Goal: Task Accomplishment & Management: Use online tool/utility

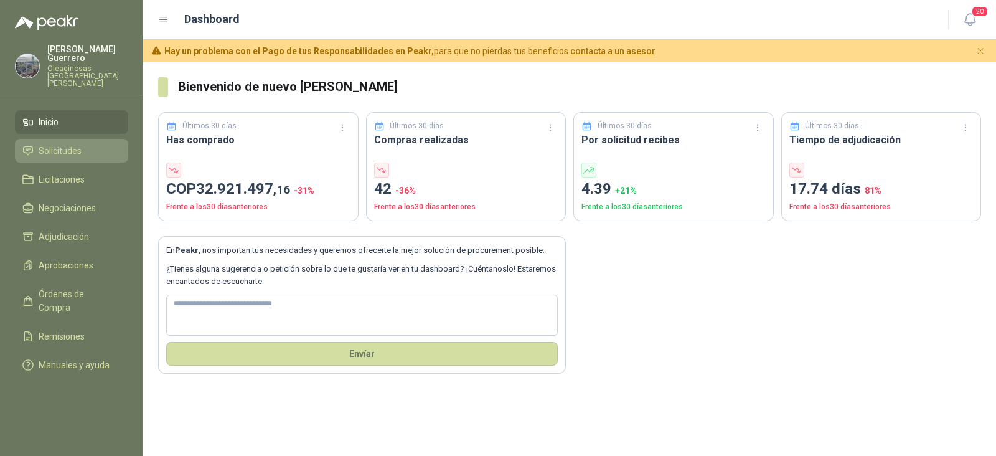
click at [75, 144] on span "Solicitudes" at bounding box center [60, 151] width 43 height 14
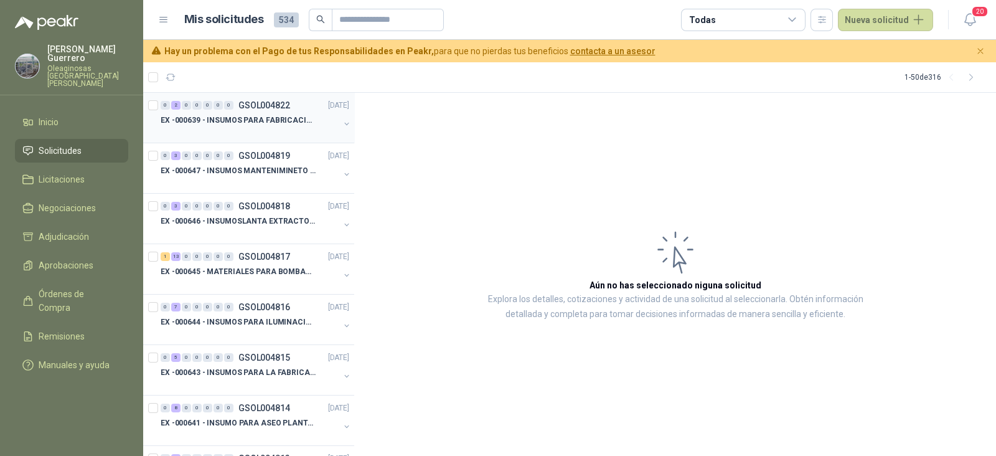
click at [228, 128] on div at bounding box center [250, 133] width 179 height 10
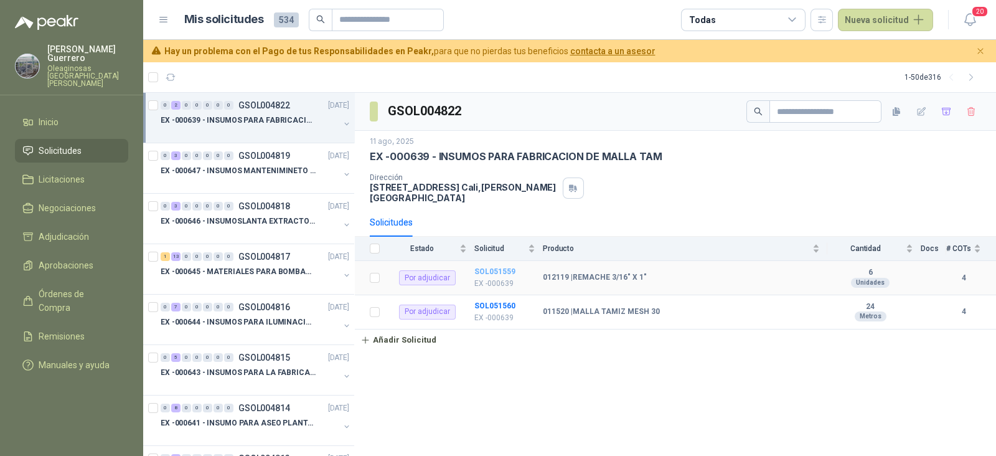
click at [498, 267] on b "SOL051559" at bounding box center [494, 271] width 41 height 9
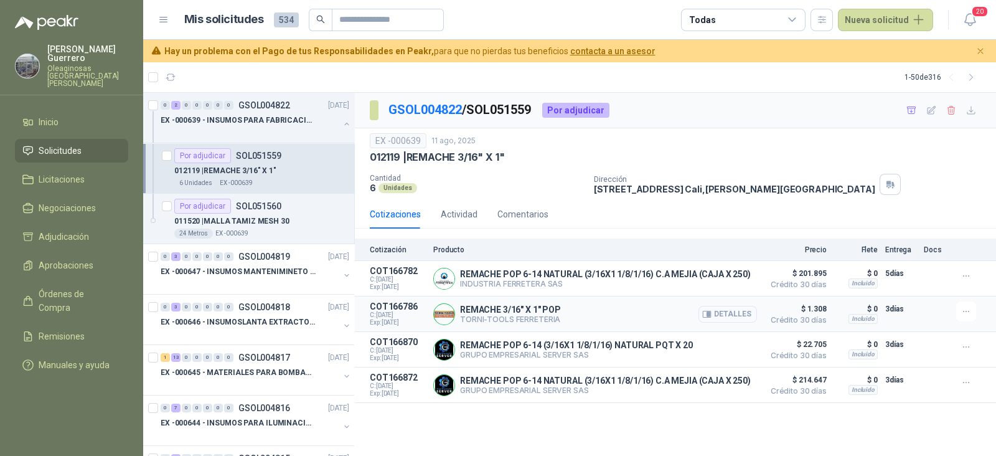
click at [719, 317] on button "Detalles" at bounding box center [727, 314] width 59 height 17
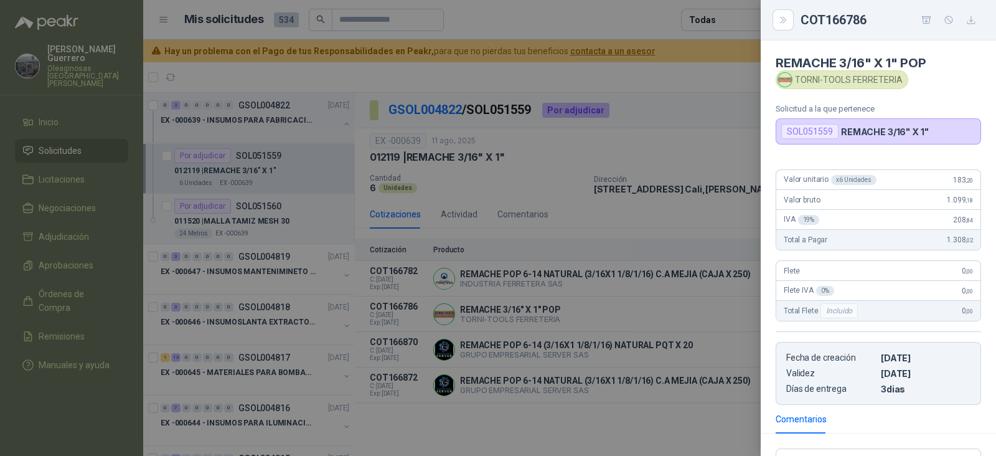
click at [715, 334] on div at bounding box center [498, 228] width 996 height 456
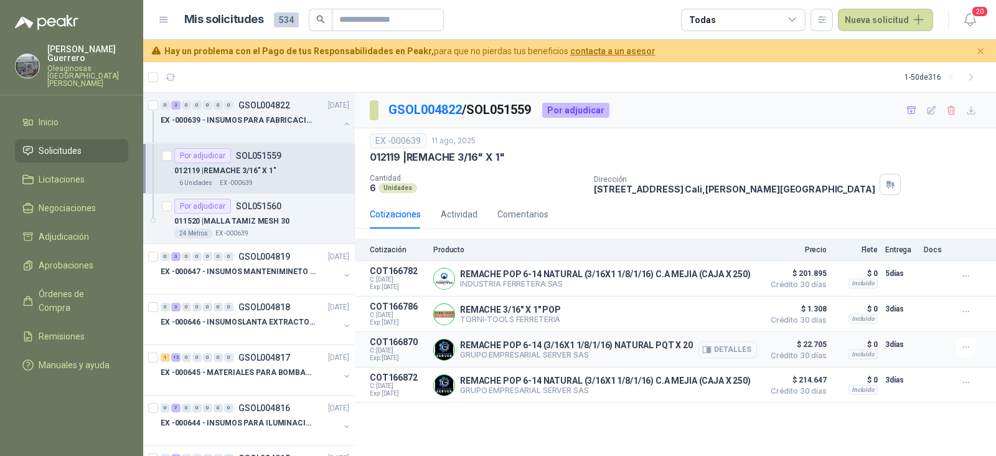
click at [737, 352] on button "Detalles" at bounding box center [727, 349] width 59 height 17
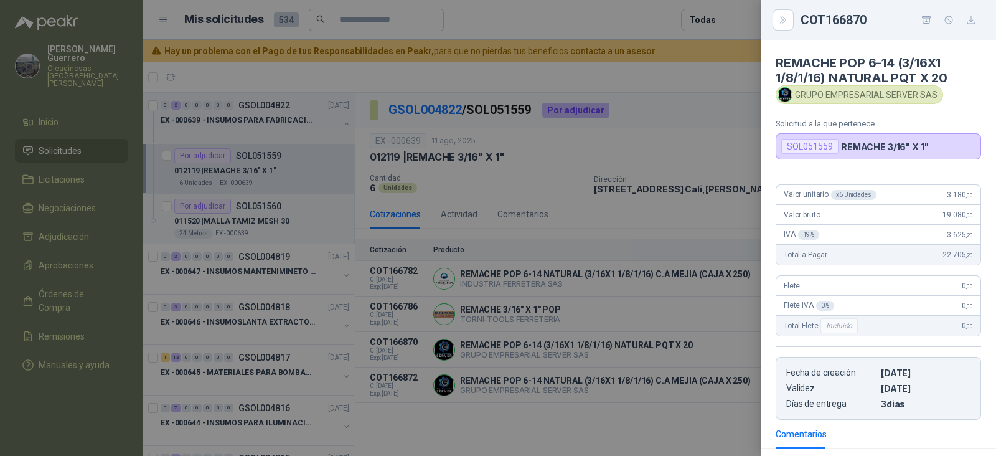
click at [711, 301] on div at bounding box center [498, 228] width 996 height 456
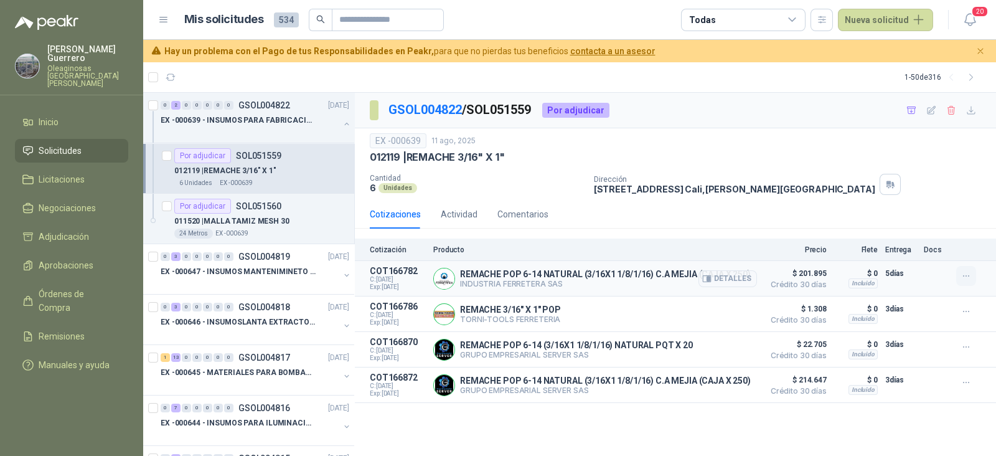
click at [965, 273] on icon "button" at bounding box center [966, 276] width 11 height 11
click at [903, 229] on button "Añadir" at bounding box center [941, 226] width 100 height 20
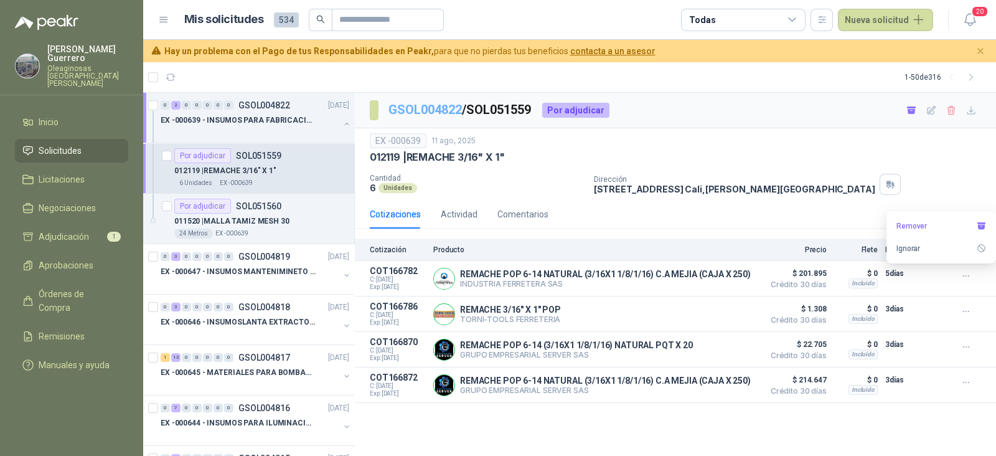
click at [435, 116] on p "GSOL004822 / SOL051559" at bounding box center [460, 109] width 144 height 19
click at [437, 109] on link "GSOL004822" at bounding box center [424, 109] width 73 height 15
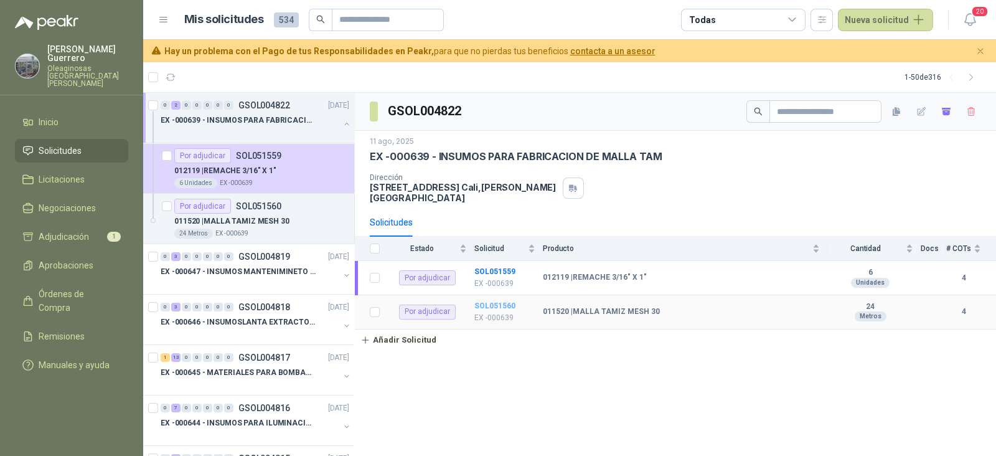
click at [497, 301] on b "SOL051560" at bounding box center [494, 305] width 41 height 9
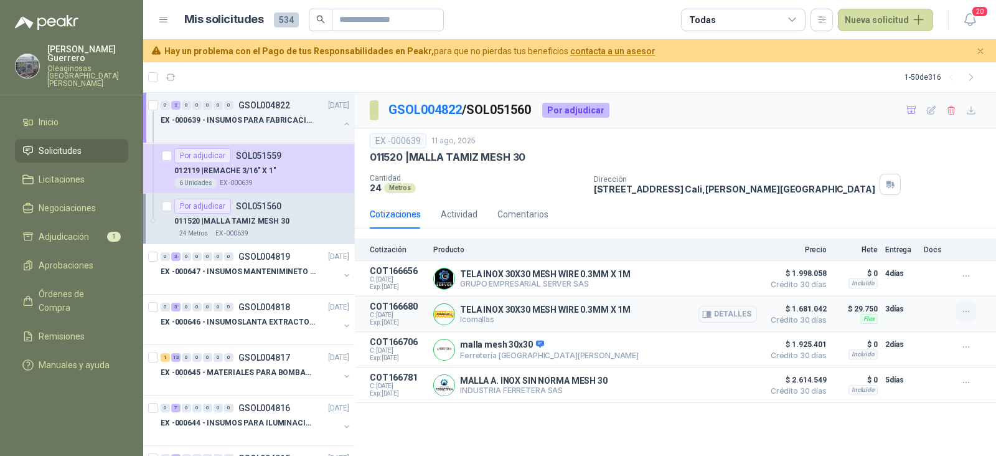
click at [961, 312] on icon "button" at bounding box center [966, 311] width 11 height 11
click at [934, 259] on button "Añadir" at bounding box center [941, 261] width 100 height 20
click at [246, 272] on p "EX -000647 - INSUMOS MANTENIMINETO MECANICO" at bounding box center [238, 272] width 155 height 12
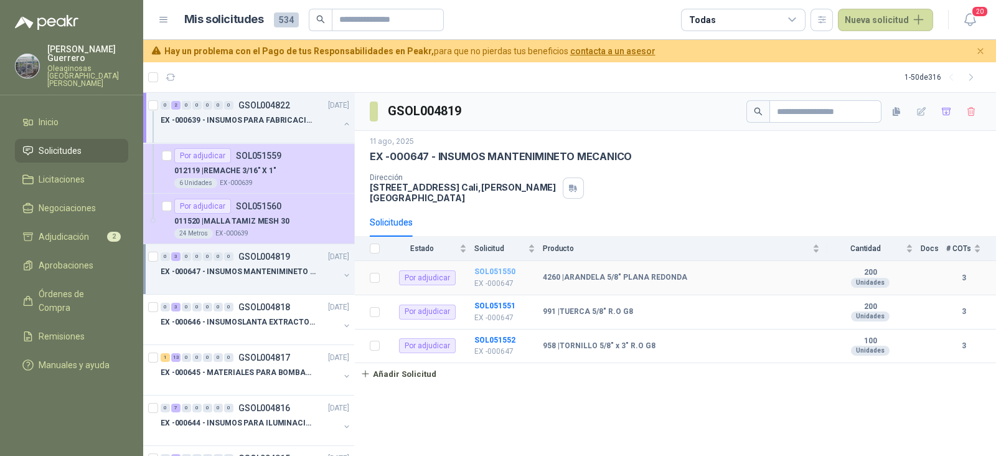
click at [492, 267] on b "SOL051550" at bounding box center [494, 271] width 41 height 9
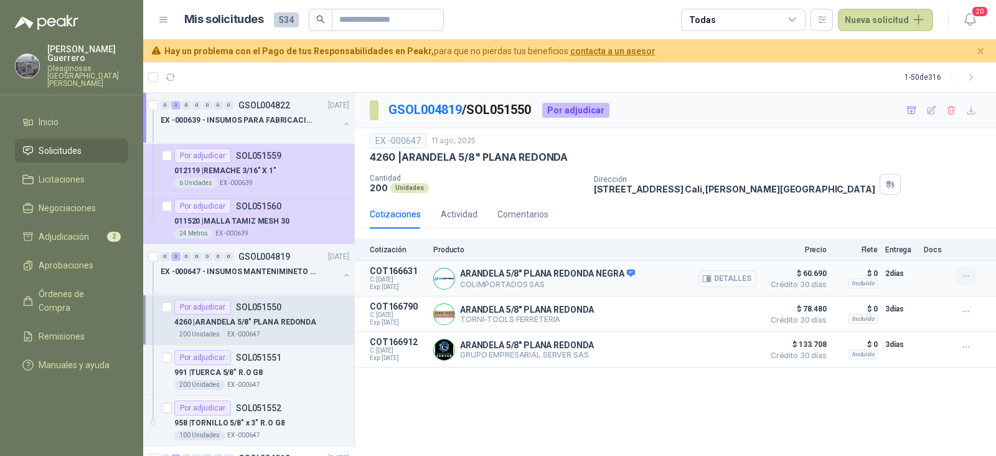
click at [975, 273] on button "button" at bounding box center [966, 276] width 20 height 20
click at [927, 231] on button "Añadir" at bounding box center [941, 226] width 100 height 20
drag, startPoint x: 434, startPoint y: 111, endPoint x: 442, endPoint y: 108, distance: 7.9
click at [435, 111] on link "GSOL004819" at bounding box center [424, 109] width 73 height 15
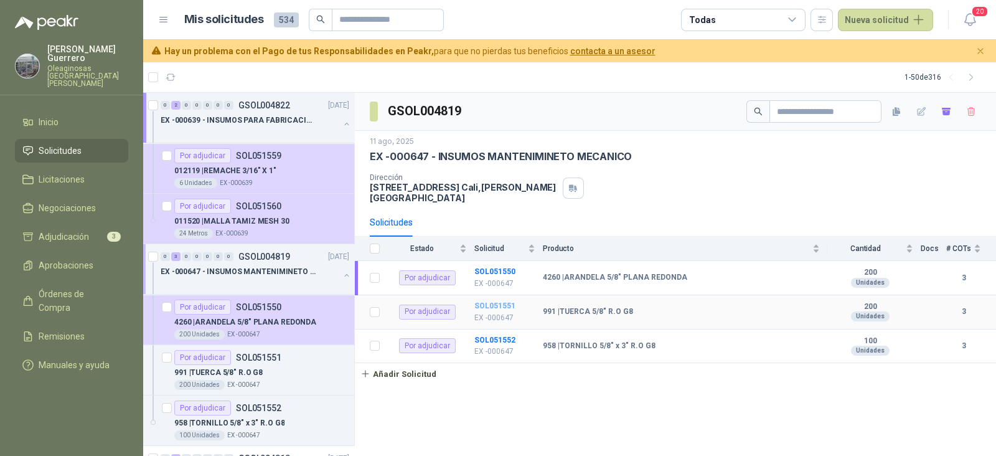
click at [494, 301] on b "SOL051551" at bounding box center [494, 305] width 41 height 9
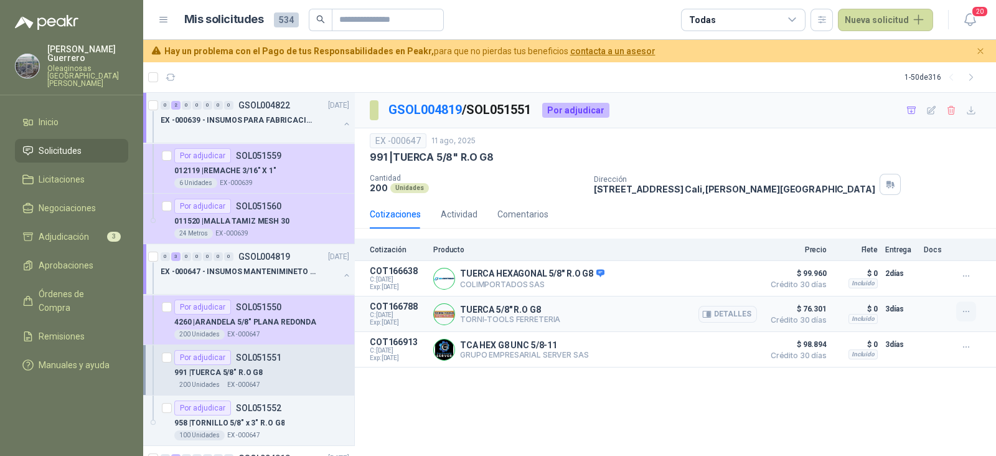
click at [964, 313] on icon "button" at bounding box center [966, 311] width 11 height 11
click at [911, 263] on button "Añadir" at bounding box center [941, 261] width 100 height 20
click at [444, 109] on link "GSOL004819" at bounding box center [424, 109] width 73 height 15
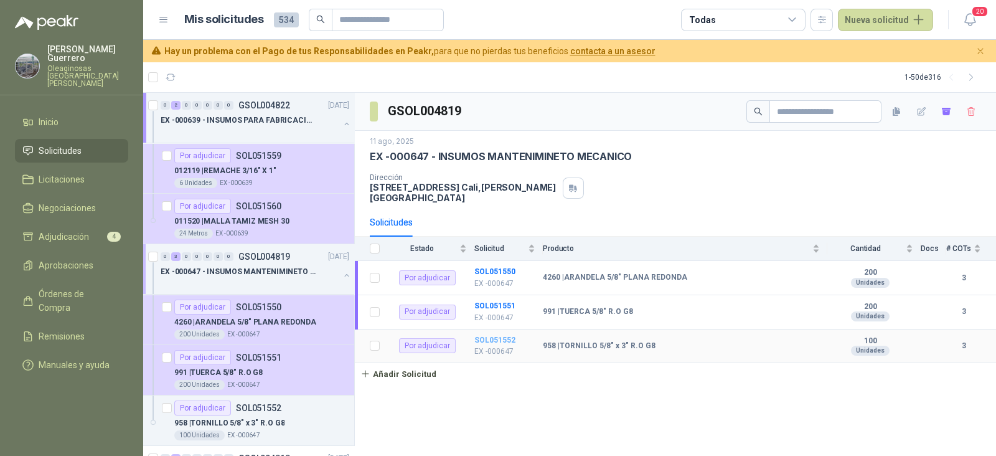
click at [500, 336] on b "SOL051552" at bounding box center [494, 340] width 41 height 9
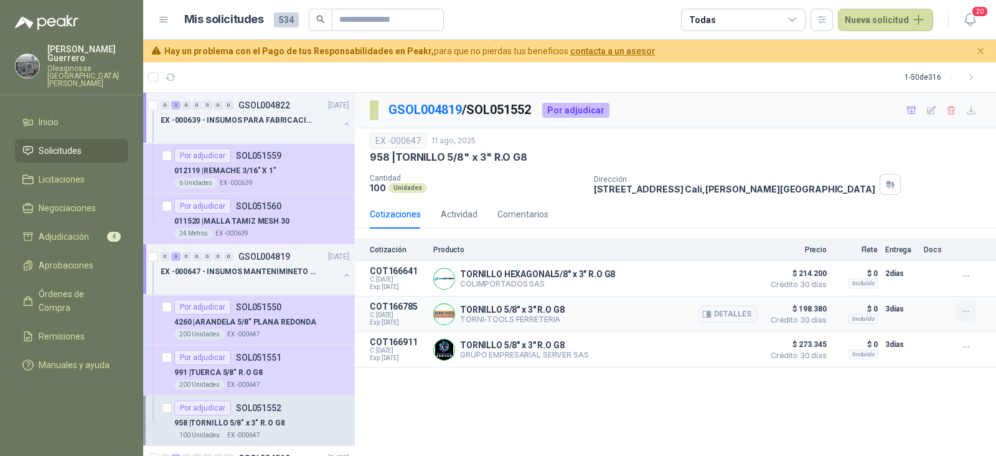
click at [964, 316] on icon "button" at bounding box center [966, 311] width 11 height 11
click at [913, 263] on button "Añadir" at bounding box center [941, 261] width 100 height 20
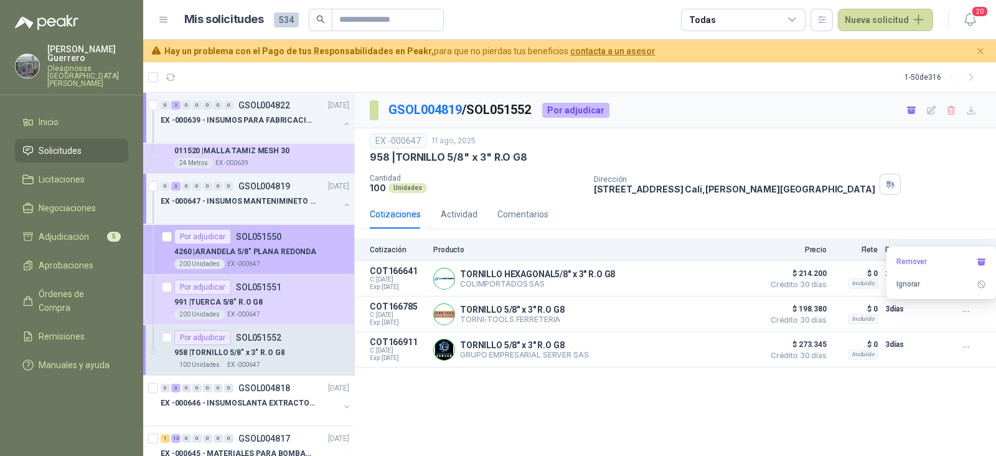
scroll to position [155, 0]
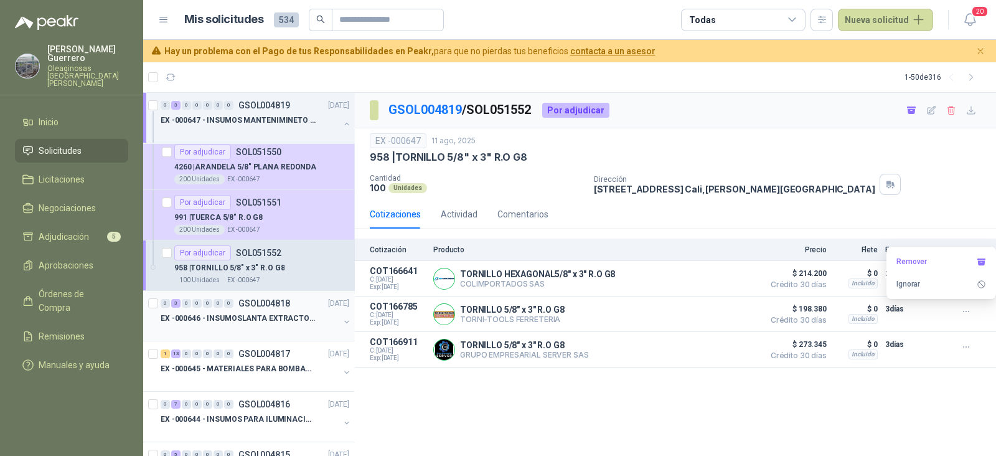
click at [260, 323] on div "EX -000646 - INSUMOSLANTA EXTRACTORA" at bounding box center [250, 323] width 179 height 25
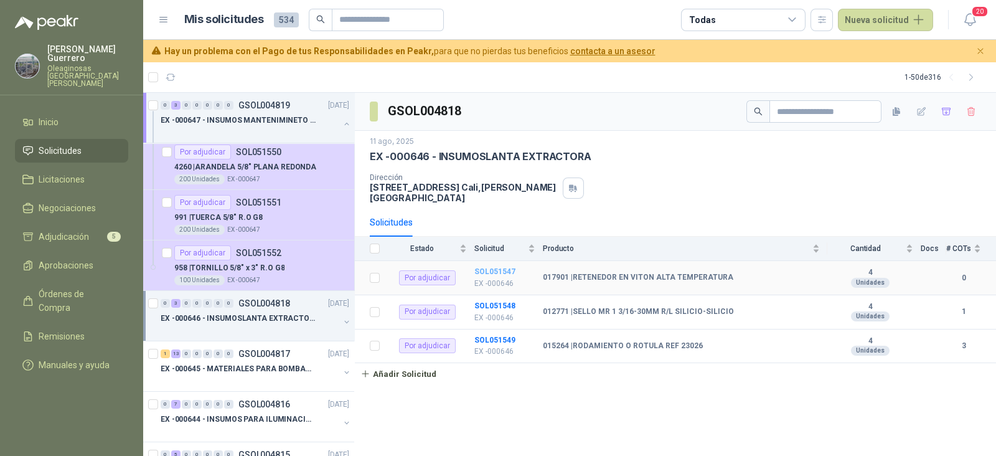
click at [495, 267] on b "SOL051547" at bounding box center [494, 271] width 41 height 9
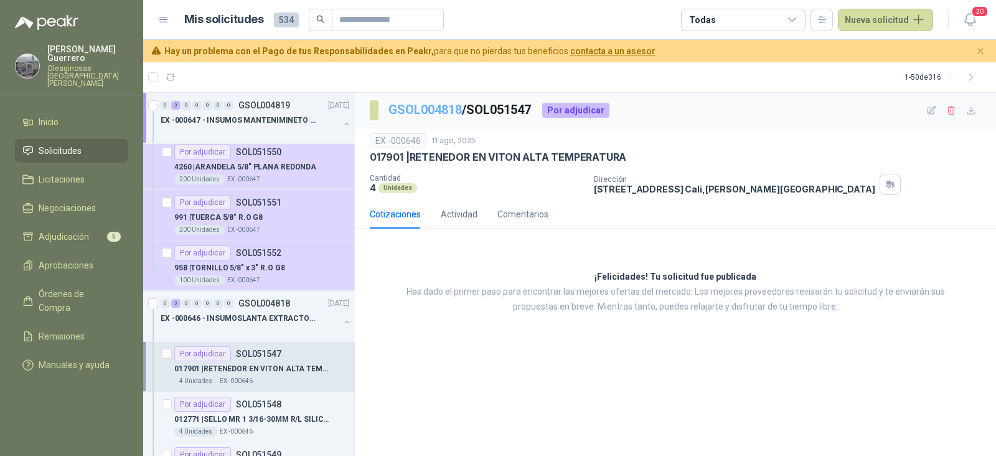
click at [442, 105] on link "GSOL004818" at bounding box center [424, 109] width 73 height 15
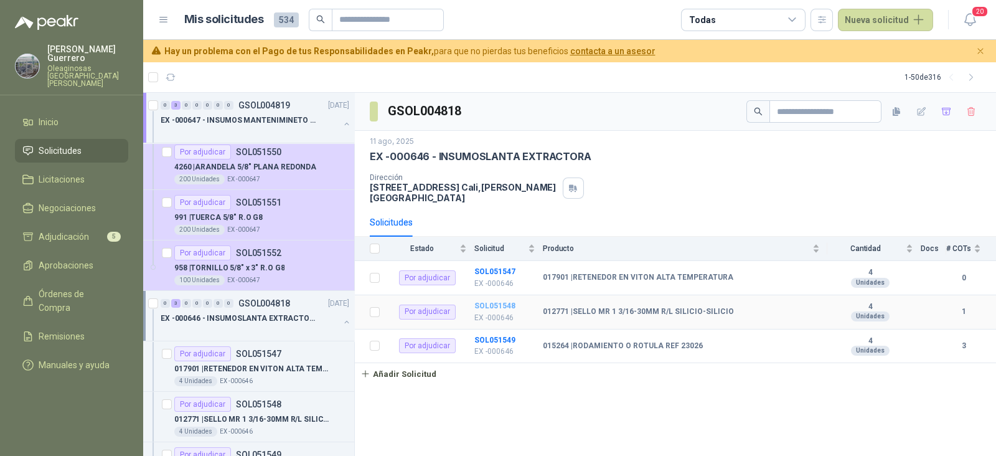
click at [487, 301] on b "SOL051548" at bounding box center [494, 305] width 41 height 9
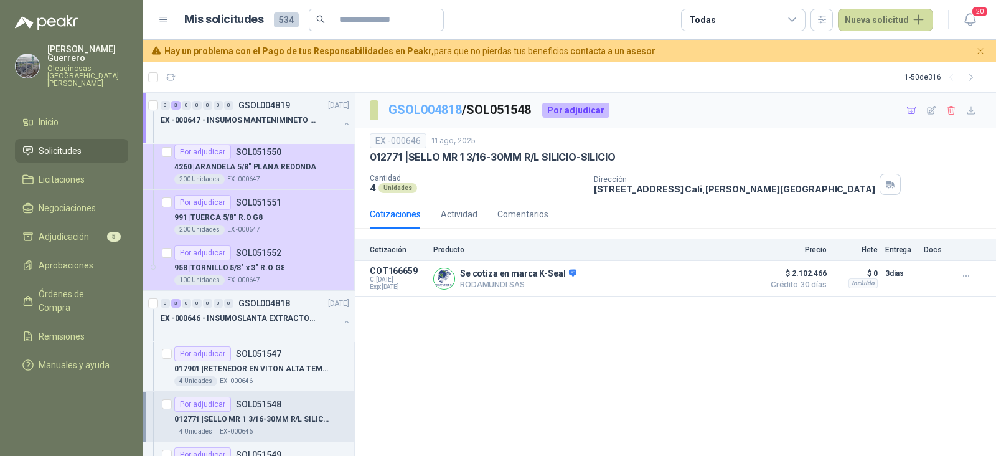
click at [438, 110] on link "GSOL004818" at bounding box center [424, 109] width 73 height 15
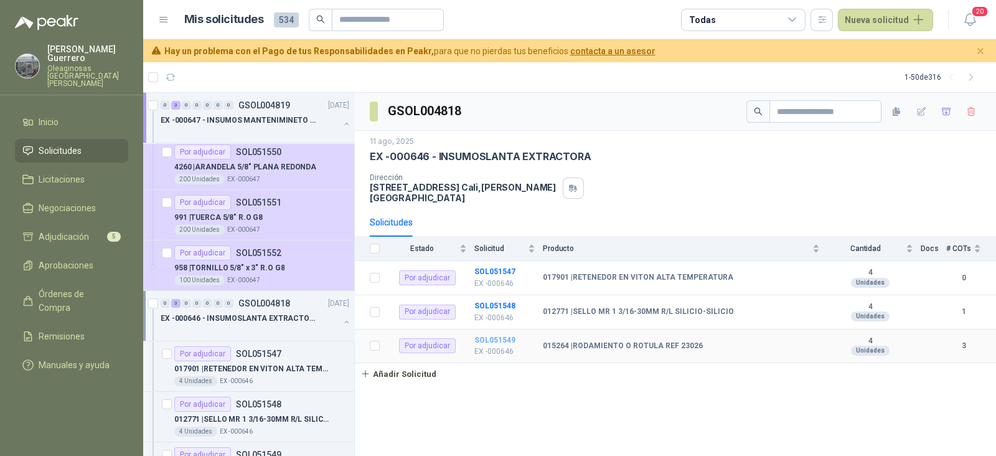
click at [510, 336] on b "SOL051549" at bounding box center [494, 340] width 41 height 9
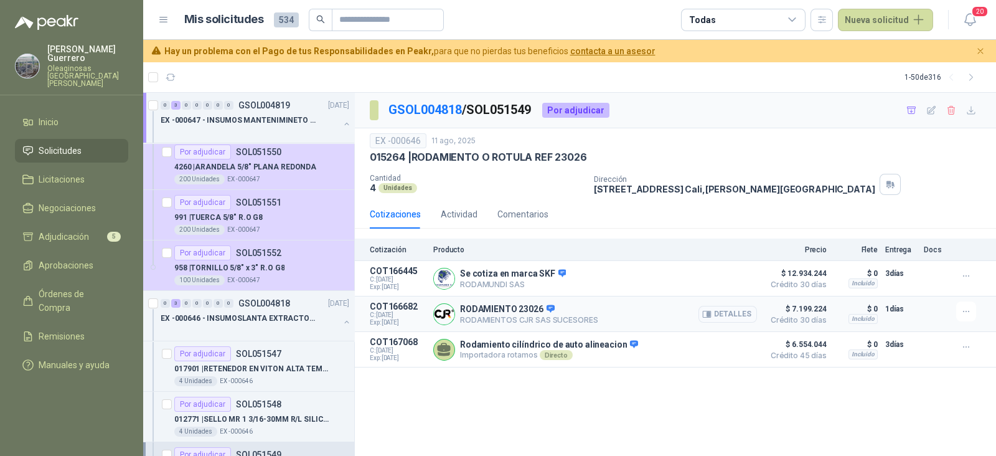
click at [738, 311] on button "Detalles" at bounding box center [727, 314] width 59 height 17
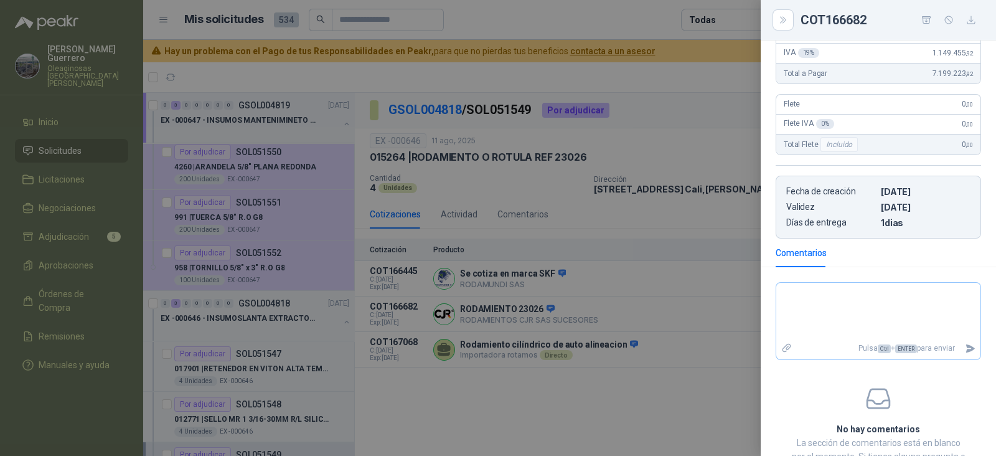
scroll to position [233, 0]
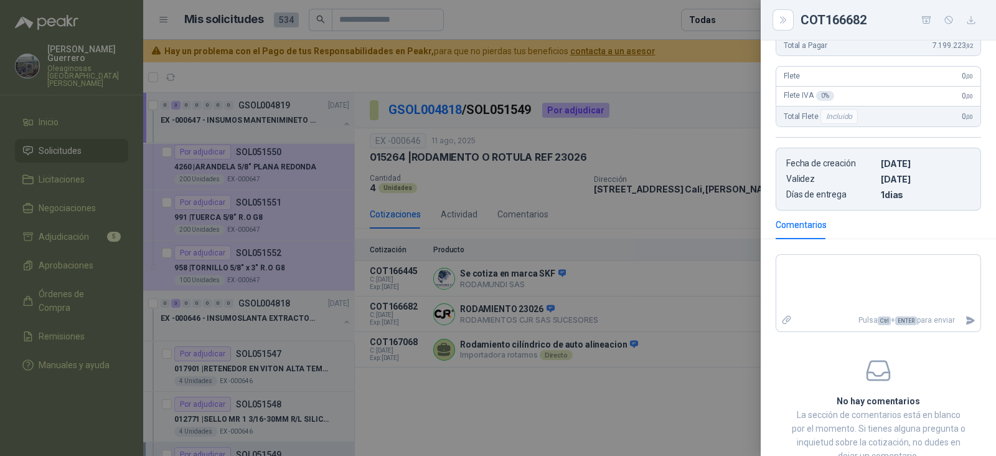
click at [556, 409] on div at bounding box center [498, 228] width 996 height 456
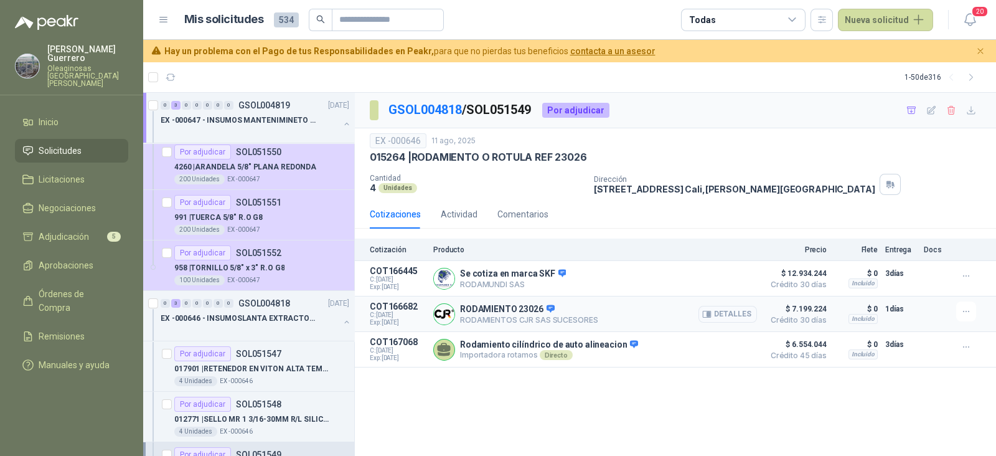
click at [727, 311] on button "Detalles" at bounding box center [727, 314] width 59 height 17
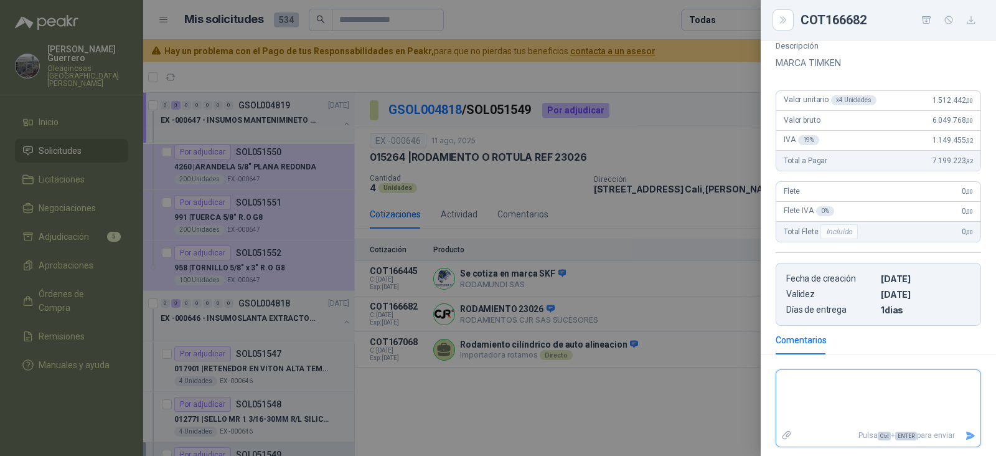
click at [831, 381] on textarea at bounding box center [878, 398] width 204 height 52
type textarea "*"
type textarea "***"
type textarea "****"
type textarea "*****"
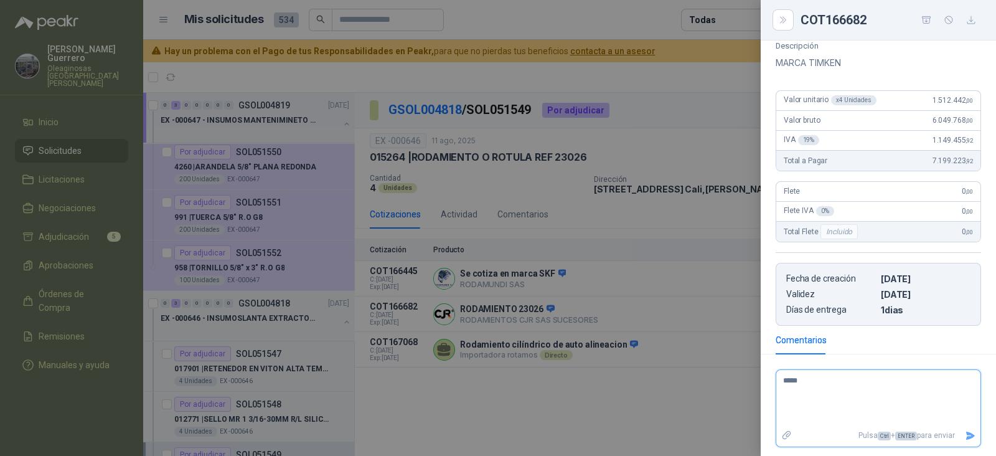
type textarea "******"
type textarea "********"
type textarea "*********"
type textarea "**********"
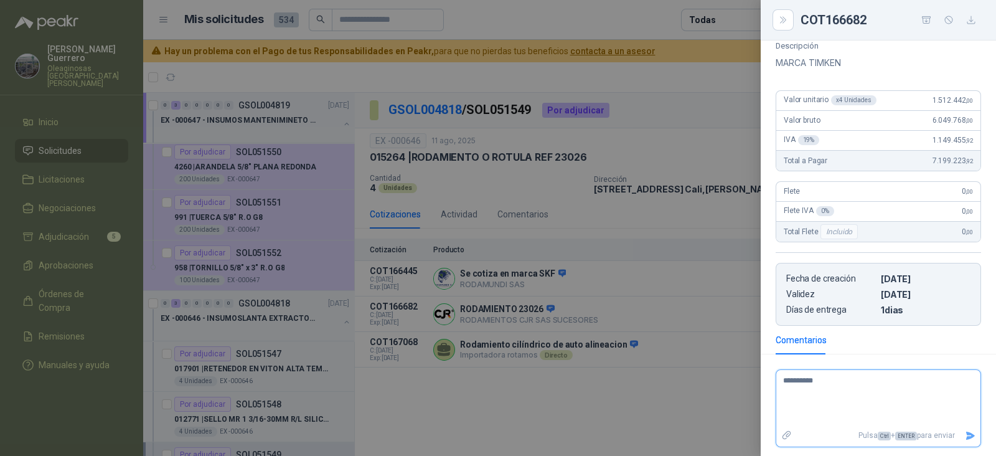
type textarea "**********"
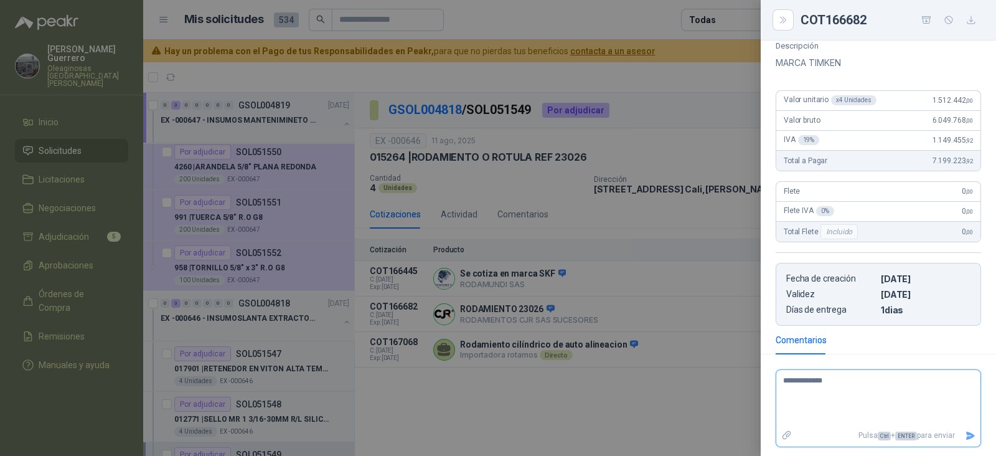
type textarea "**********"
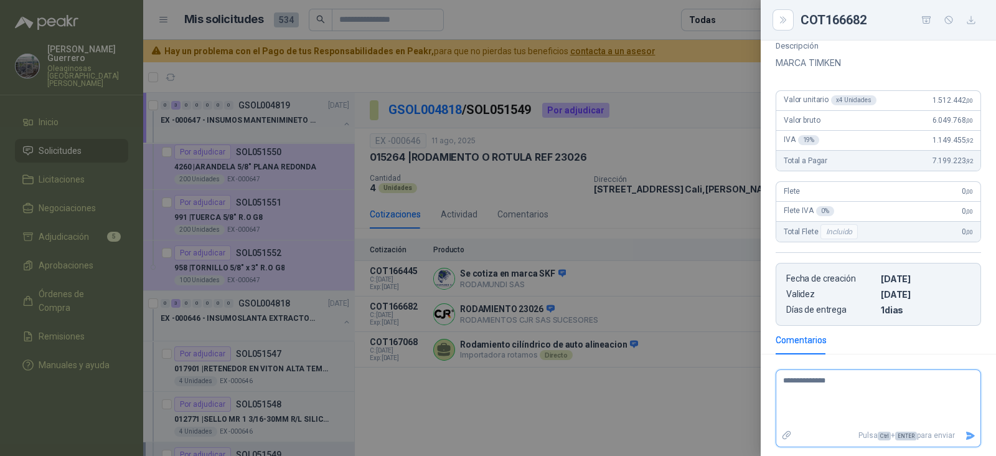
type textarea "**********"
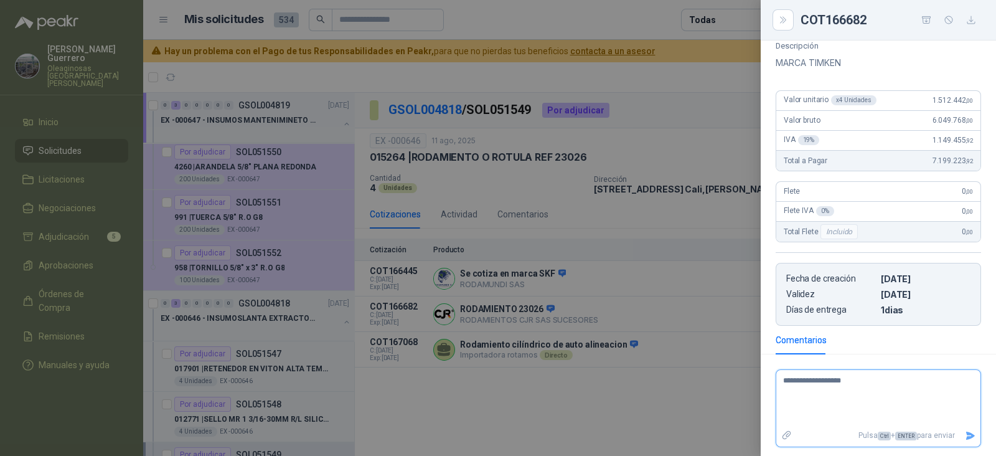
type textarea "**********"
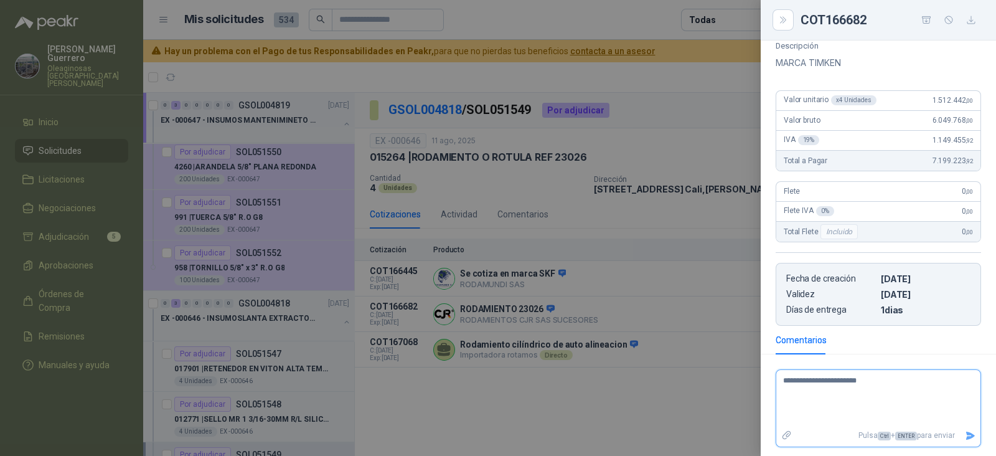
type textarea "**********"
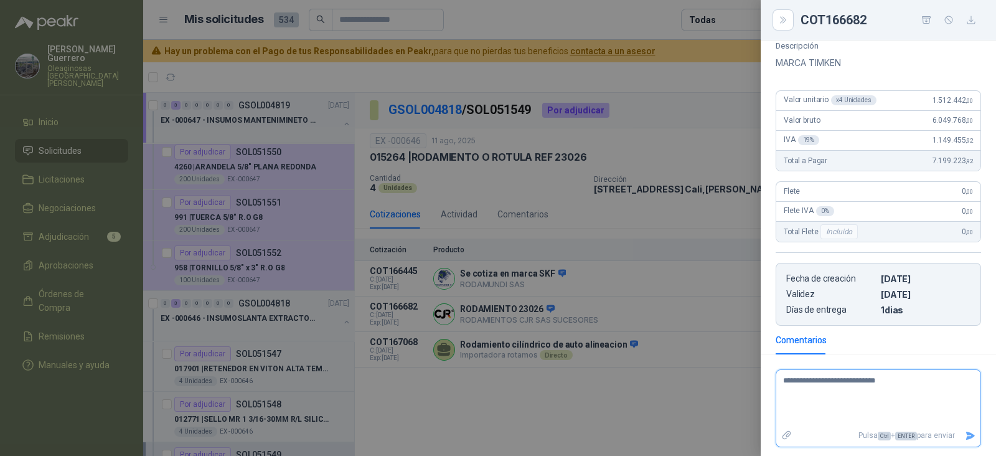
type textarea "**********"
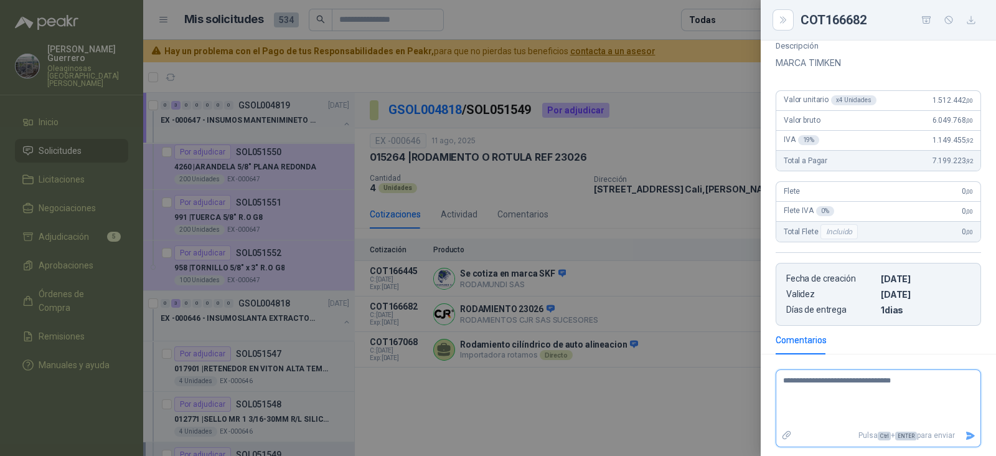
type textarea "**********"
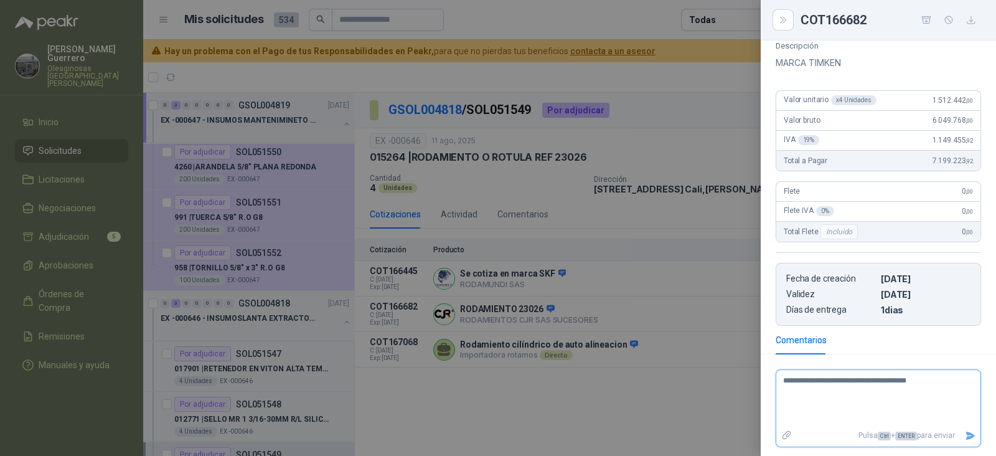
type textarea "**********"
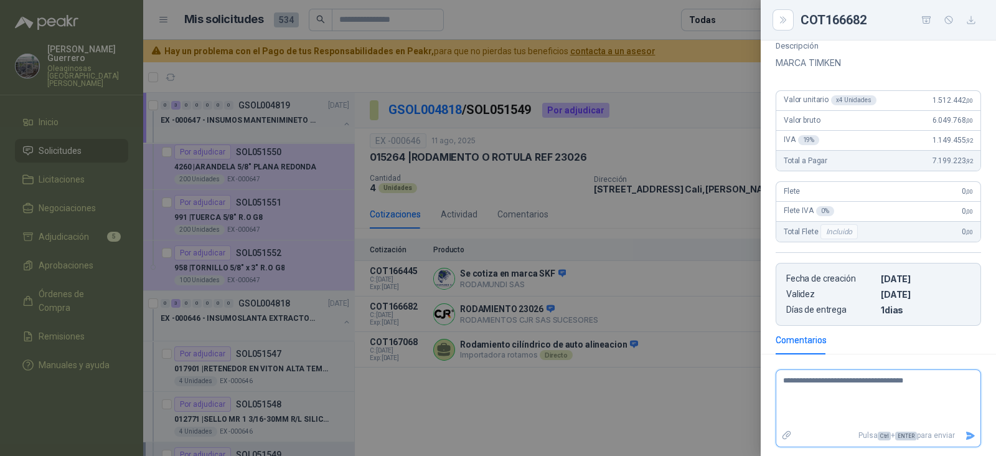
type textarea "**********"
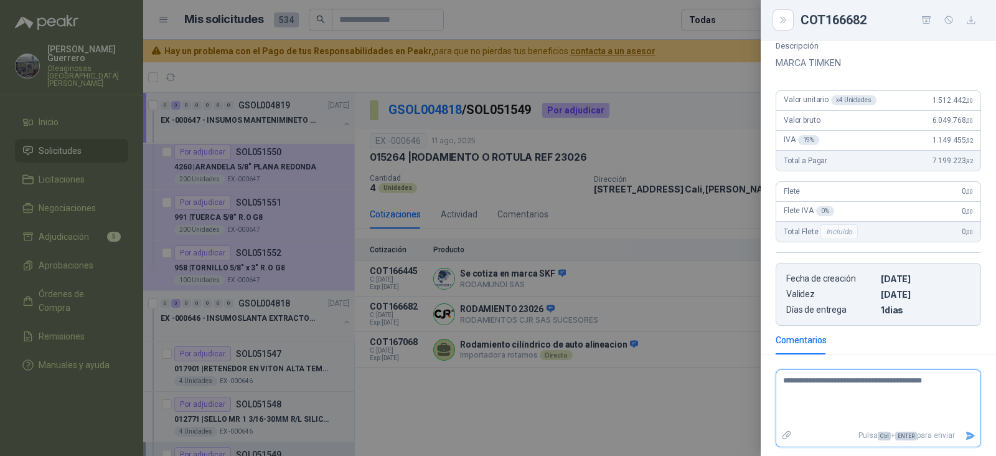
type textarea "**********"
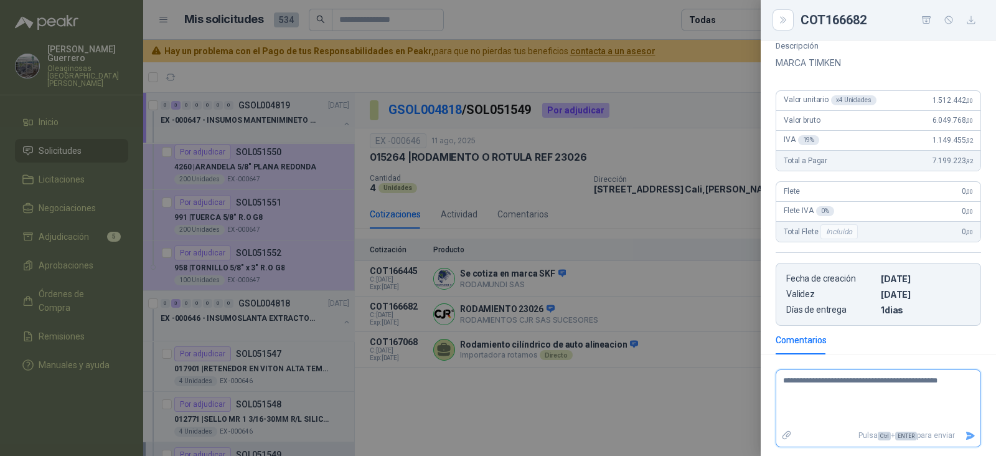
type textarea "**********"
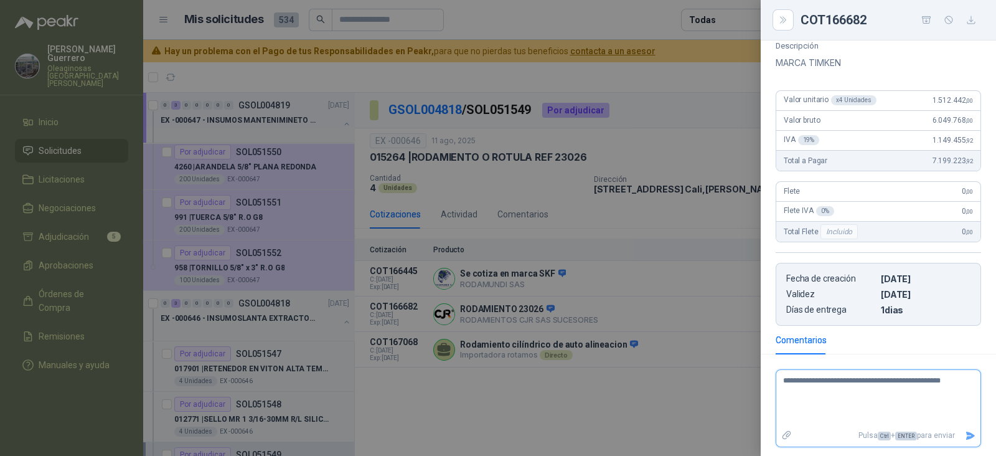
type textarea "**********"
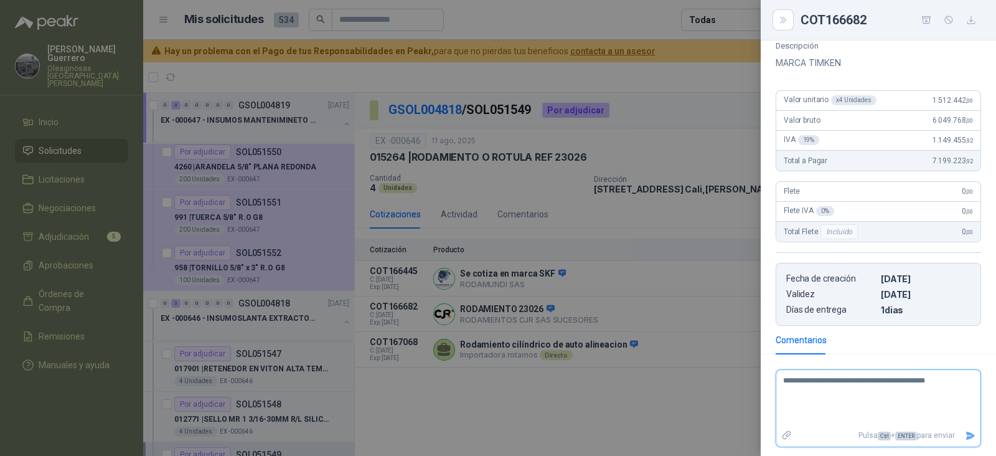
type textarea "**********"
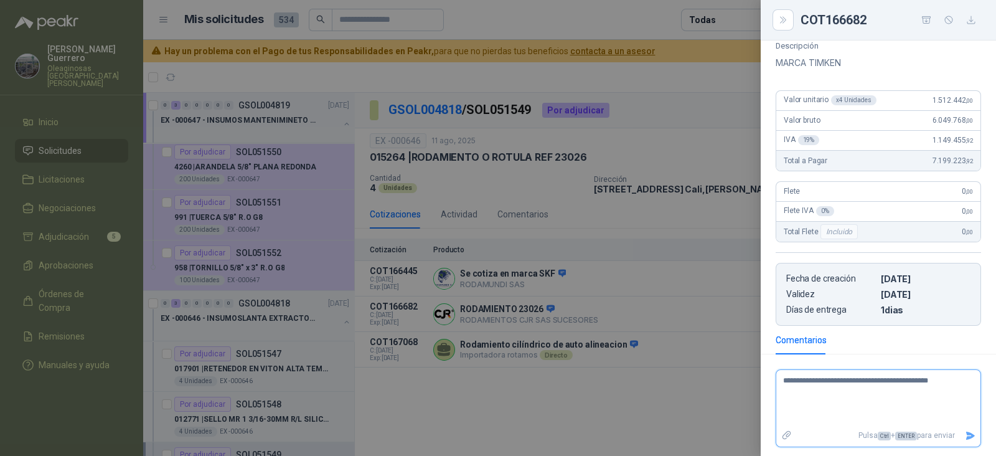
type textarea "**********"
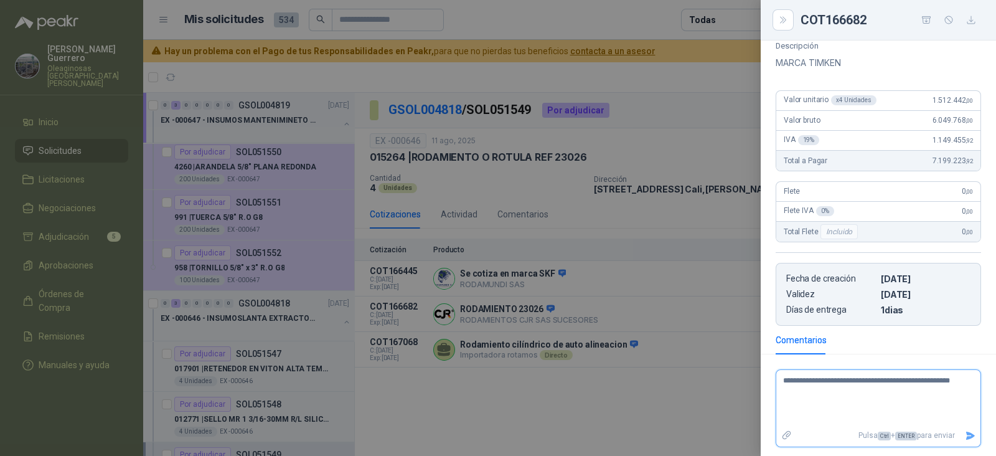
type textarea "**********"
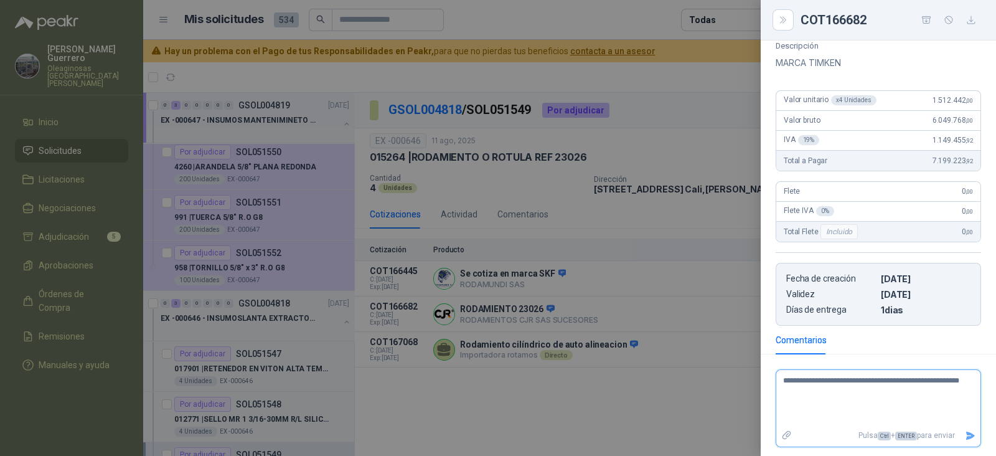
type textarea "**********"
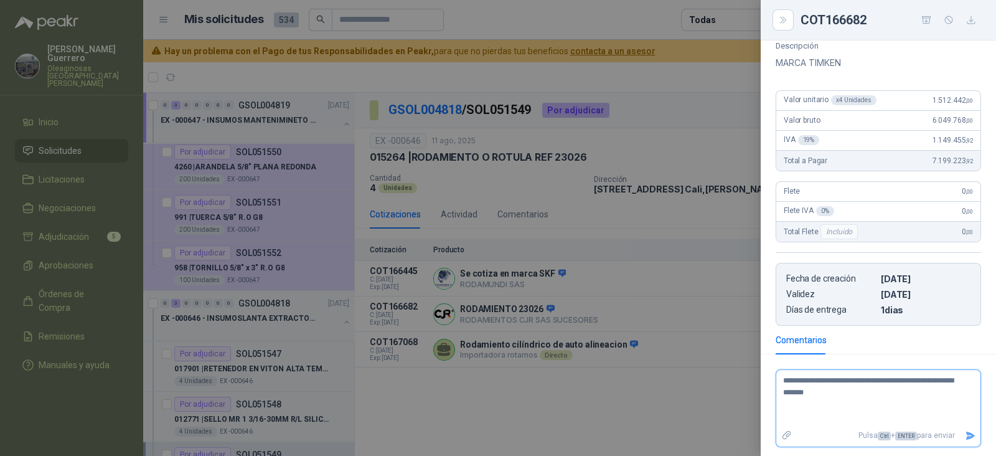
type textarea "**********"
click at [965, 430] on icon "Enviar" at bounding box center [970, 435] width 11 height 11
click at [966, 433] on icon "Enviar" at bounding box center [970, 435] width 9 height 8
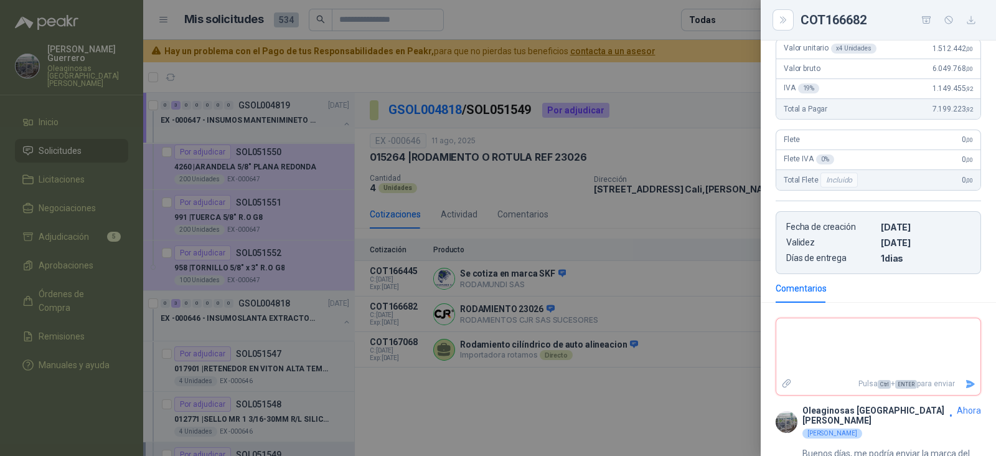
scroll to position [187, 0]
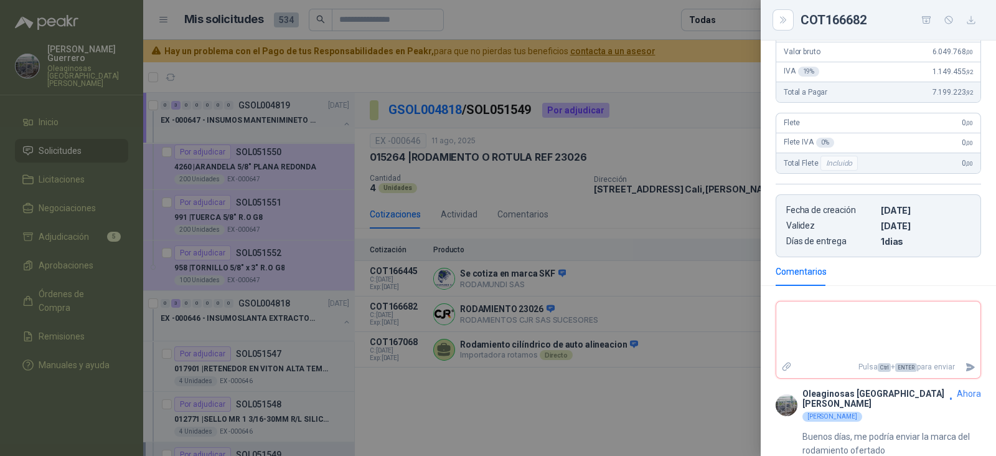
click at [623, 391] on div at bounding box center [498, 228] width 996 height 456
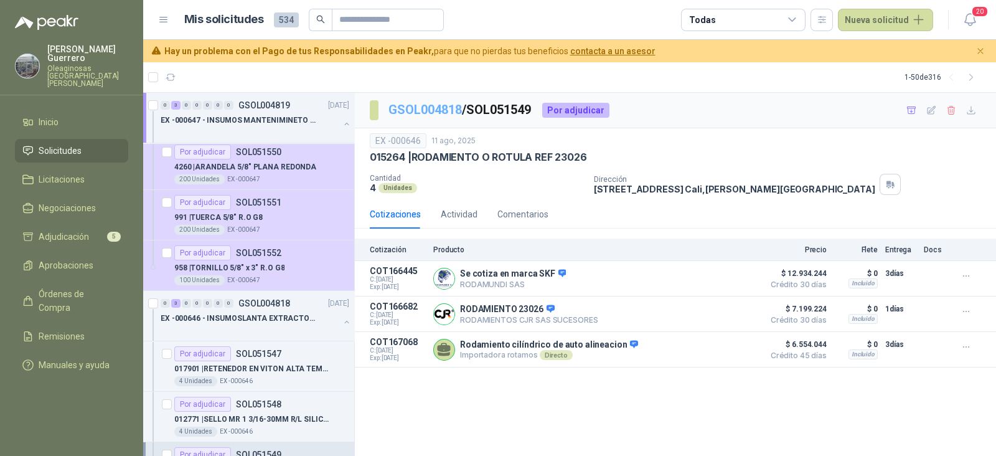
click at [420, 114] on link "GSOL004818" at bounding box center [424, 109] width 73 height 15
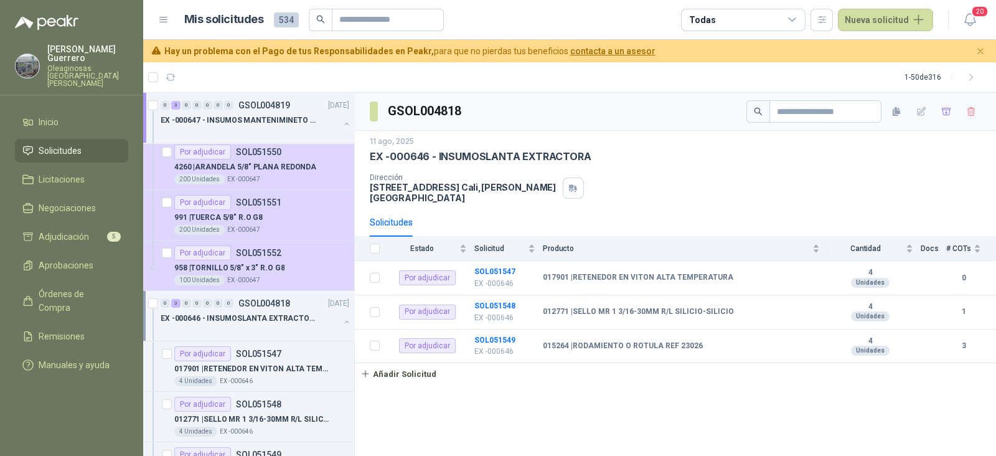
click at [248, 319] on p "EX -000646 - INSUMOSLANTA EXTRACTORA" at bounding box center [238, 318] width 155 height 12
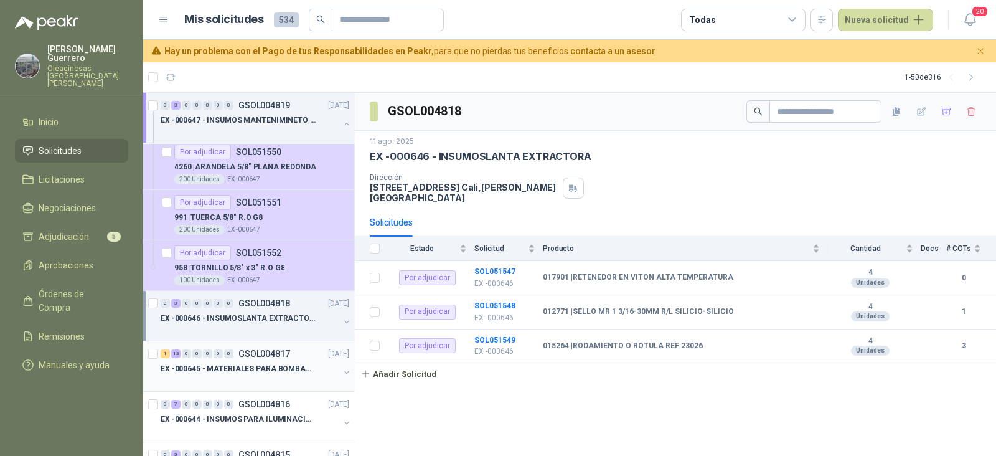
click at [260, 368] on p "EX -000645 - MATERIALES PARA BOMBAS STANDBY PLANTA" at bounding box center [238, 369] width 155 height 12
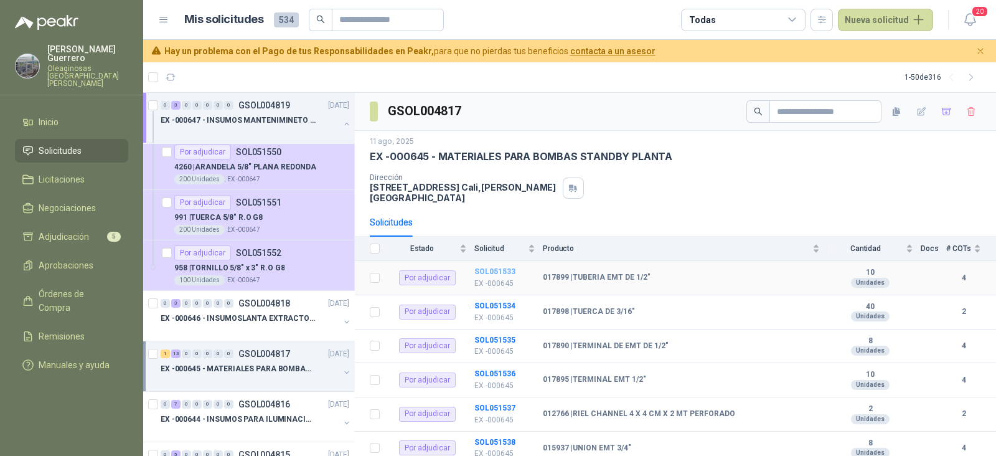
click at [495, 267] on b "SOL051533" at bounding box center [494, 271] width 41 height 9
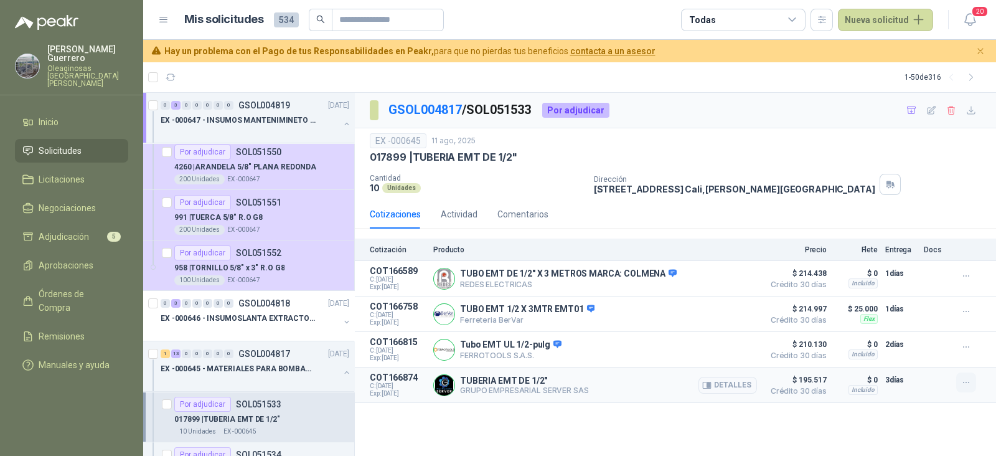
click at [969, 380] on icon "button" at bounding box center [966, 382] width 11 height 11
click at [909, 334] on button "Añadir" at bounding box center [941, 333] width 100 height 20
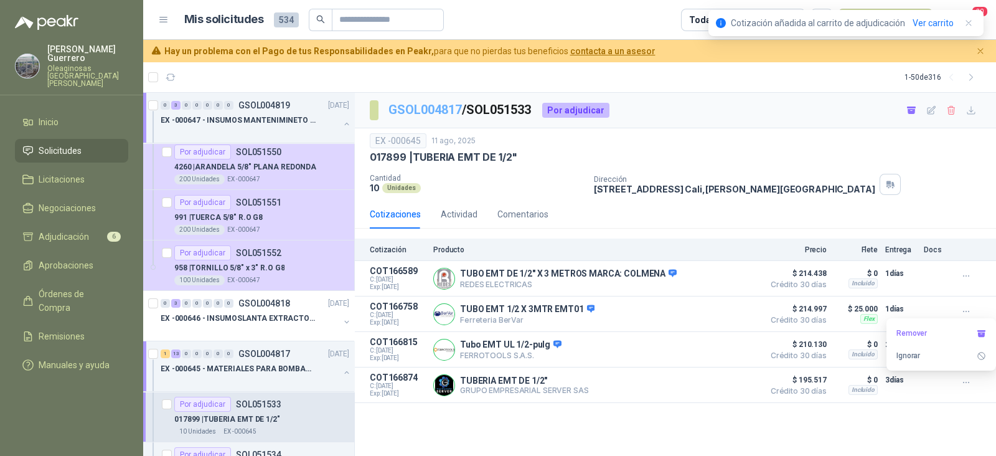
click at [443, 108] on link "GSOL004817" at bounding box center [424, 109] width 73 height 15
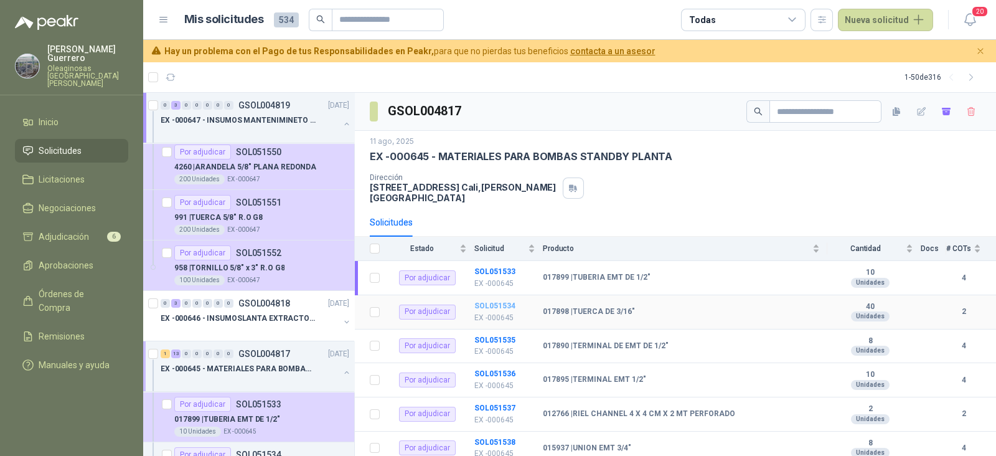
click at [503, 301] on b "SOL051534" at bounding box center [494, 305] width 41 height 9
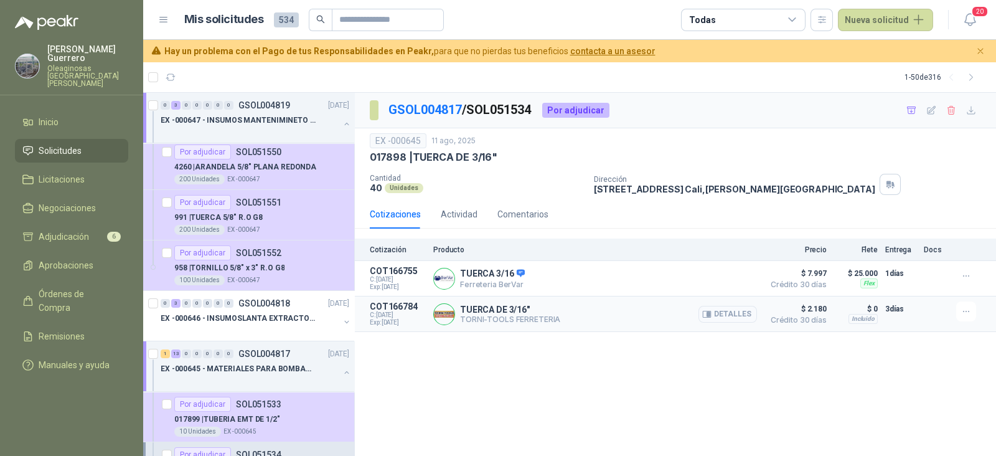
click at [728, 312] on button "Detalles" at bounding box center [727, 314] width 59 height 17
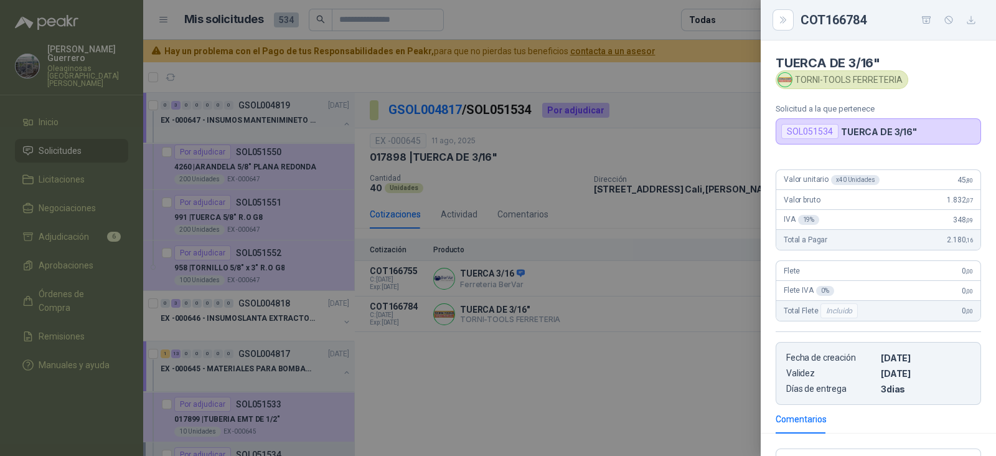
click at [688, 372] on div at bounding box center [498, 228] width 996 height 456
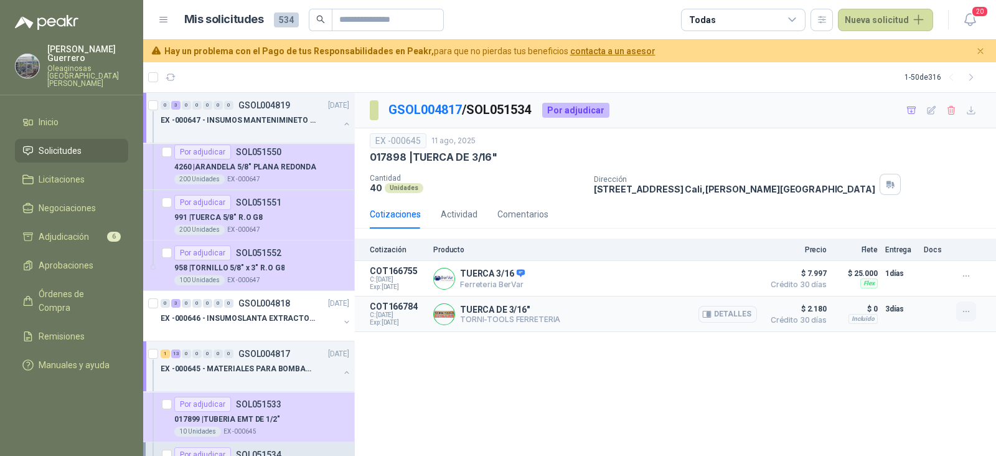
click at [963, 308] on icon "button" at bounding box center [966, 311] width 11 height 11
click at [912, 261] on button "Añadir" at bounding box center [941, 261] width 100 height 20
click at [430, 112] on link "GSOL004817" at bounding box center [424, 109] width 73 height 15
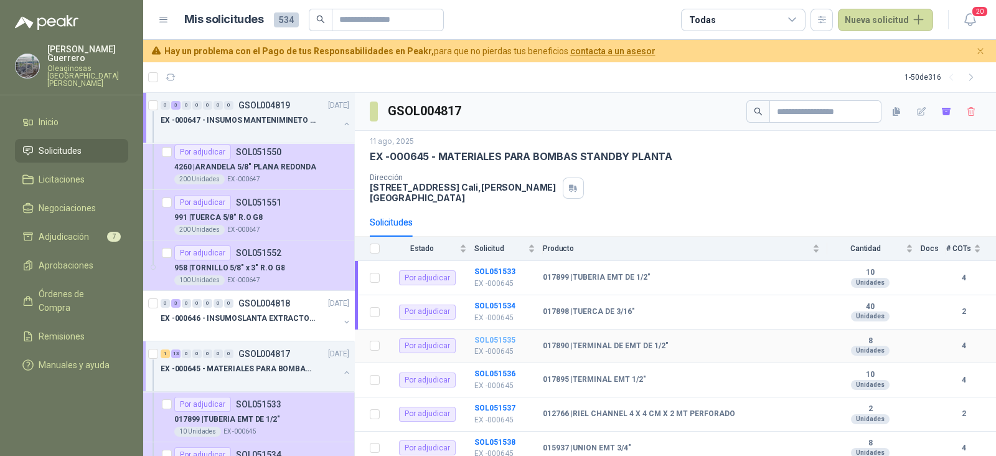
click at [503, 336] on b "SOL051535" at bounding box center [494, 340] width 41 height 9
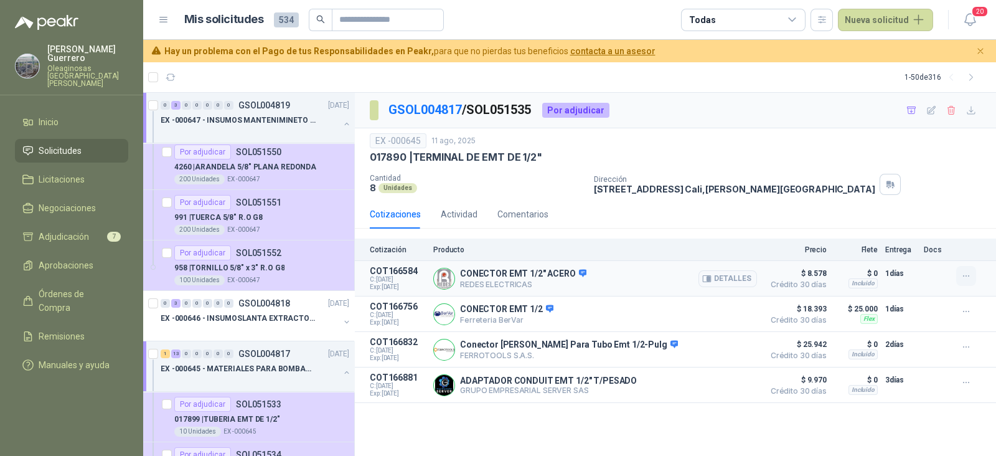
click at [964, 274] on icon "button" at bounding box center [966, 276] width 11 height 11
click at [903, 225] on button "Añadir" at bounding box center [941, 226] width 100 height 20
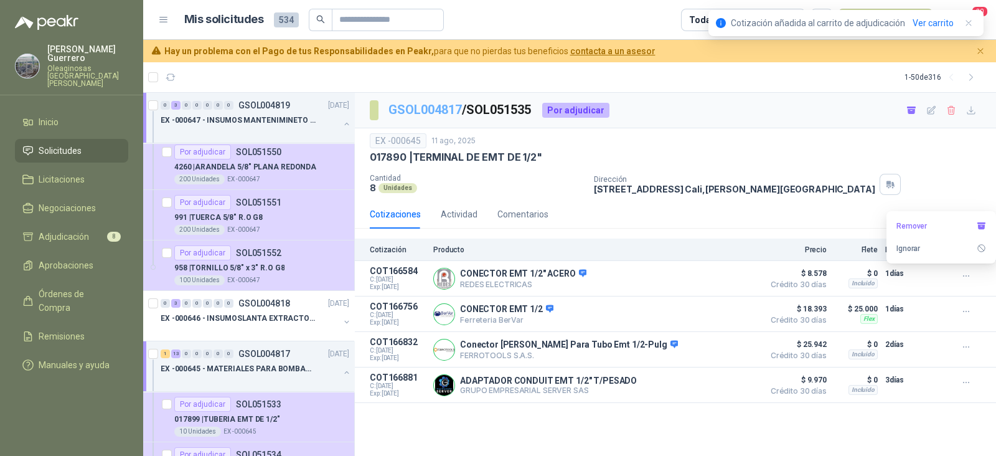
click at [443, 108] on link "GSOL004817" at bounding box center [424, 109] width 73 height 15
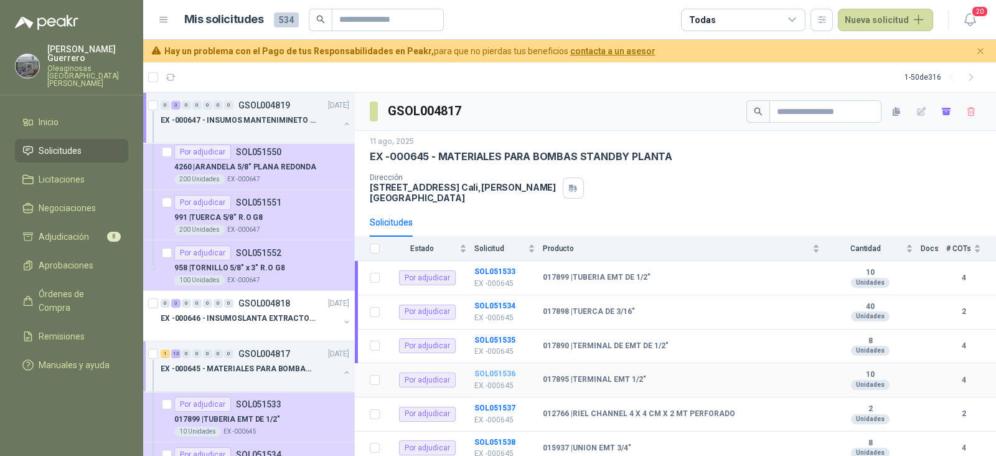
click at [504, 369] on b "SOL051536" at bounding box center [494, 373] width 41 height 9
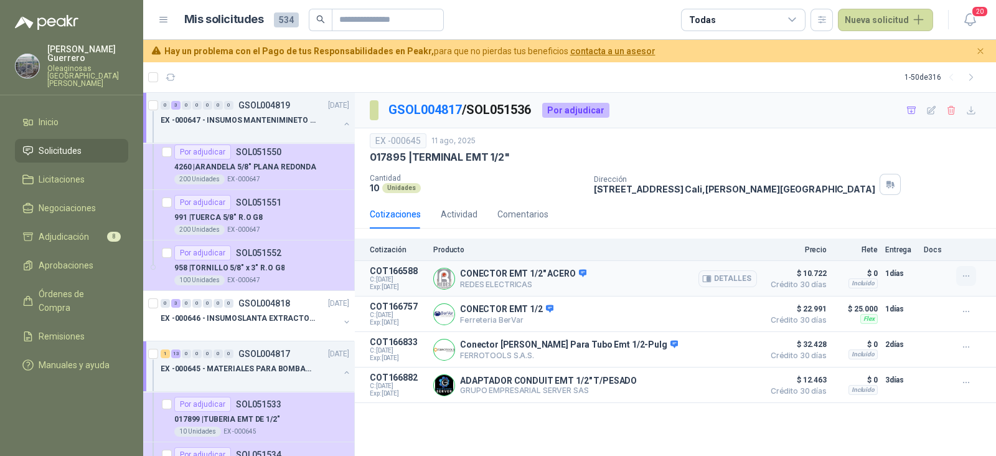
click at [957, 272] on button "button" at bounding box center [966, 276] width 20 height 20
click at [921, 228] on button "Añadir" at bounding box center [941, 226] width 100 height 20
click at [432, 113] on link "GSOL004817" at bounding box center [424, 109] width 73 height 15
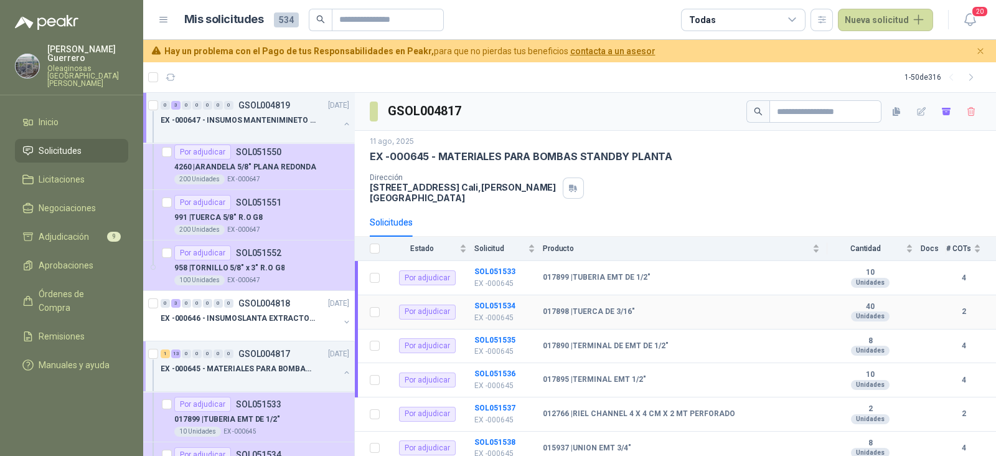
scroll to position [77, 0]
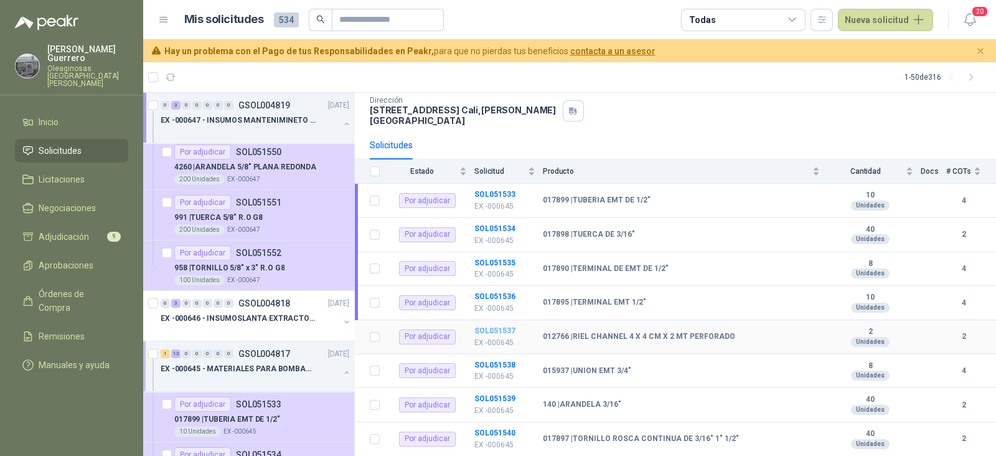
click at [495, 326] on b "SOL051537" at bounding box center [494, 330] width 41 height 9
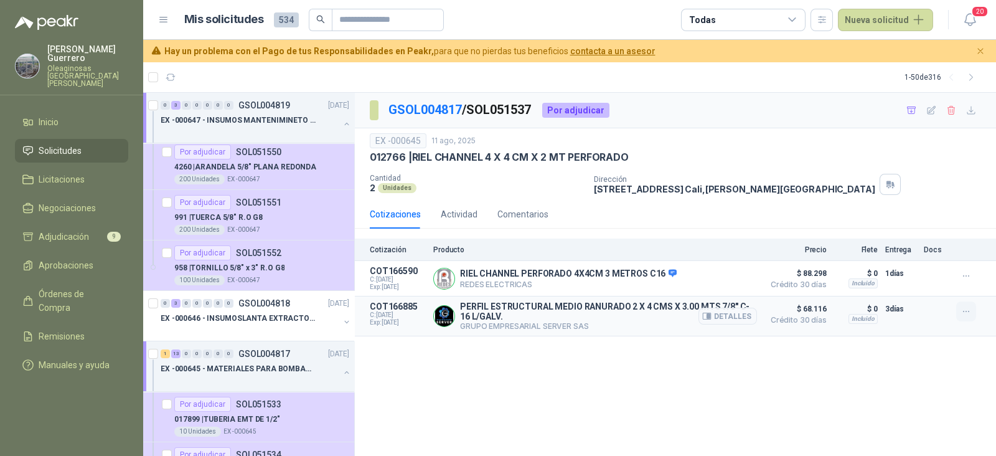
click at [969, 309] on icon "button" at bounding box center [966, 311] width 11 height 11
click at [924, 261] on button "Añadir" at bounding box center [941, 261] width 100 height 20
click at [443, 115] on link "GSOL004817" at bounding box center [424, 109] width 73 height 15
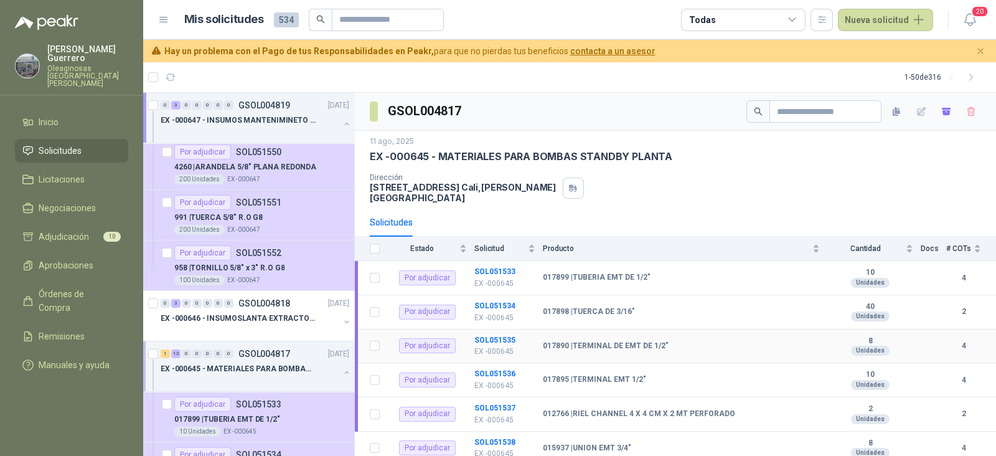
scroll to position [77, 0]
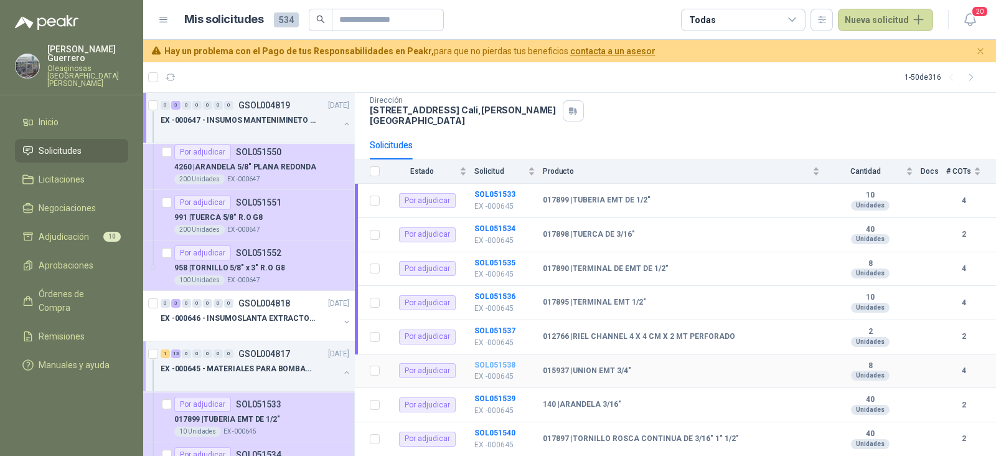
click at [500, 360] on b "SOL051538" at bounding box center [494, 364] width 41 height 9
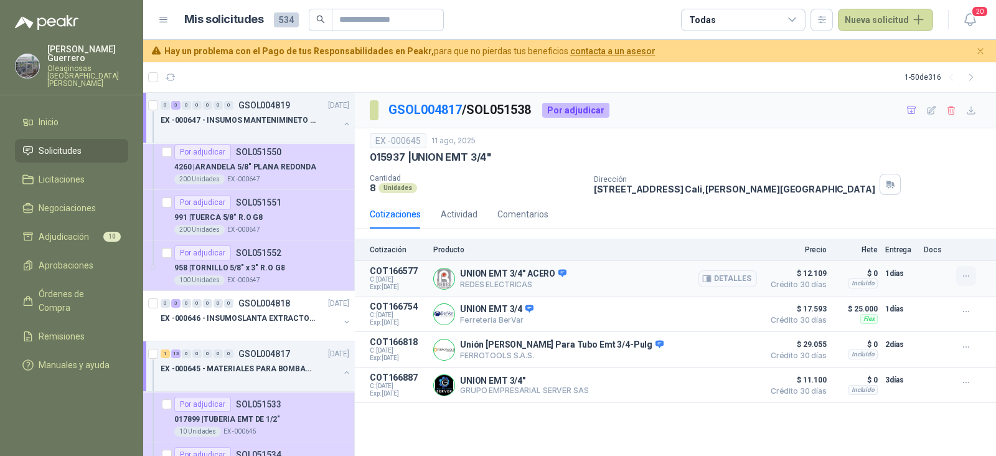
click at [962, 275] on icon "button" at bounding box center [966, 276] width 11 height 11
click at [919, 224] on button "Añadir" at bounding box center [941, 226] width 100 height 20
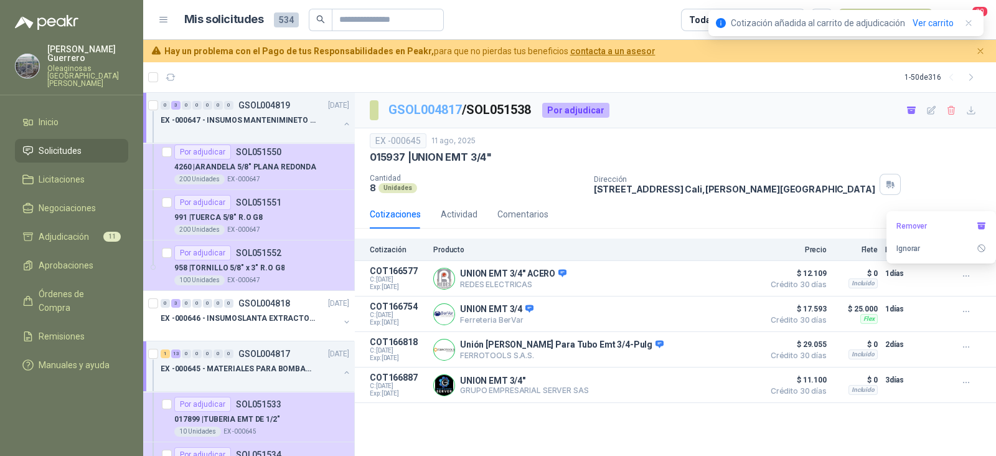
click at [451, 114] on link "GSOL004817" at bounding box center [424, 109] width 73 height 15
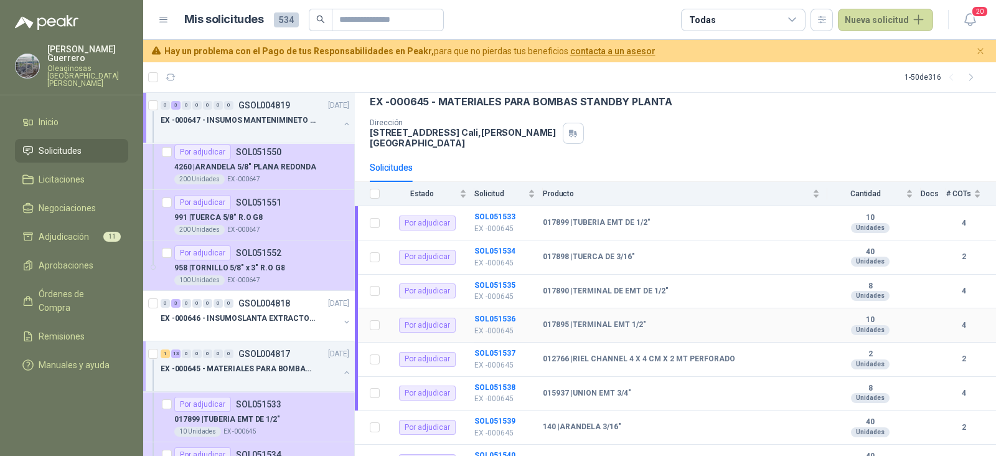
scroll to position [77, 0]
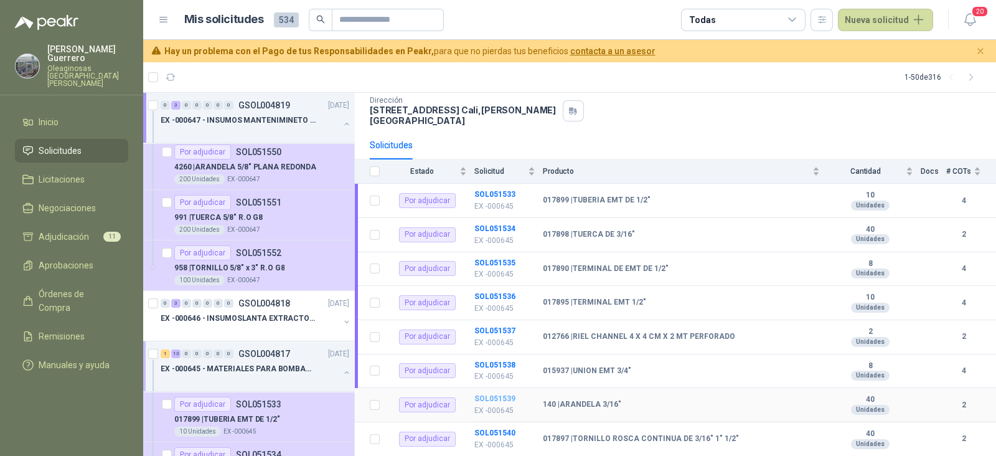
click at [504, 394] on b "SOL051539" at bounding box center [494, 398] width 41 height 9
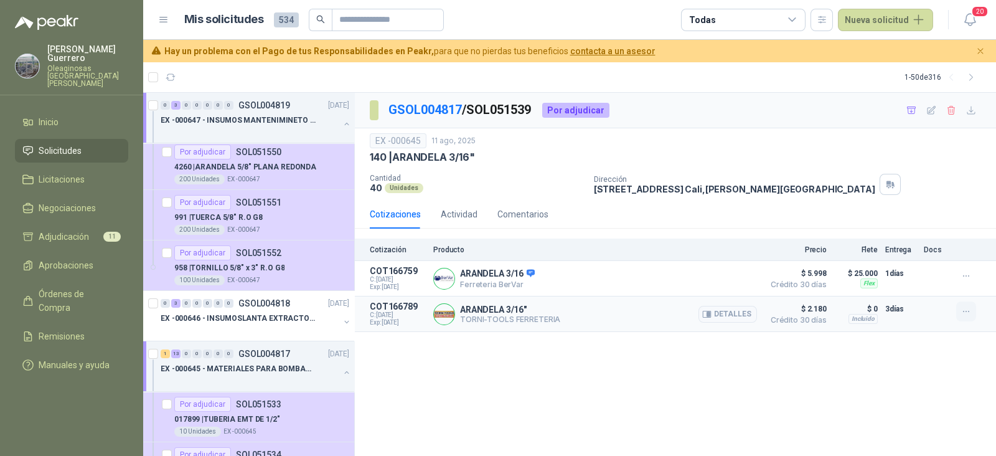
click at [962, 310] on icon "button" at bounding box center [966, 311] width 11 height 11
click at [917, 263] on button "Añadir" at bounding box center [941, 261] width 100 height 20
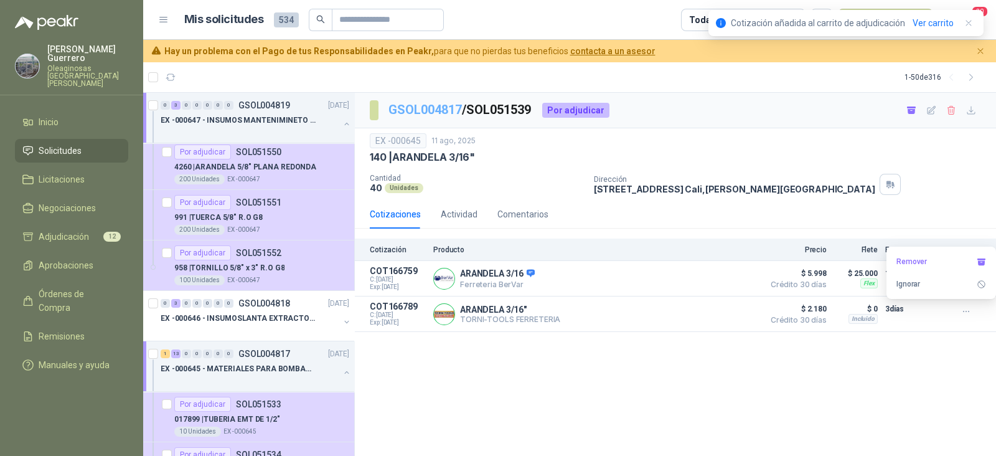
click at [445, 116] on link "GSOL004817" at bounding box center [424, 109] width 73 height 15
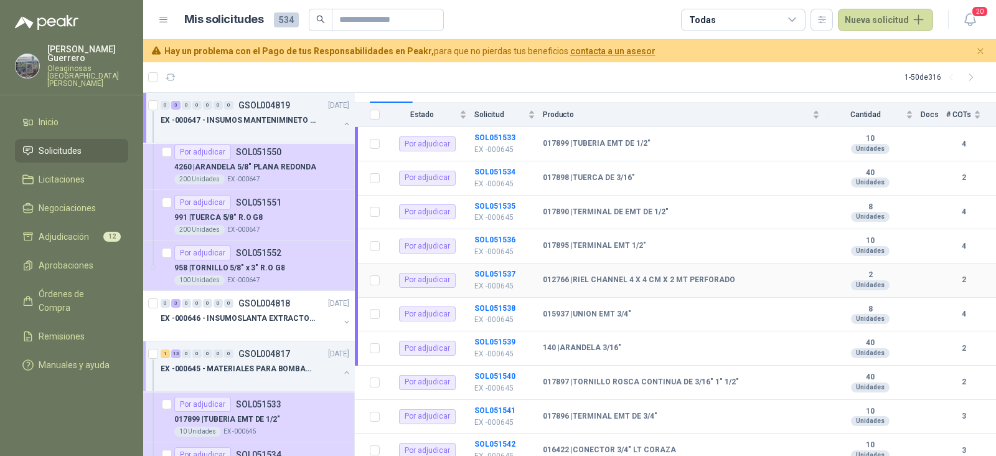
scroll to position [155, 0]
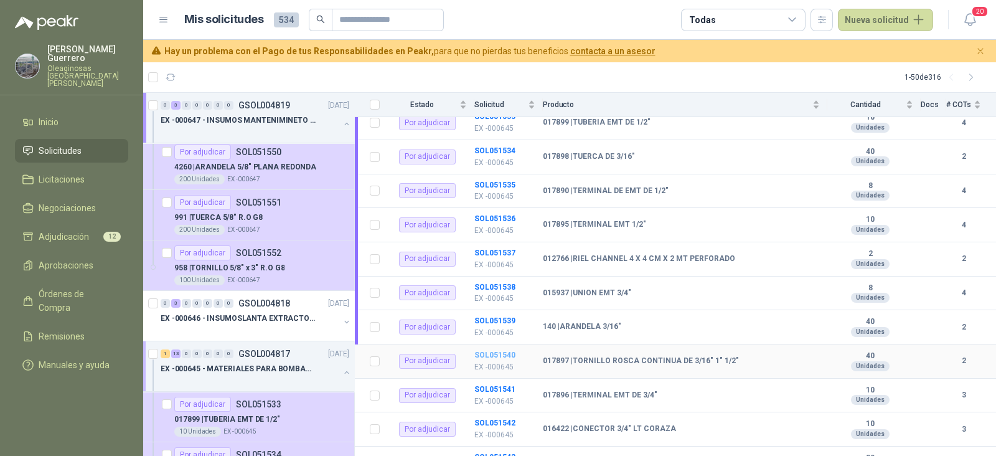
click at [497, 350] on b "SOL051540" at bounding box center [494, 354] width 41 height 9
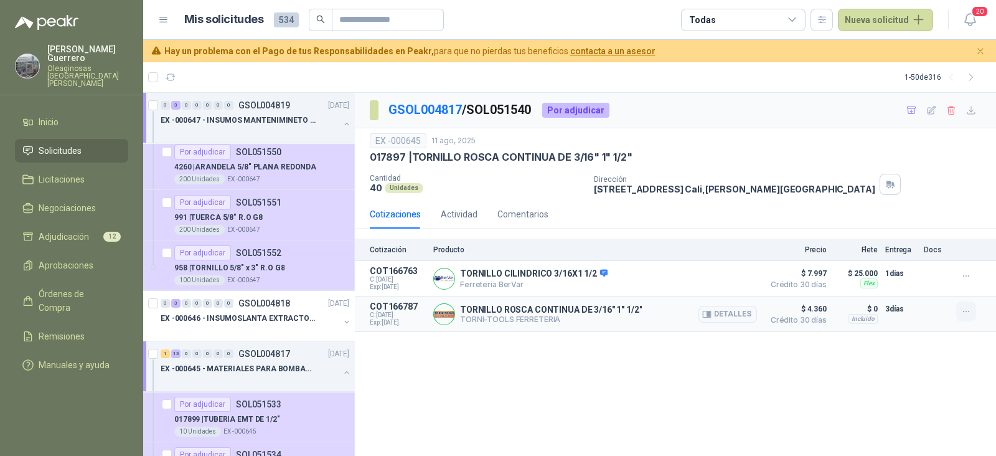
click at [968, 308] on icon "button" at bounding box center [966, 311] width 11 height 11
click at [913, 261] on button "Añadir" at bounding box center [941, 261] width 100 height 20
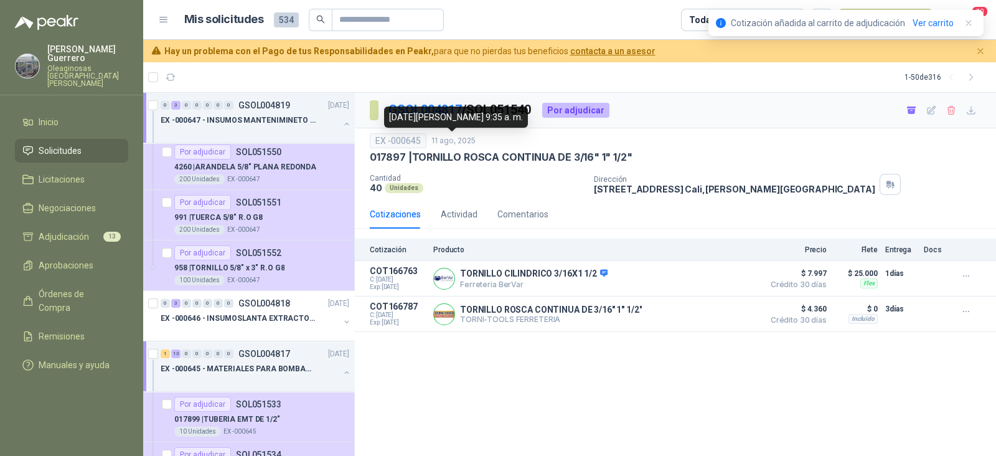
click at [443, 110] on div "[DATE][PERSON_NAME] 9:35 a. m." at bounding box center [456, 116] width 144 height 21
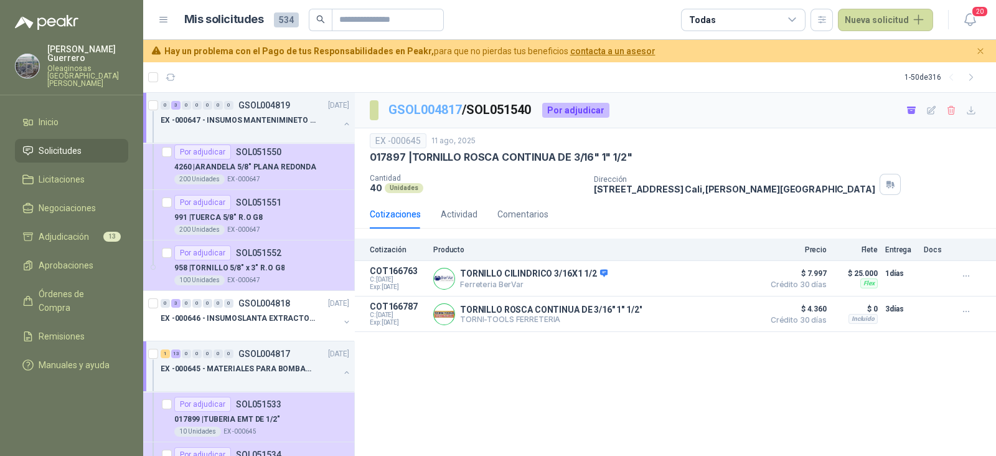
click at [426, 115] on link "GSOL004817" at bounding box center [424, 109] width 73 height 15
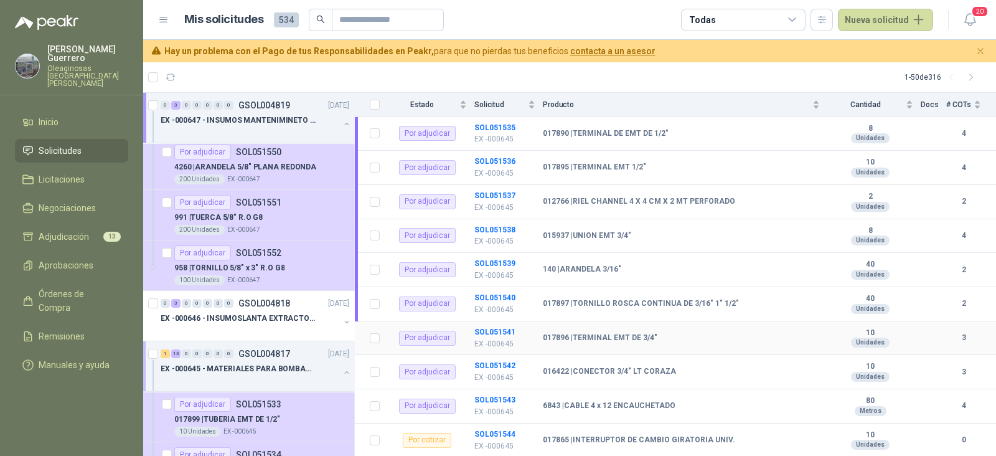
scroll to position [233, 0]
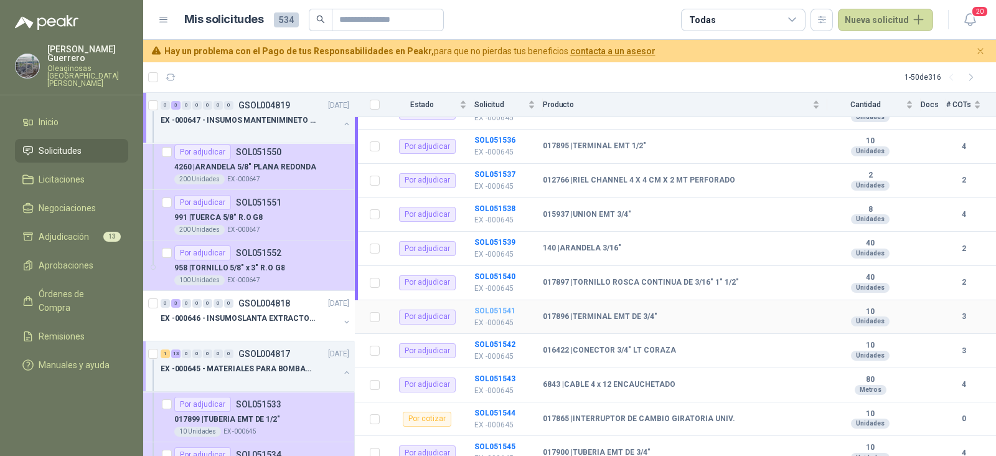
click at [499, 306] on b "SOL051541" at bounding box center [494, 310] width 41 height 9
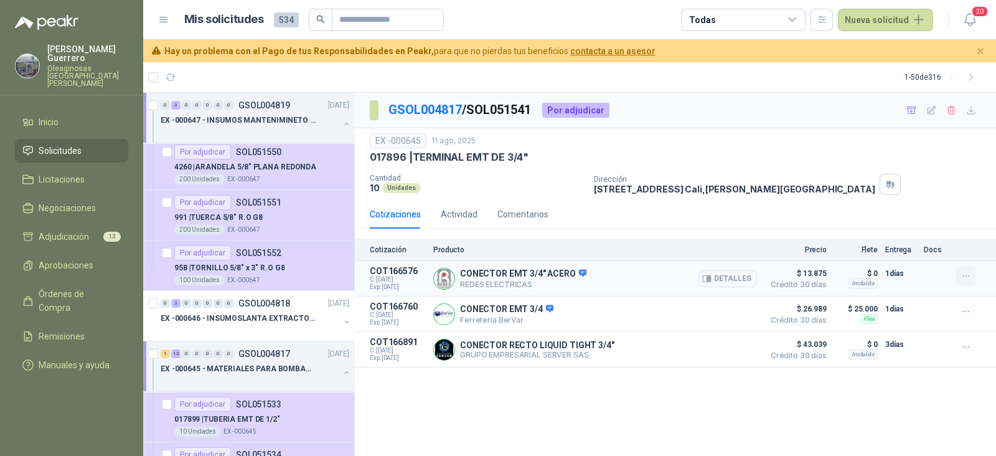
click at [964, 276] on icon "button" at bounding box center [966, 276] width 11 height 11
click at [913, 230] on button "Añadir" at bounding box center [941, 226] width 100 height 20
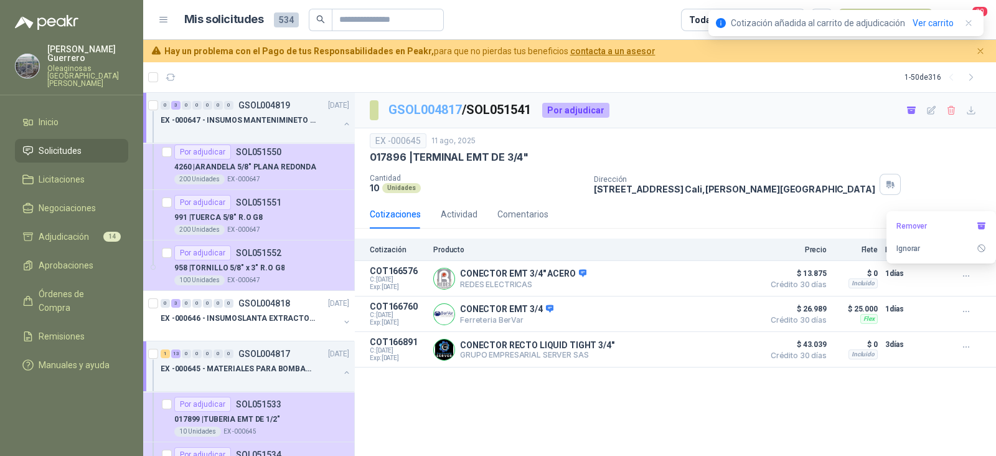
click at [442, 109] on link "GSOL004817" at bounding box center [424, 109] width 73 height 15
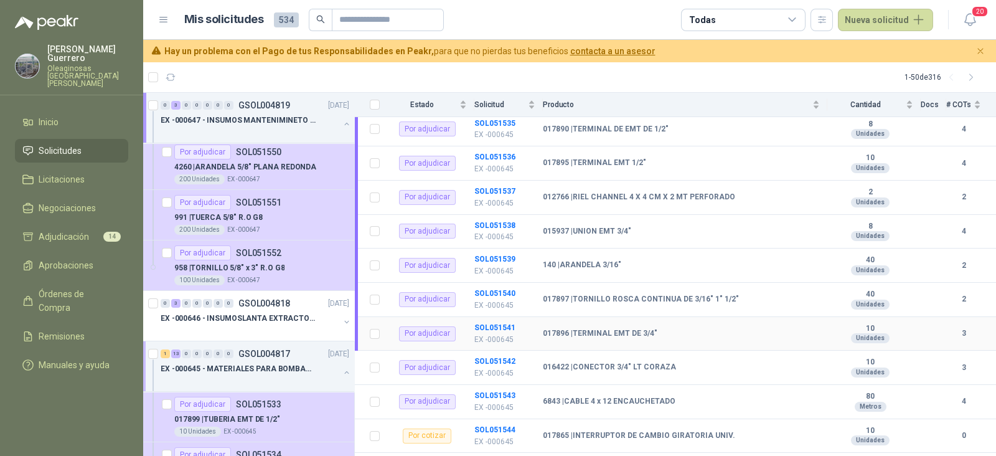
scroll to position [291, 0]
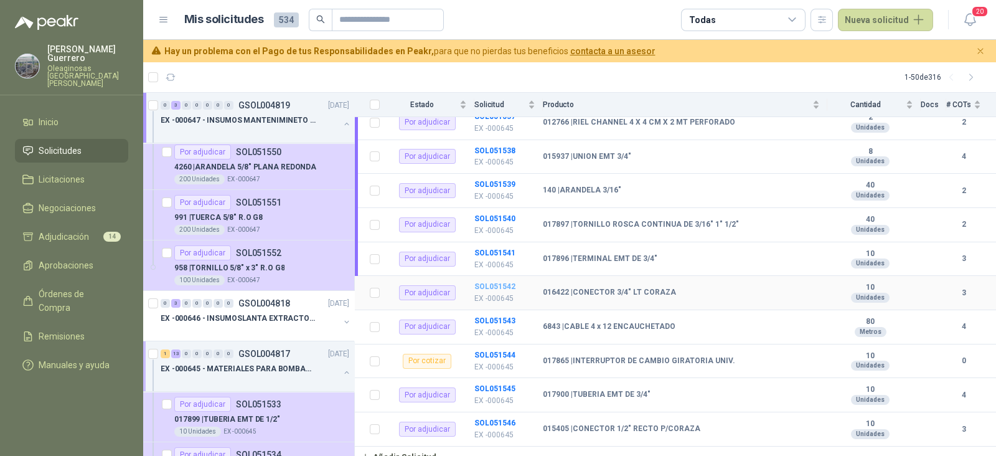
click at [501, 282] on b "SOL051542" at bounding box center [494, 286] width 41 height 9
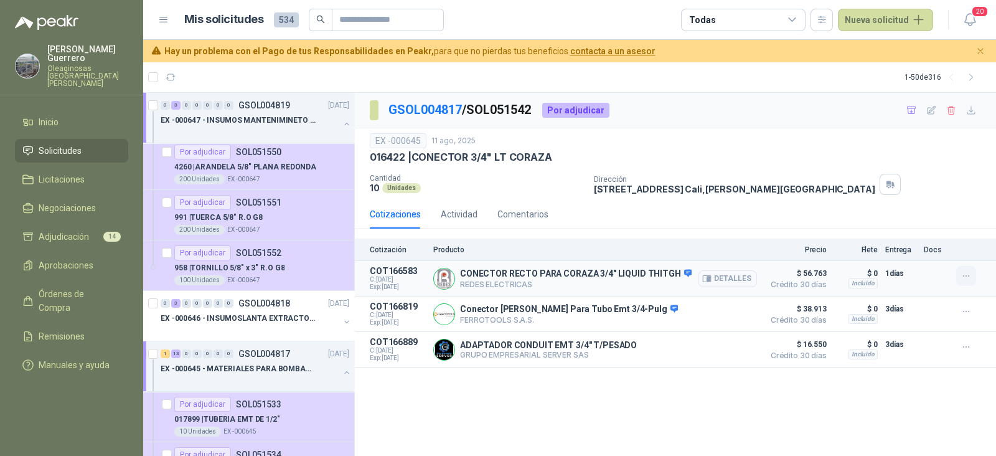
click at [971, 276] on button "button" at bounding box center [966, 276] width 20 height 20
click at [934, 224] on button "Añadir" at bounding box center [941, 226] width 100 height 20
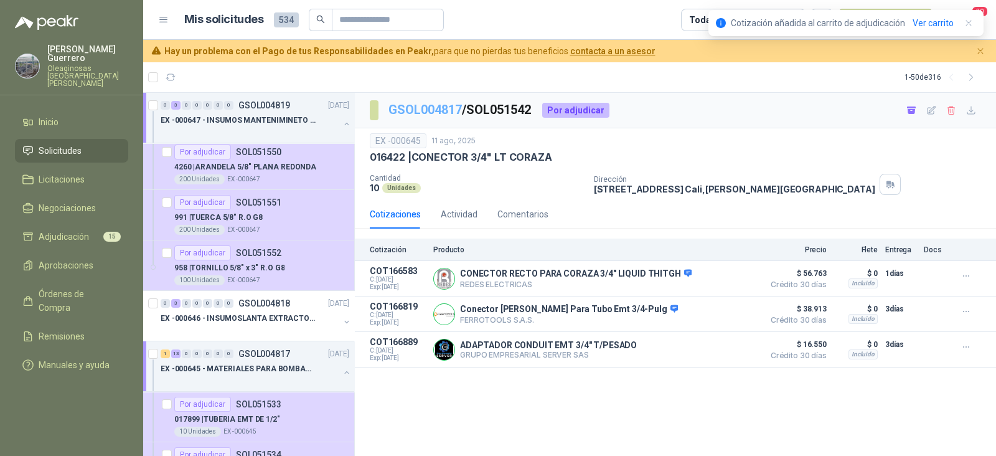
click at [438, 104] on link "GSOL004817" at bounding box center [424, 109] width 73 height 15
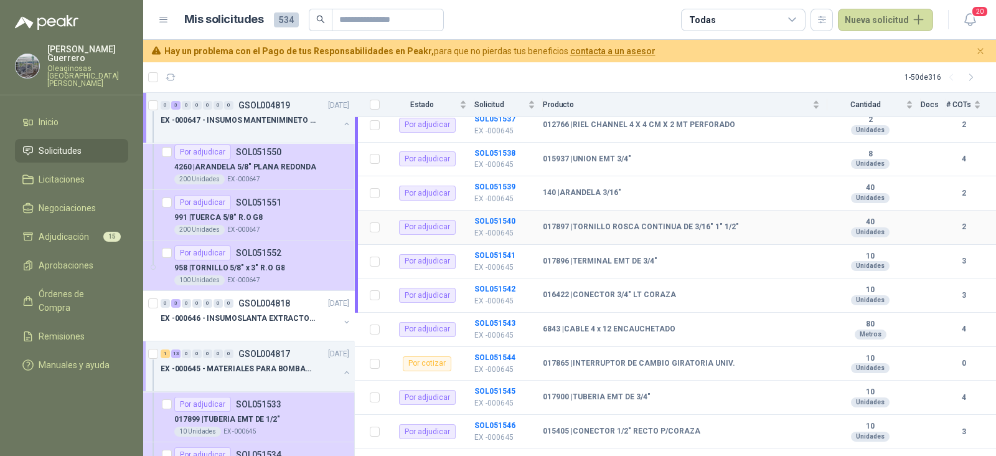
scroll to position [291, 0]
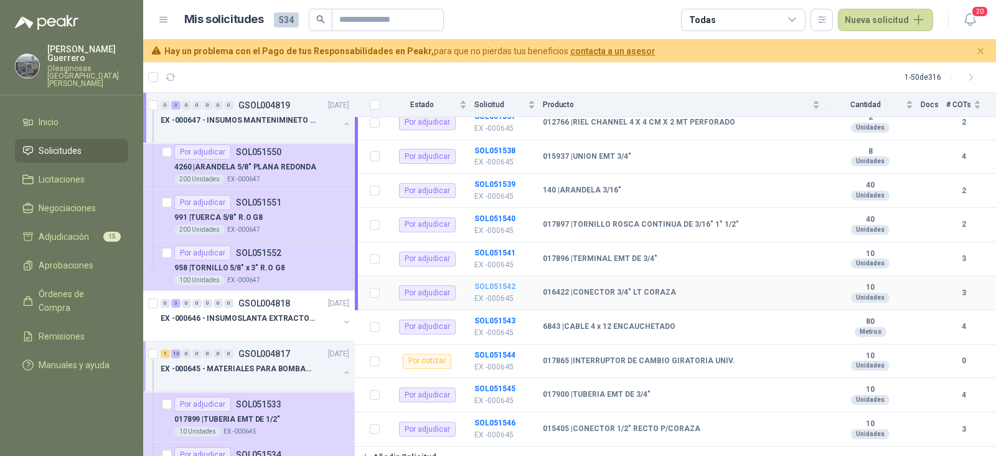
click at [495, 282] on b "SOL051542" at bounding box center [494, 286] width 41 height 9
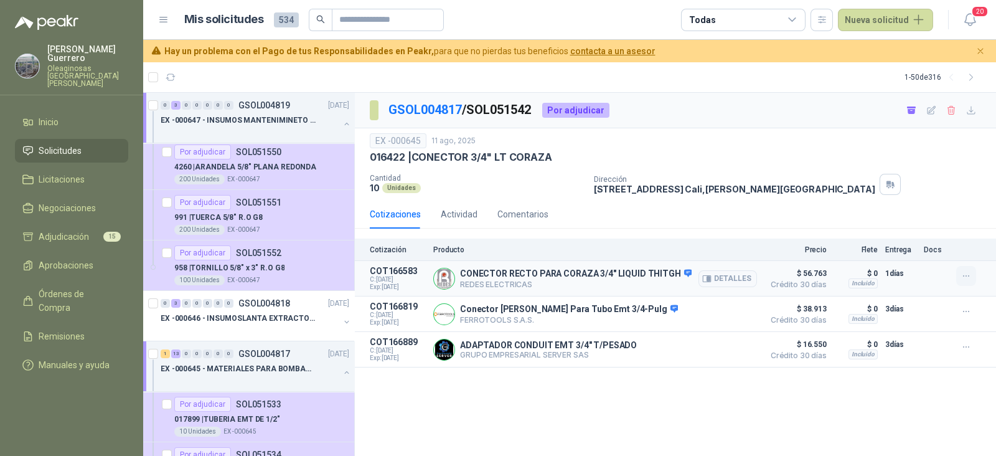
click at [968, 277] on icon "button" at bounding box center [966, 276] width 11 height 11
click at [432, 114] on link "GSOL004817" at bounding box center [424, 109] width 73 height 15
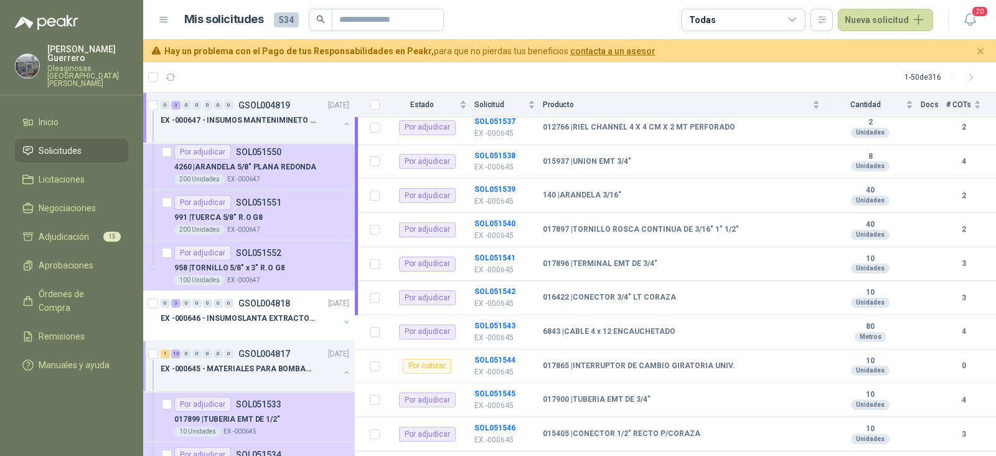
scroll to position [291, 0]
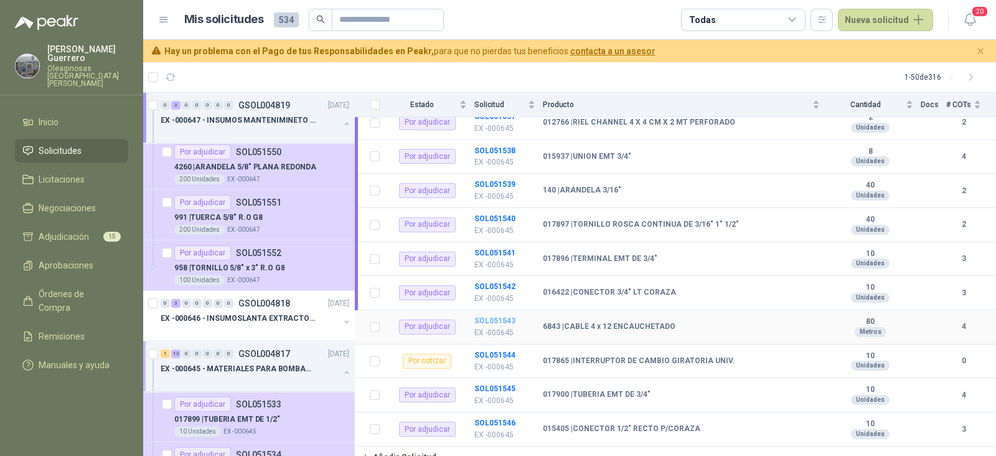
click at [503, 316] on b "SOL051543" at bounding box center [494, 320] width 41 height 9
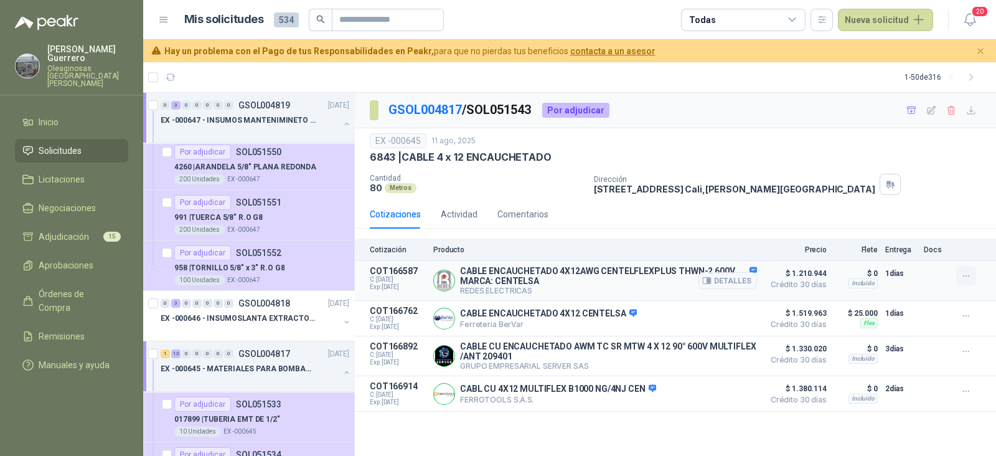
click at [964, 276] on icon "button" at bounding box center [966, 276] width 11 height 11
click at [915, 222] on button "Añadir" at bounding box center [941, 226] width 100 height 20
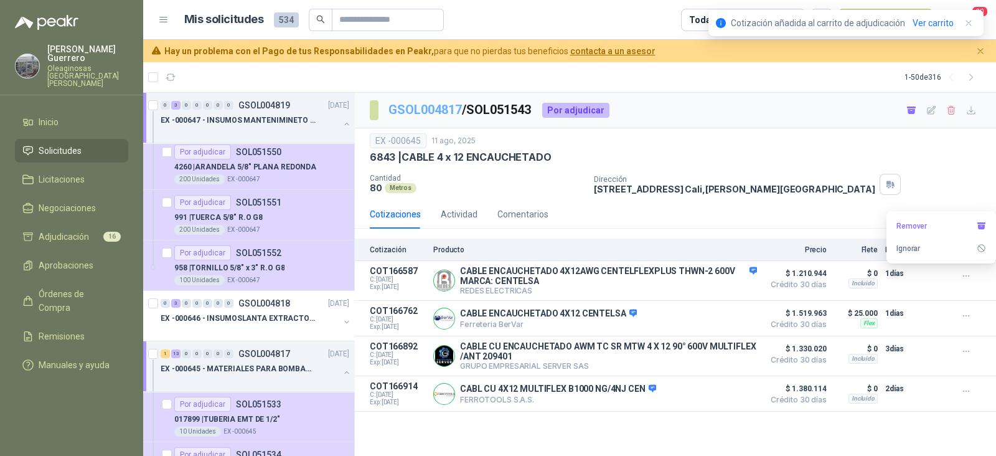
click at [441, 111] on link "GSOL004817" at bounding box center [424, 109] width 73 height 15
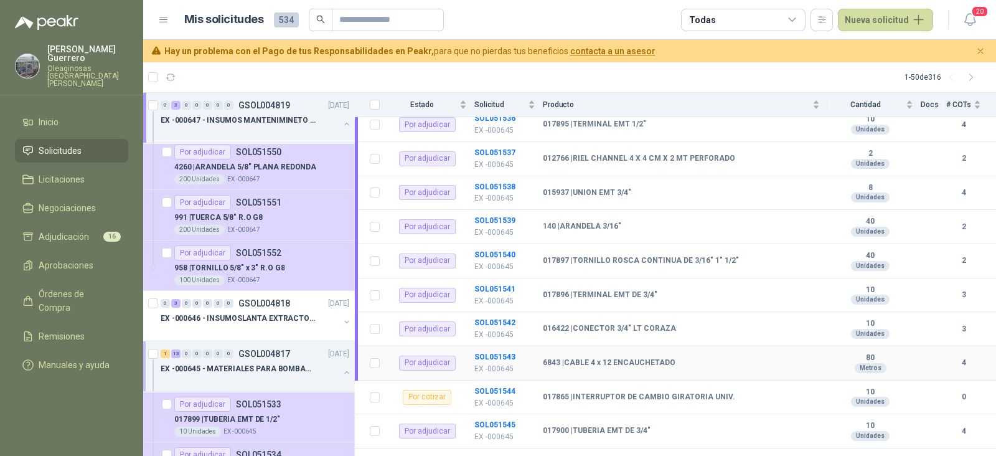
scroll to position [291, 0]
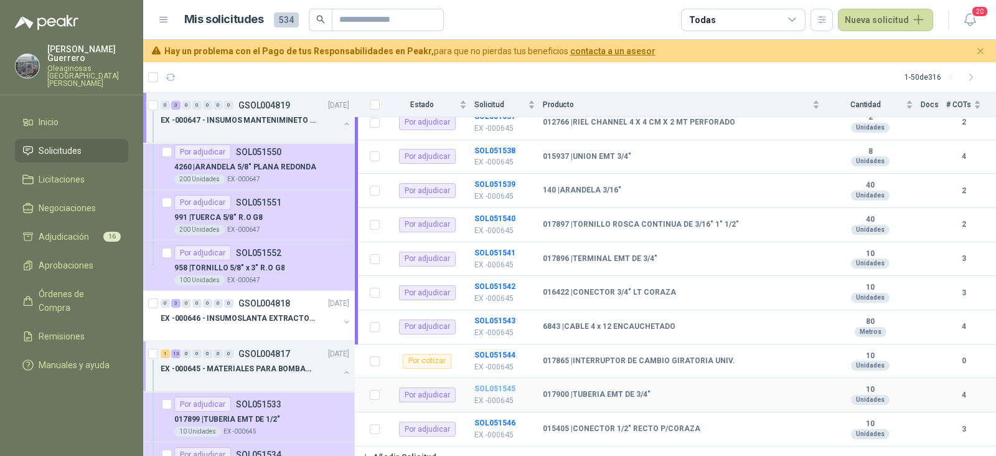
click at [502, 384] on b "SOL051545" at bounding box center [494, 388] width 41 height 9
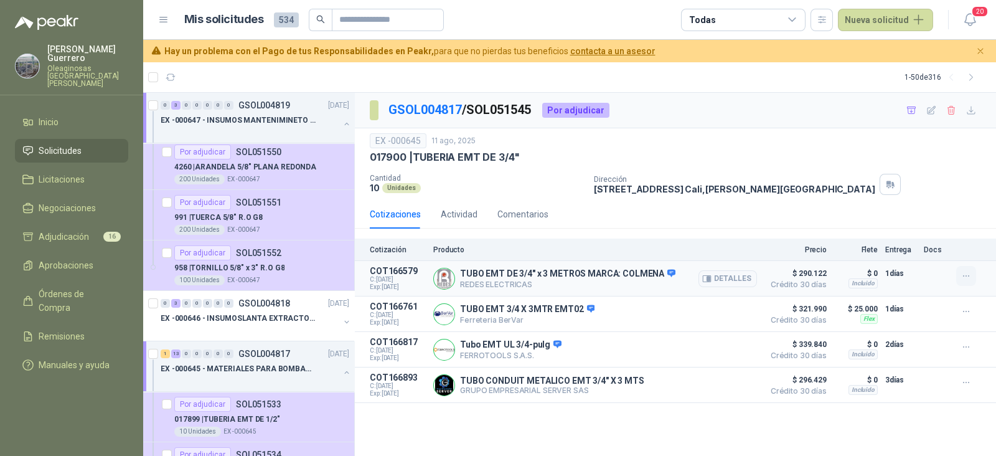
click at [964, 271] on icon "button" at bounding box center [966, 276] width 11 height 11
click at [929, 223] on button "Añadir" at bounding box center [941, 226] width 100 height 20
click at [431, 110] on link "GSOL004817" at bounding box center [424, 109] width 73 height 15
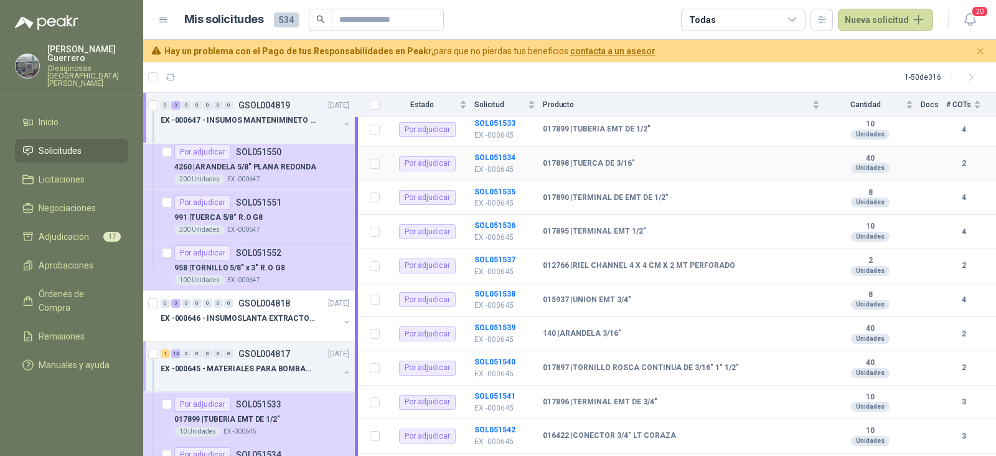
scroll to position [291, 0]
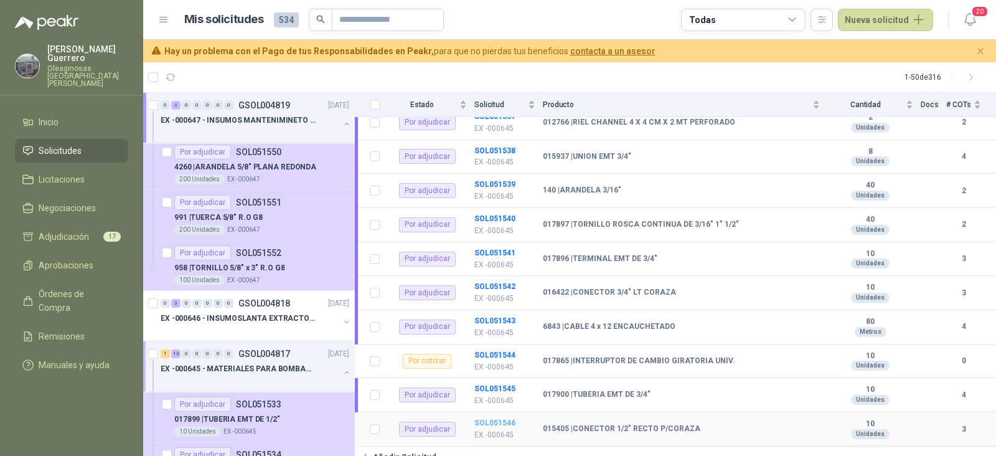
click at [494, 418] on b "SOL051546" at bounding box center [494, 422] width 41 height 9
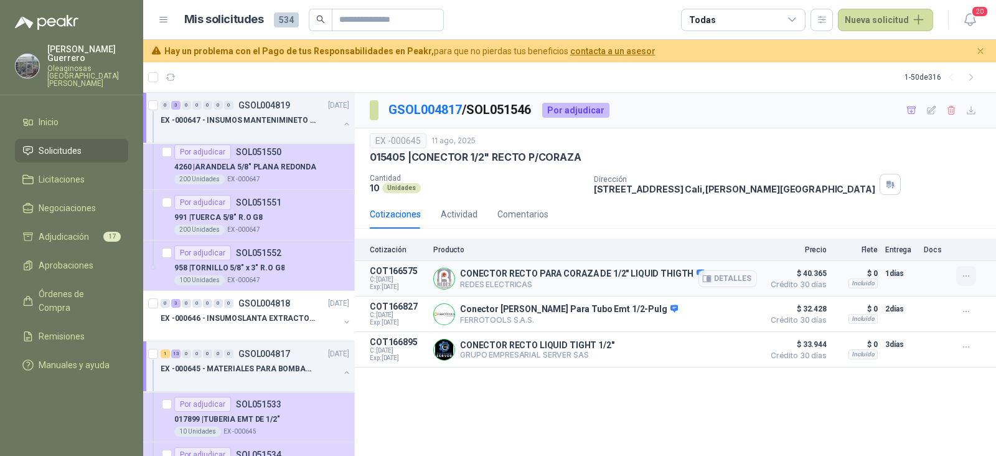
click at [966, 273] on icon "button" at bounding box center [966, 276] width 11 height 11
click at [911, 224] on button "Añadir" at bounding box center [941, 226] width 100 height 20
click at [433, 103] on link "GSOL004817" at bounding box center [424, 109] width 73 height 15
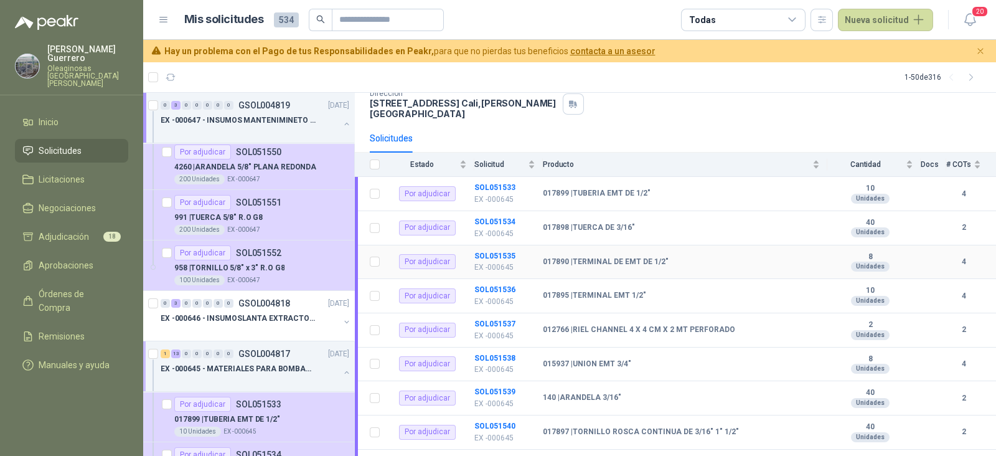
scroll to position [291, 0]
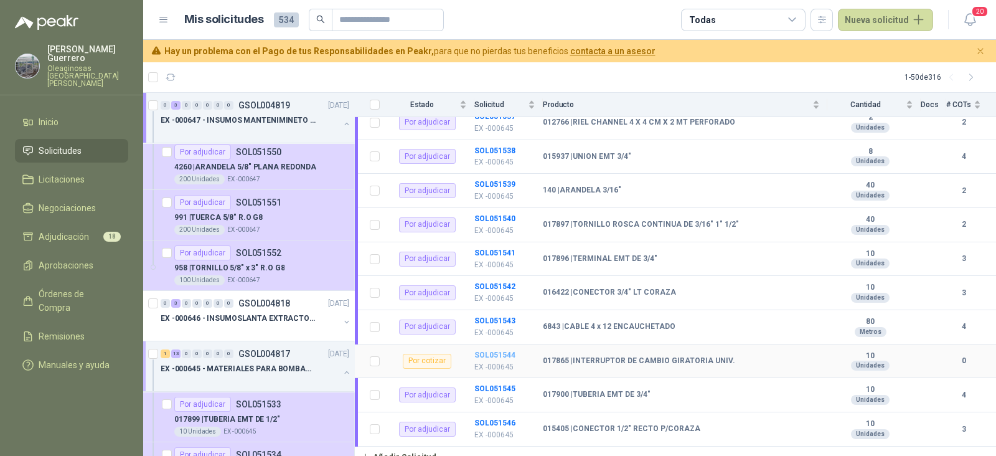
click at [505, 350] on b "SOL051544" at bounding box center [494, 354] width 41 height 9
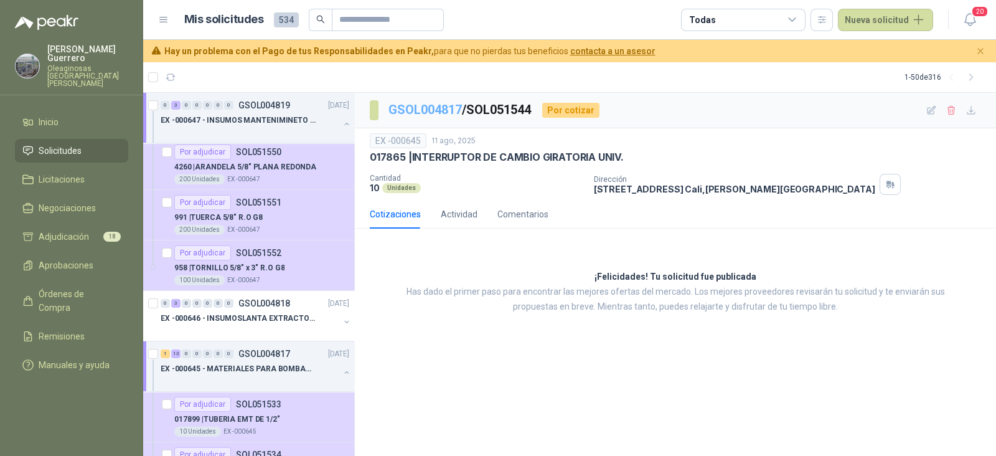
click at [423, 112] on link "GSOL004817" at bounding box center [424, 109] width 73 height 15
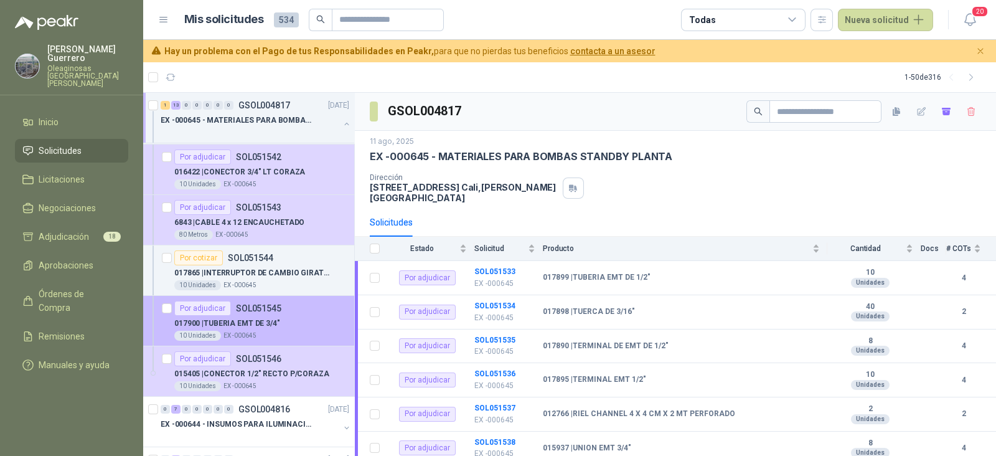
scroll to position [1011, 0]
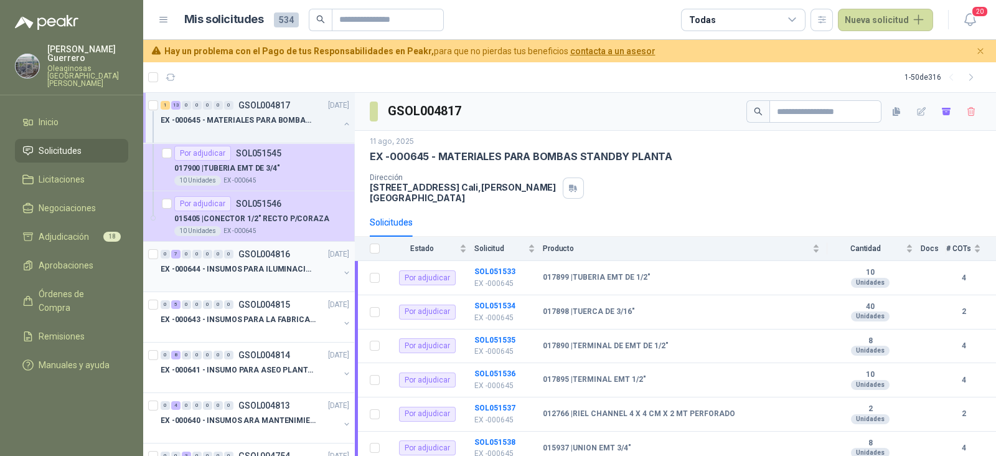
click at [276, 269] on p "EX -000644 - INSUMOS PARA ILUMINACIONN ZONA DE CLA" at bounding box center [238, 269] width 155 height 12
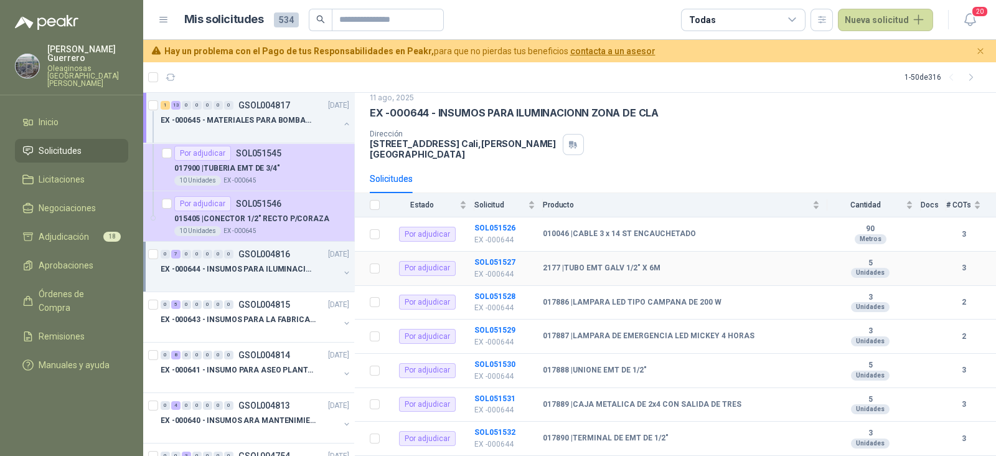
scroll to position [54, 0]
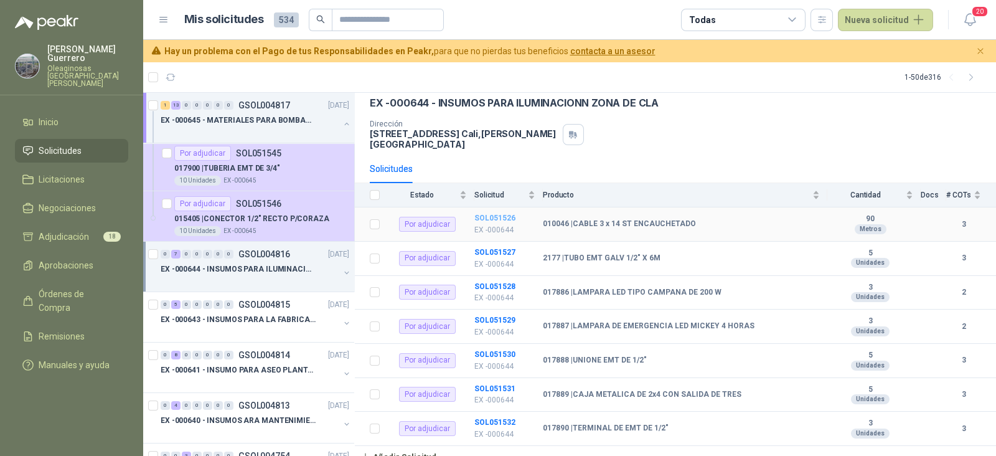
click at [502, 214] on b "SOL051526" at bounding box center [494, 218] width 41 height 9
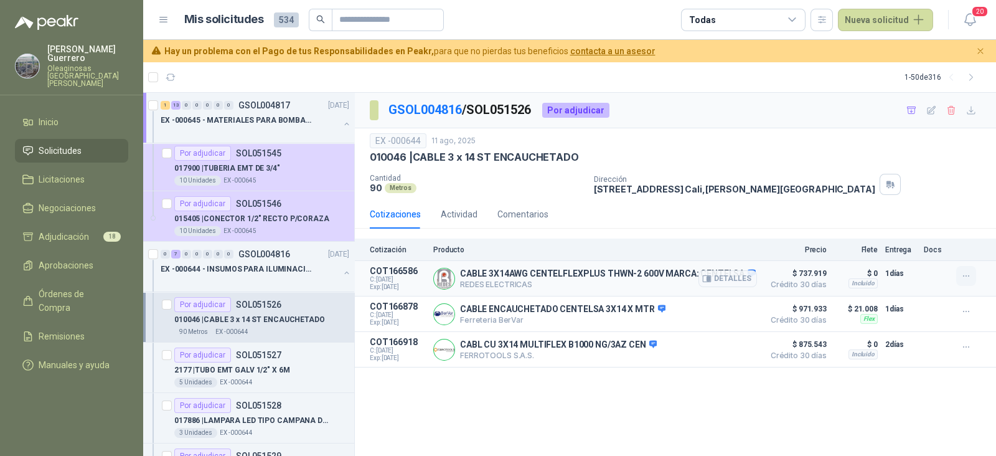
click at [962, 274] on icon "button" at bounding box center [966, 276] width 11 height 11
click at [915, 225] on button "Añadir" at bounding box center [941, 226] width 100 height 20
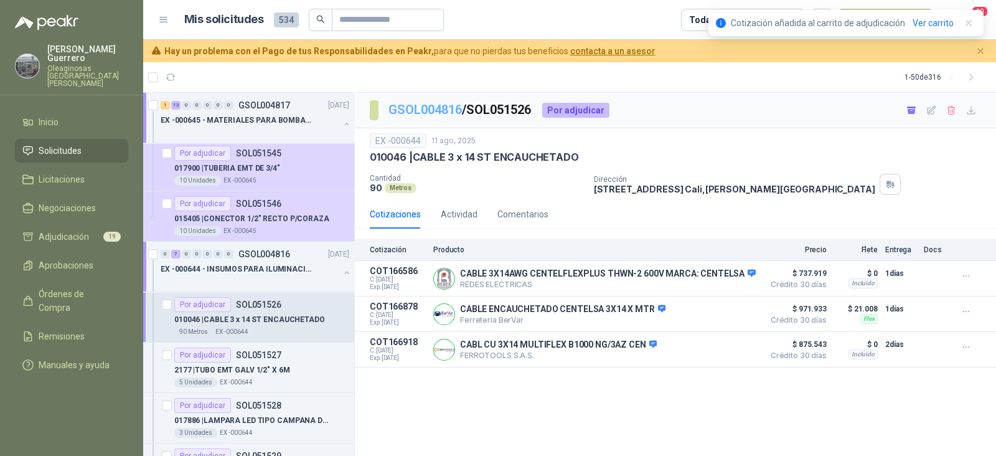
click at [427, 106] on link "GSOL004816" at bounding box center [424, 109] width 73 height 15
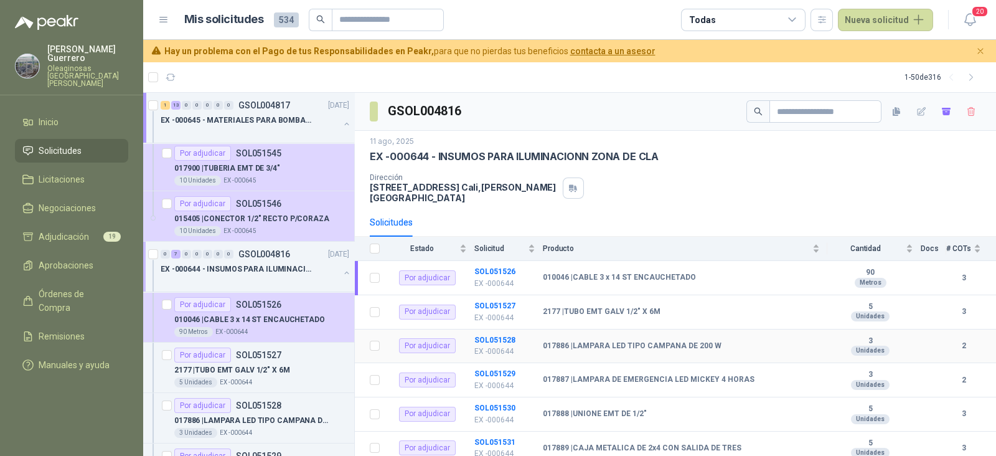
scroll to position [54, 0]
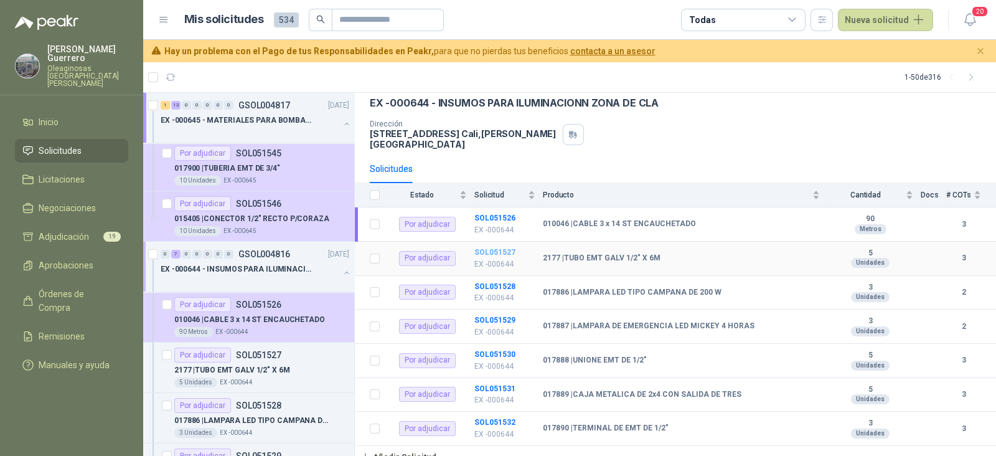
click at [495, 248] on b "SOL051527" at bounding box center [494, 252] width 41 height 9
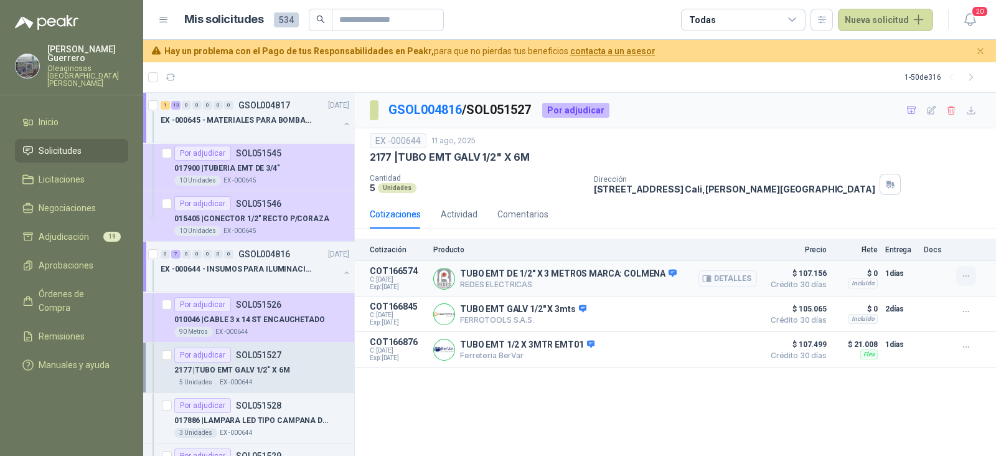
click at [971, 276] on button "button" at bounding box center [966, 276] width 20 height 20
click at [926, 224] on button "Añadir" at bounding box center [941, 226] width 100 height 20
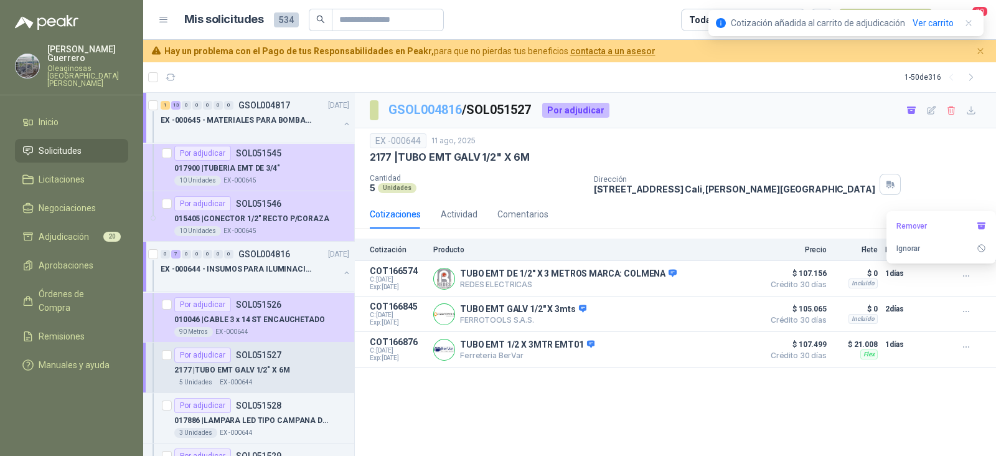
click at [438, 104] on link "GSOL004816" at bounding box center [424, 109] width 73 height 15
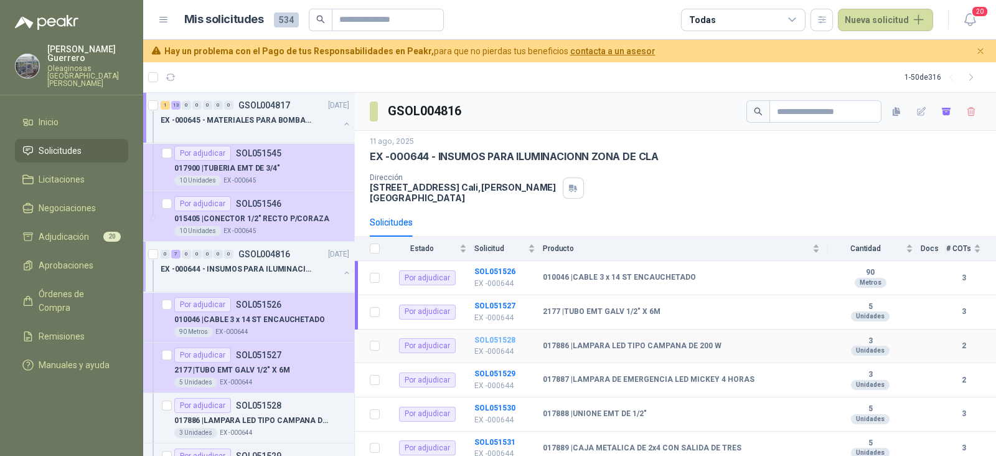
click at [497, 336] on b "SOL051528" at bounding box center [494, 340] width 41 height 9
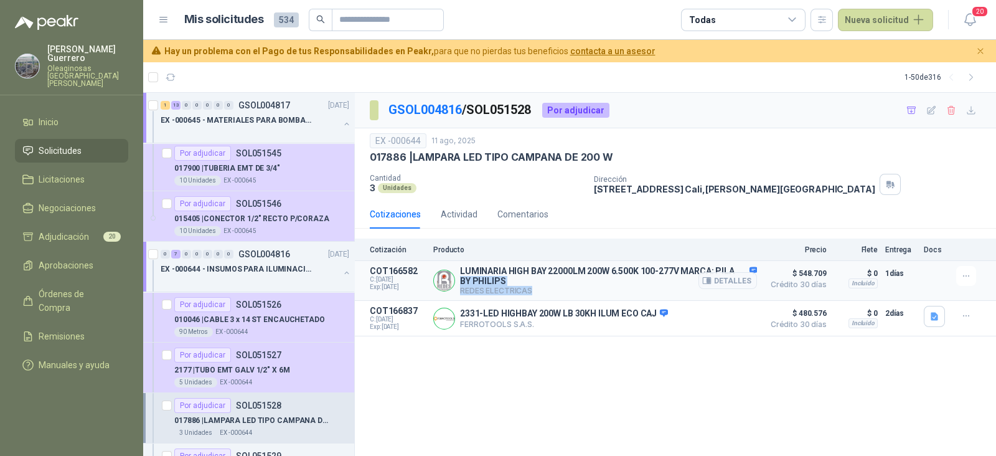
drag, startPoint x: 756, startPoint y: 265, endPoint x: 753, endPoint y: 271, distance: 7.5
click at [754, 268] on article "COT166582 C: [DATE] Exp: [DATE] LUMINARIA HIGH BAY 22000LM 200W 6.500K 100-277V…" at bounding box center [675, 281] width 641 height 40
click at [753, 269] on div "Detalles" at bounding box center [727, 280] width 59 height 29
click at [931, 315] on icon "button" at bounding box center [934, 316] width 7 height 8
click at [911, 279] on div "image.png" at bounding box center [910, 289] width 70 height 29
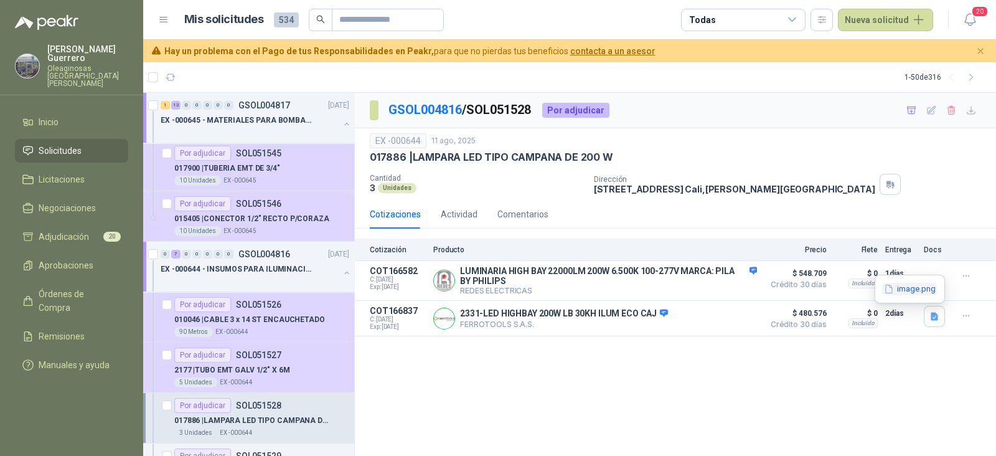
click at [909, 284] on button "image.png" at bounding box center [910, 289] width 54 height 13
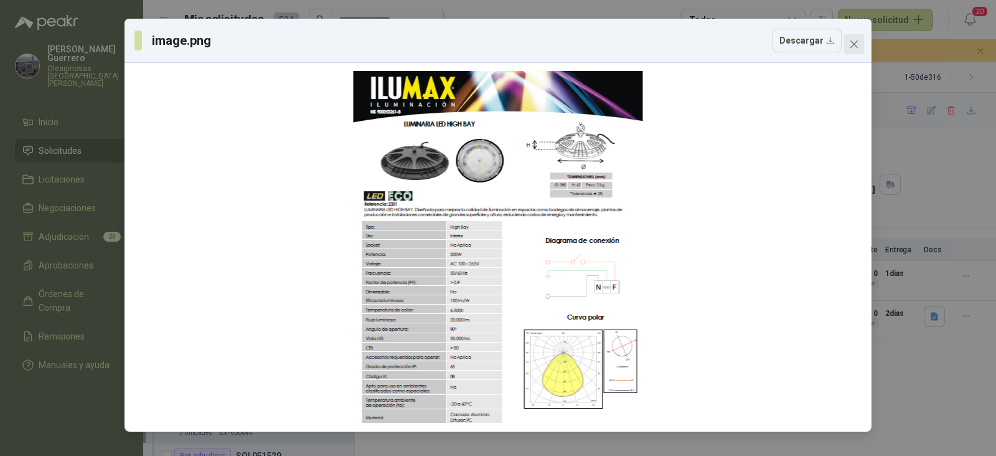
click at [847, 40] on span "Close" at bounding box center [854, 44] width 20 height 10
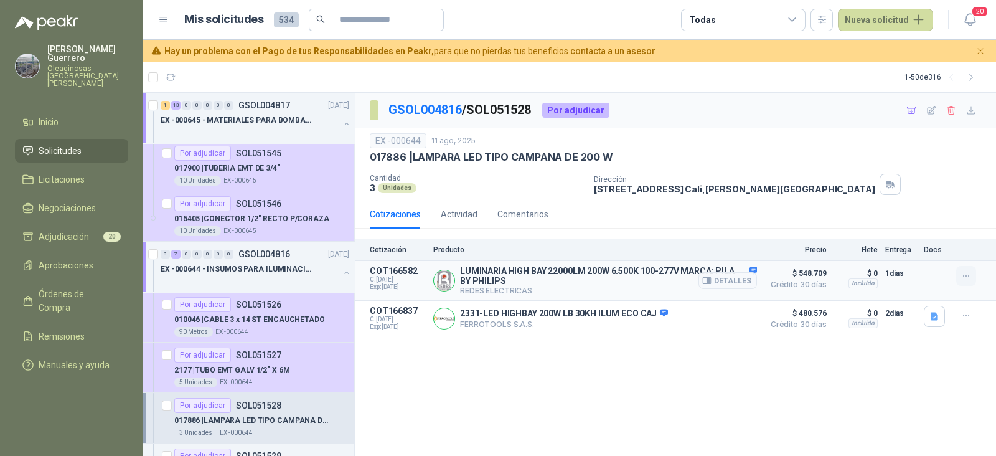
click at [968, 271] on icon "button" at bounding box center [966, 276] width 11 height 11
click at [912, 223] on button "Añadir" at bounding box center [941, 226] width 100 height 20
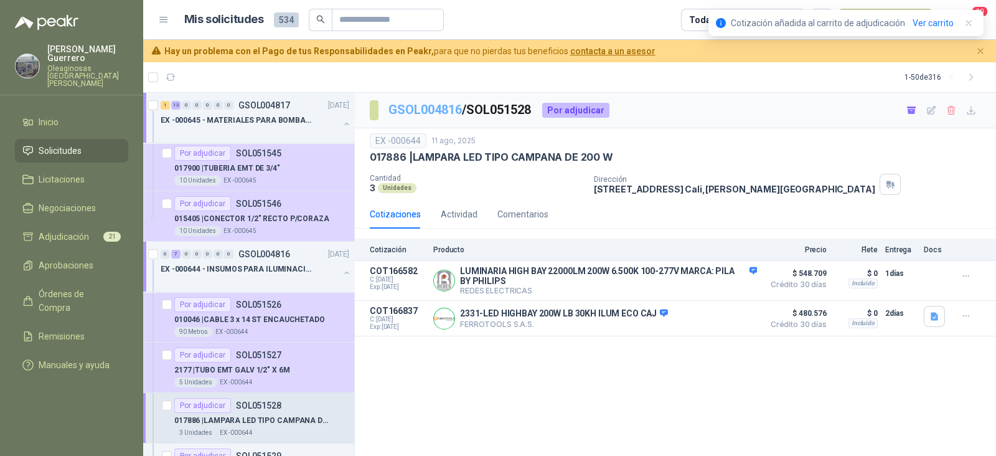
click at [445, 104] on link "GSOL004816" at bounding box center [424, 109] width 73 height 15
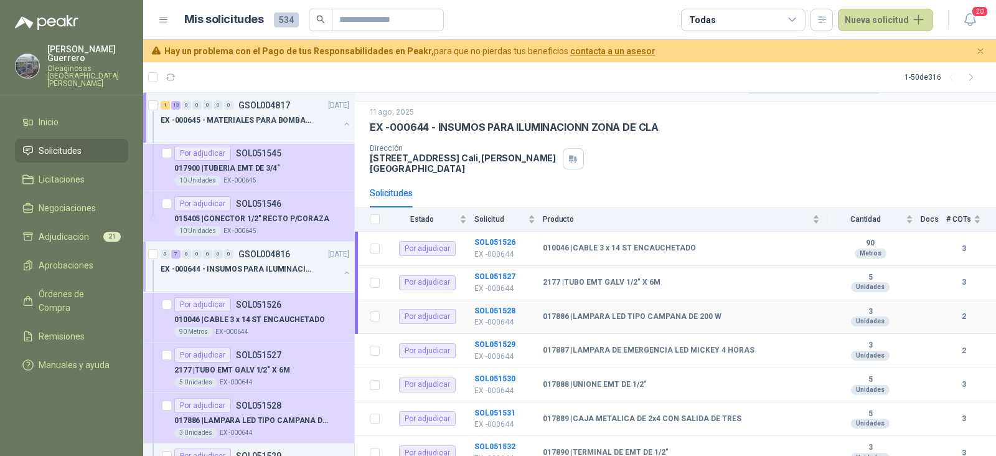
scroll to position [54, 0]
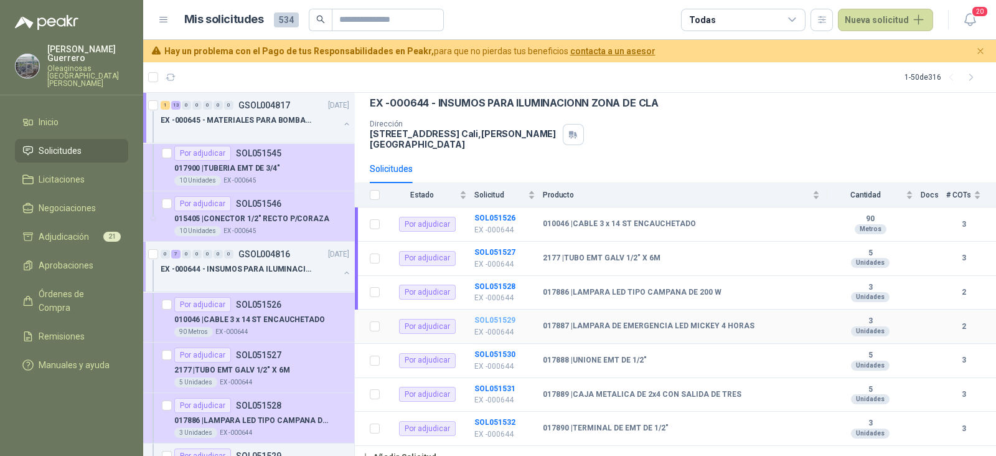
click at [486, 316] on b "SOL051529" at bounding box center [494, 320] width 41 height 9
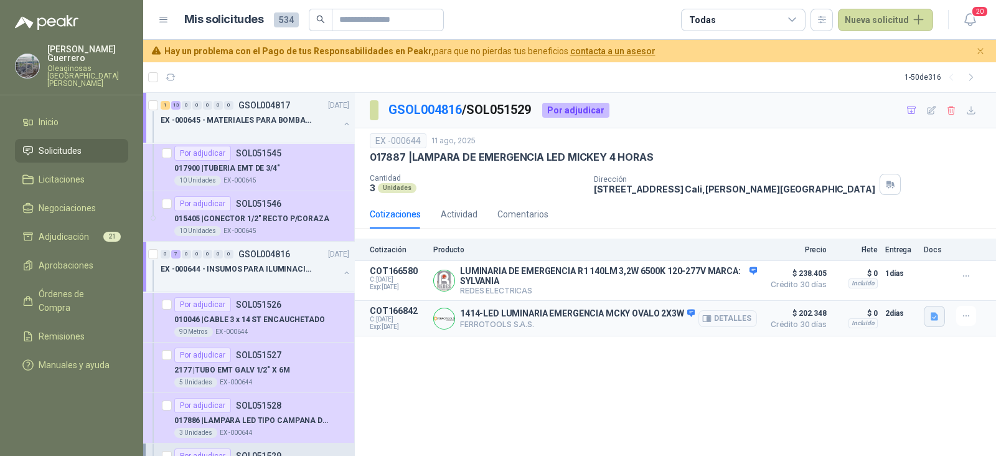
click at [931, 316] on icon "button" at bounding box center [934, 316] width 7 height 8
click at [914, 288] on button "image.png" at bounding box center [910, 289] width 54 height 13
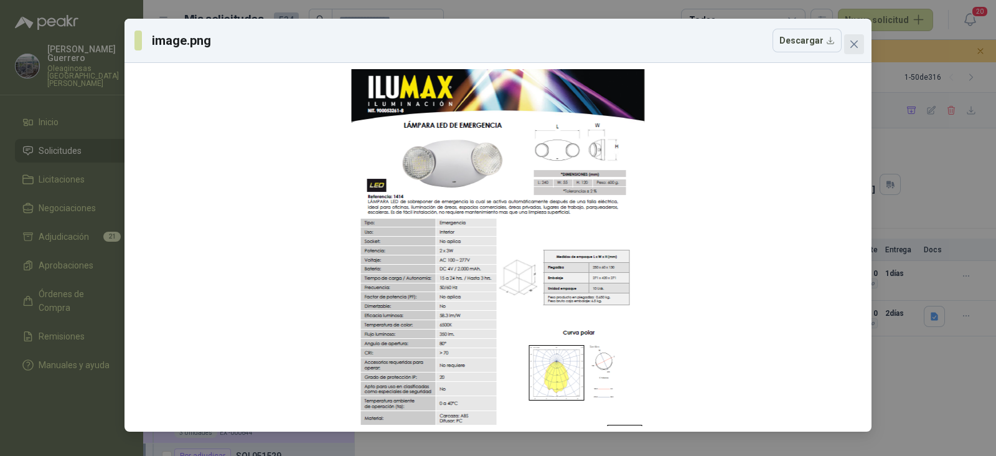
click at [850, 45] on icon "close" at bounding box center [854, 44] width 10 height 10
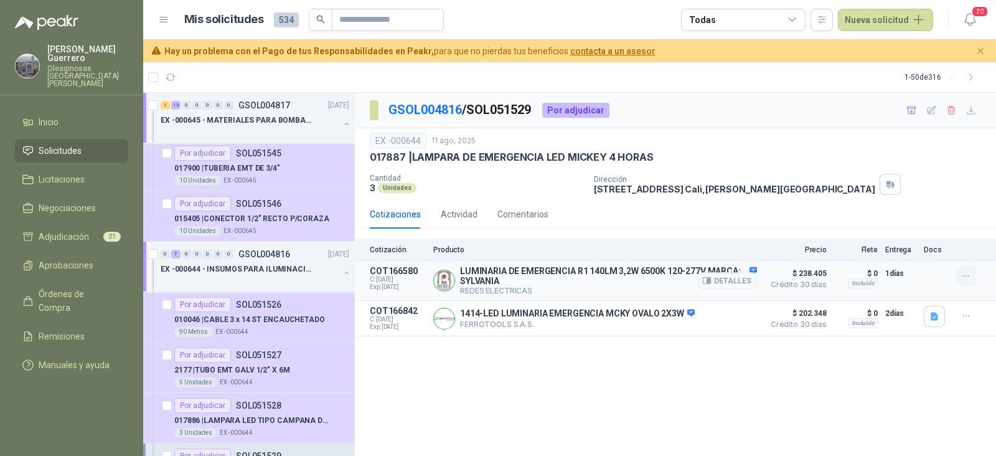
click at [968, 273] on icon "button" at bounding box center [966, 276] width 11 height 11
click at [940, 227] on button "Añadir" at bounding box center [941, 226] width 100 height 20
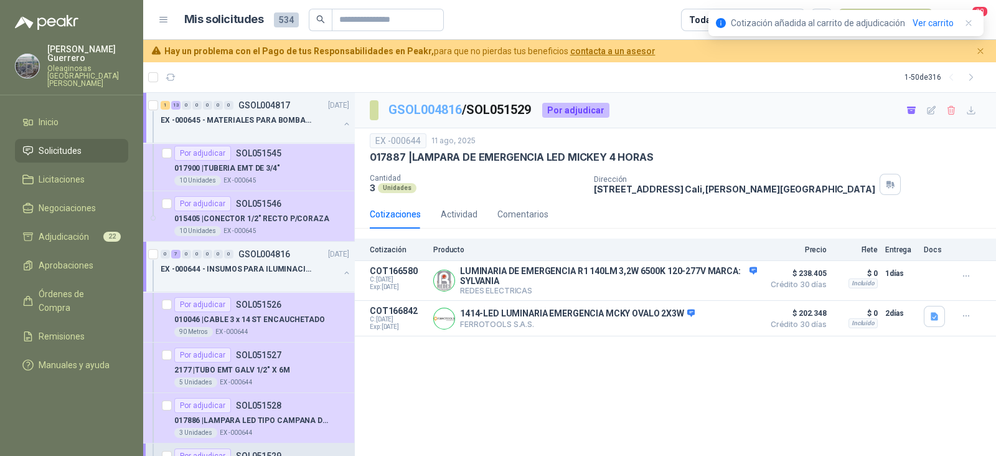
click at [447, 104] on link "GSOL004816" at bounding box center [424, 109] width 73 height 15
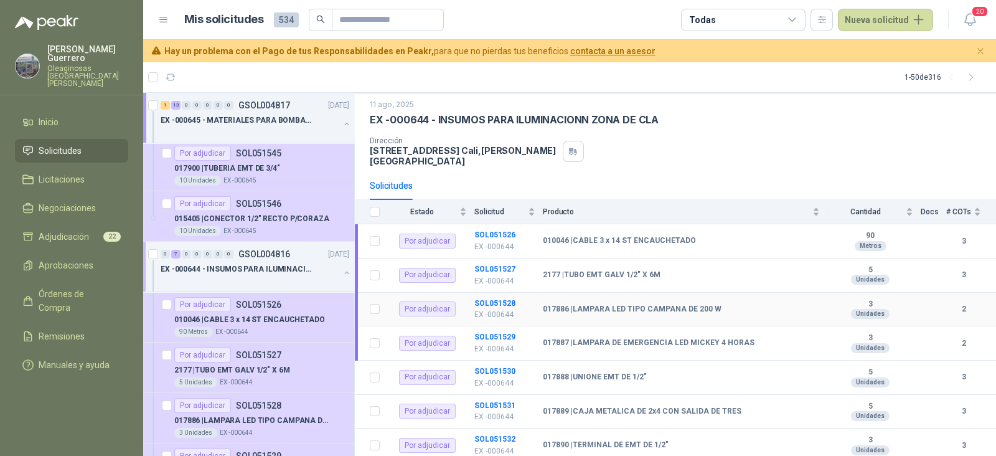
scroll to position [54, 0]
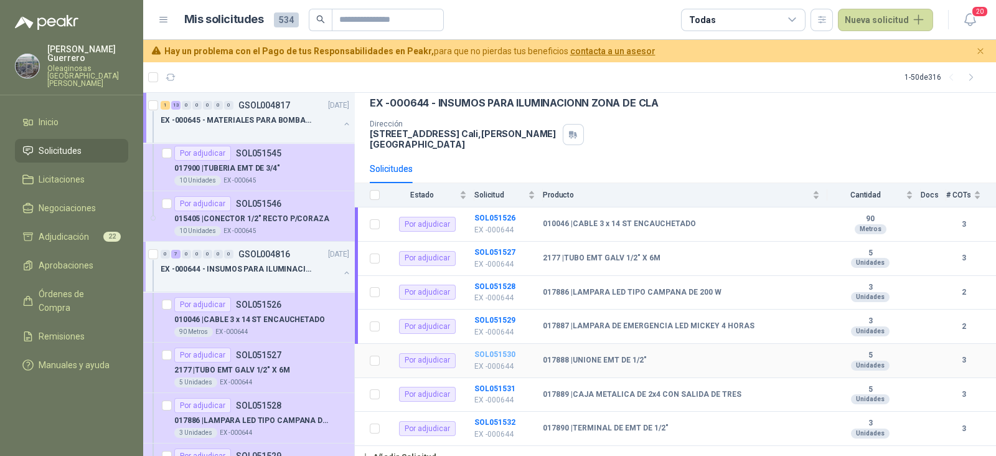
click at [494, 350] on b "SOL051530" at bounding box center [494, 354] width 41 height 9
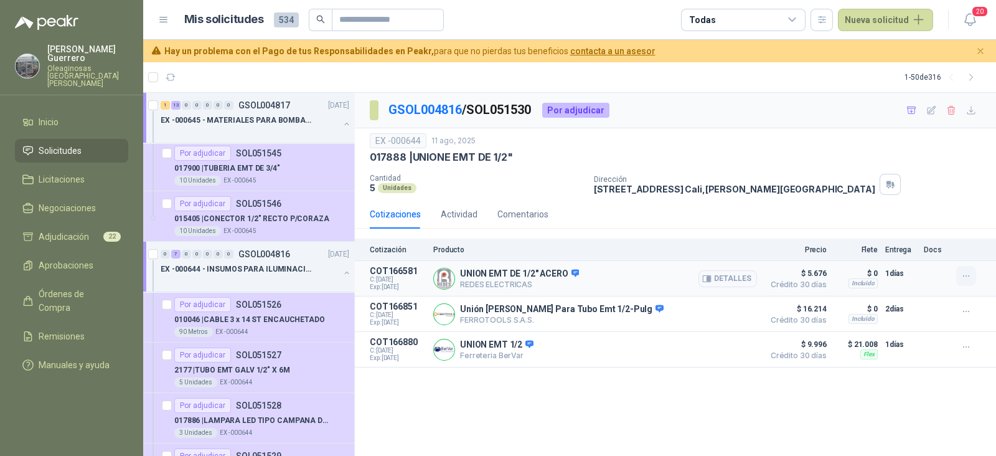
click at [962, 279] on icon "button" at bounding box center [966, 276] width 11 height 11
click at [916, 228] on button "Añadir" at bounding box center [941, 226] width 100 height 20
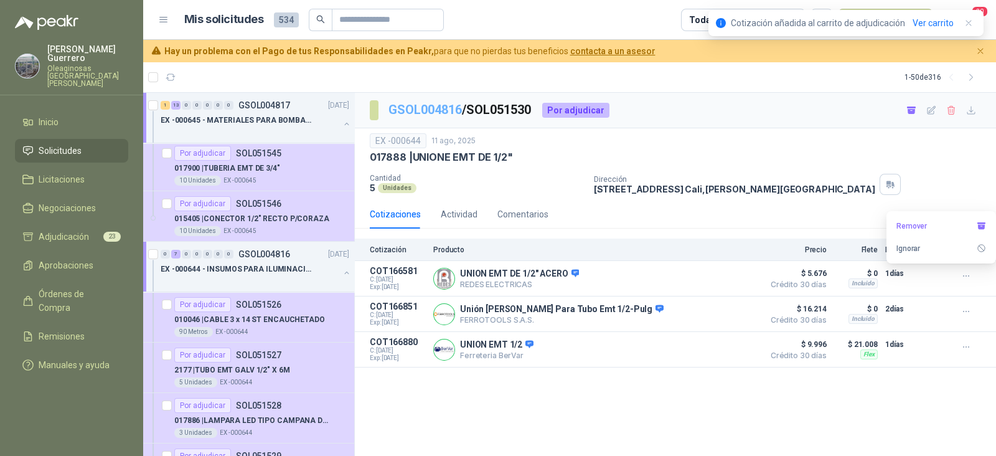
click at [445, 116] on p "GSOL004816 / SOL051530" at bounding box center [460, 109] width 144 height 19
click at [448, 111] on link "GSOL004816" at bounding box center [424, 109] width 73 height 15
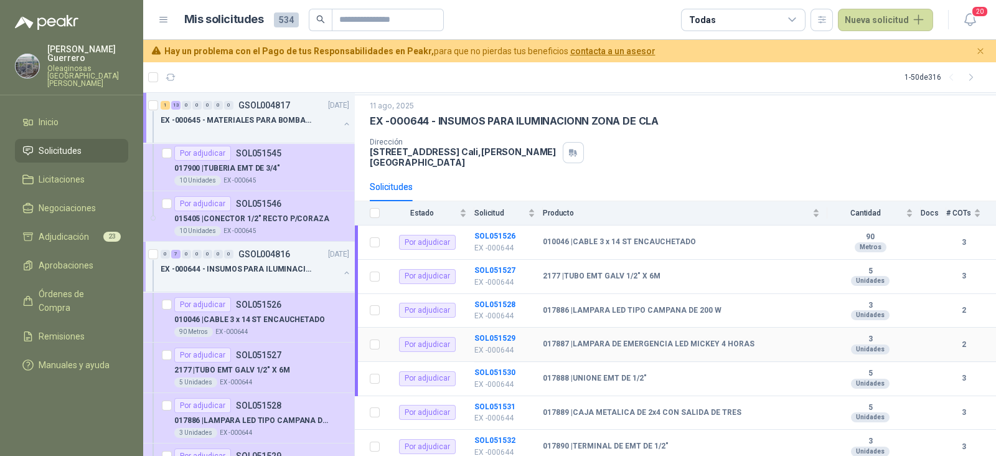
scroll to position [54, 0]
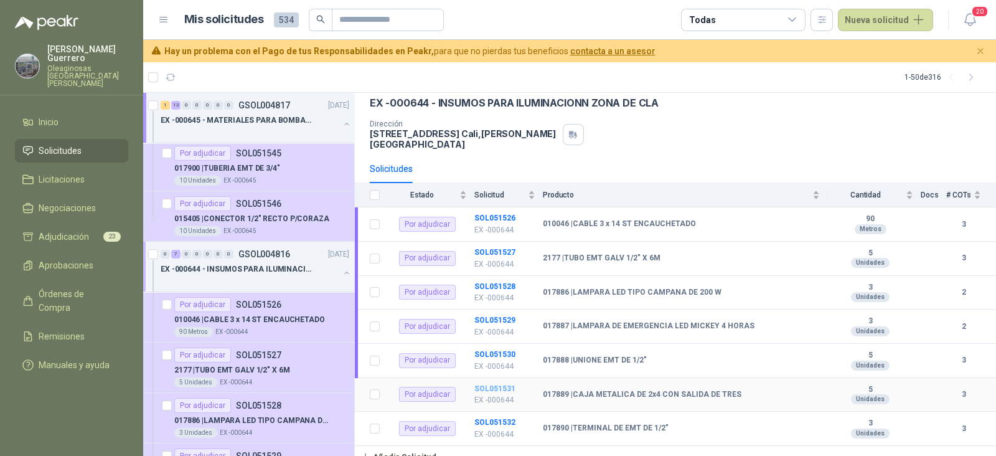
click at [493, 384] on b "SOL051531" at bounding box center [494, 388] width 41 height 9
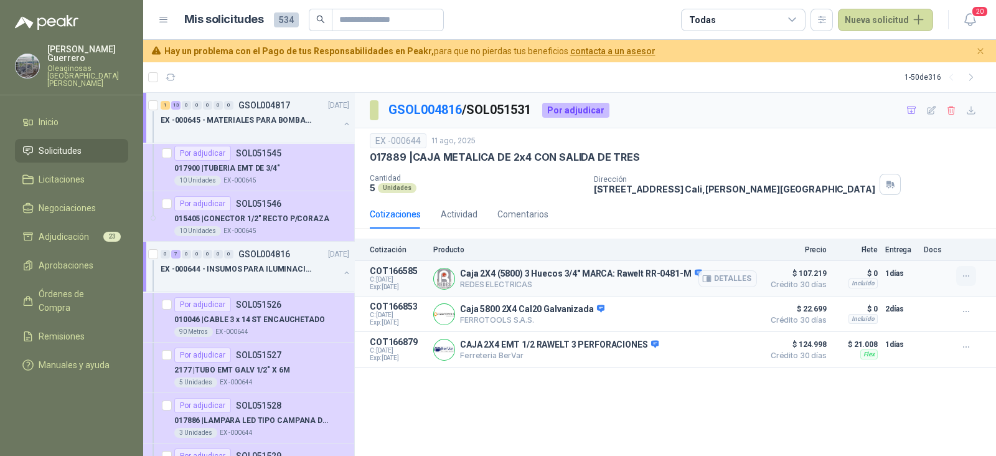
click at [964, 271] on icon "button" at bounding box center [966, 276] width 11 height 11
click at [904, 221] on button "Añadir" at bounding box center [941, 226] width 100 height 20
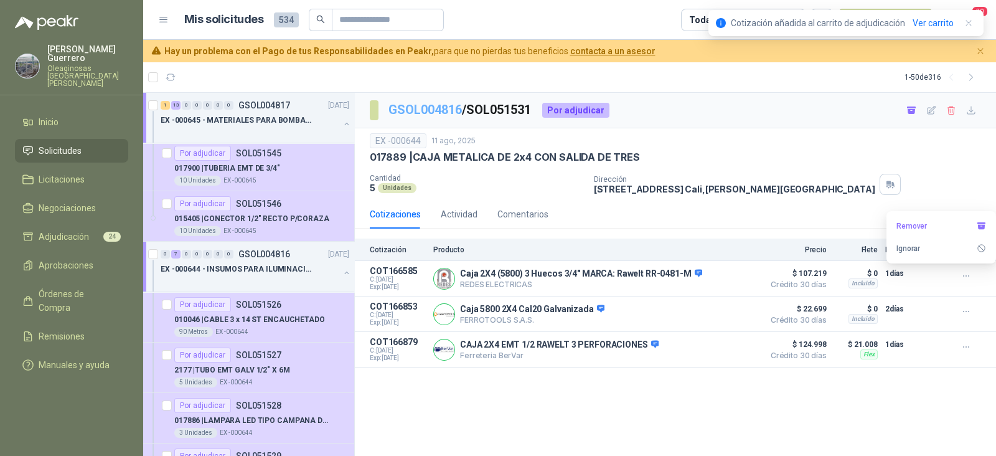
click at [443, 112] on link "GSOL004816" at bounding box center [424, 109] width 73 height 15
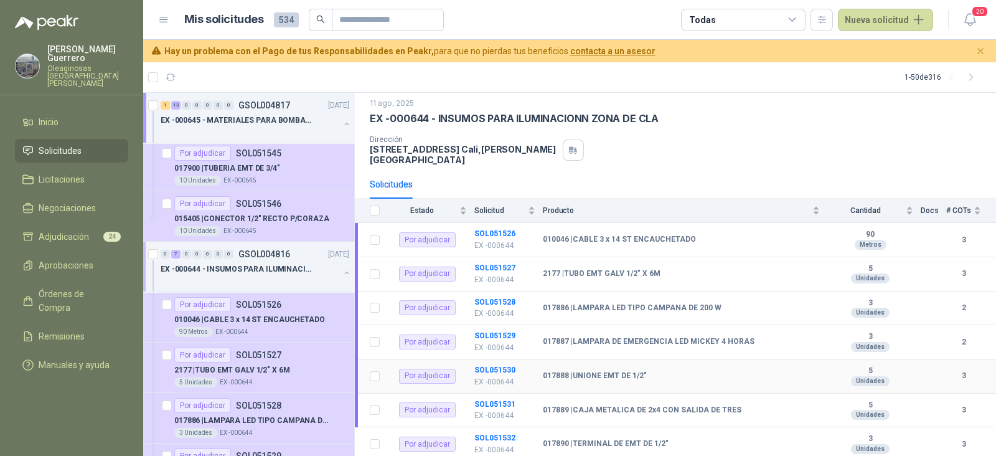
scroll to position [54, 0]
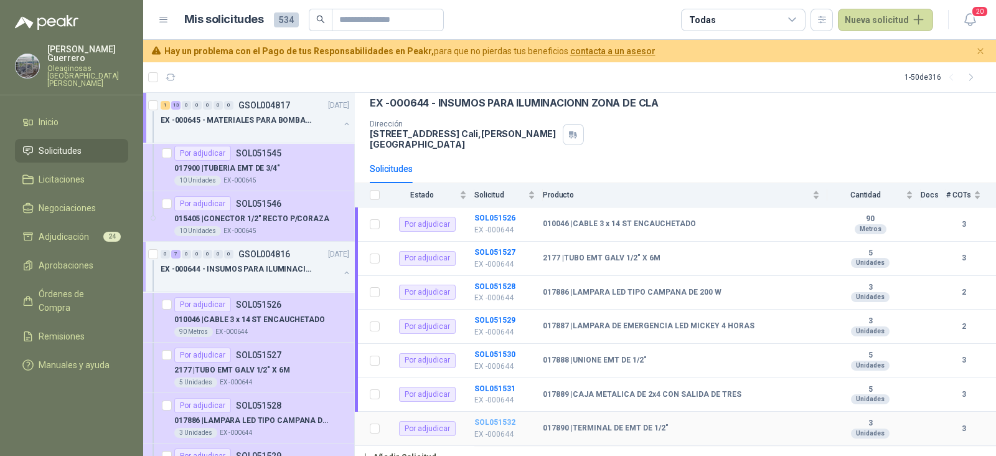
click at [502, 418] on b "SOL051532" at bounding box center [494, 422] width 41 height 9
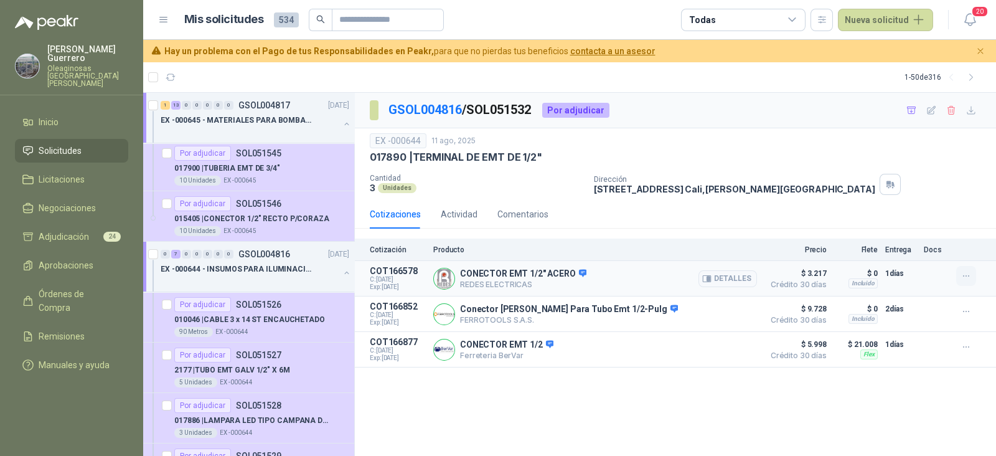
click at [967, 279] on icon "button" at bounding box center [966, 276] width 11 height 11
click at [915, 225] on button "Añadir" at bounding box center [941, 226] width 100 height 20
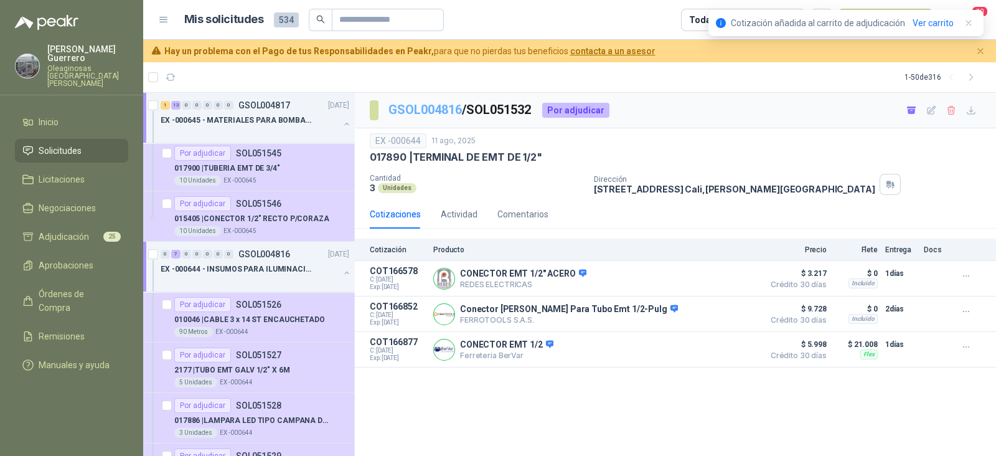
click at [450, 111] on link "GSOL004816" at bounding box center [424, 109] width 73 height 15
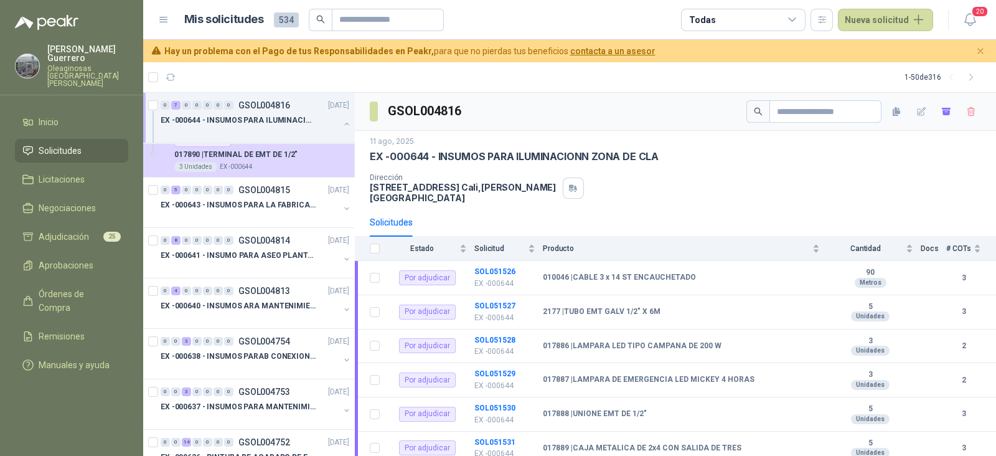
scroll to position [1401, 0]
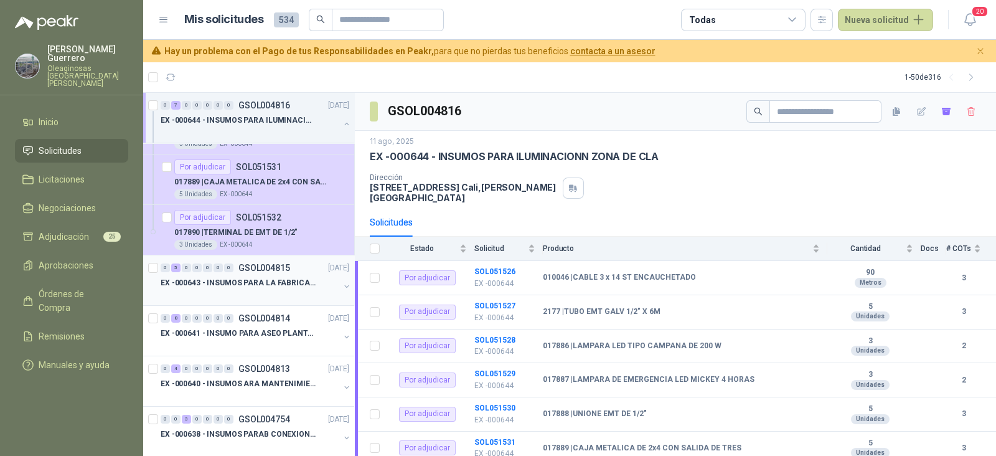
click at [265, 283] on p "EX -000643 - INSUMOS PARA LA FABRICACION DE PLATAF" at bounding box center [238, 283] width 155 height 12
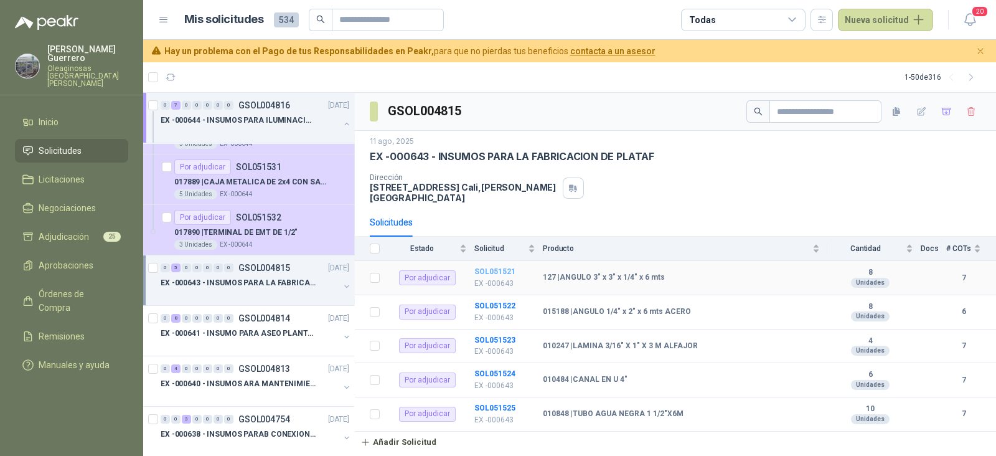
click at [494, 267] on b "SOL051521" at bounding box center [494, 271] width 41 height 9
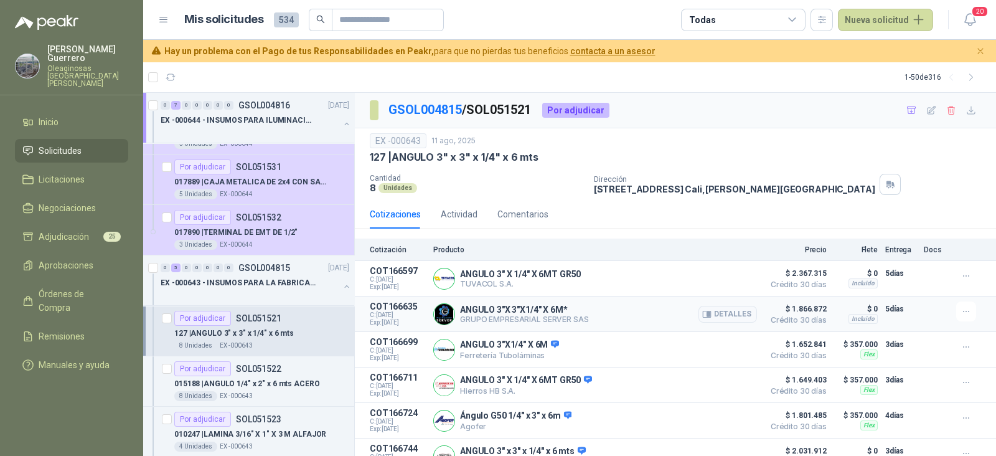
scroll to position [55, 0]
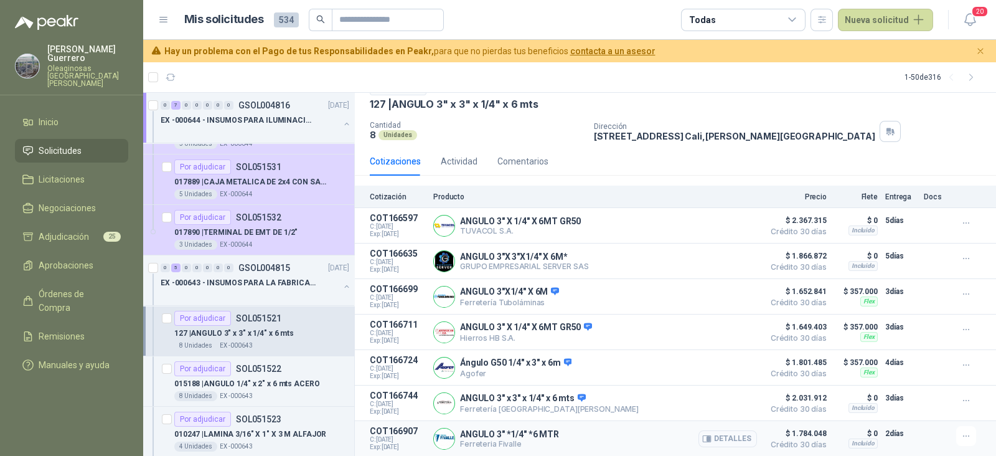
click at [715, 435] on button "Detalles" at bounding box center [727, 438] width 59 height 17
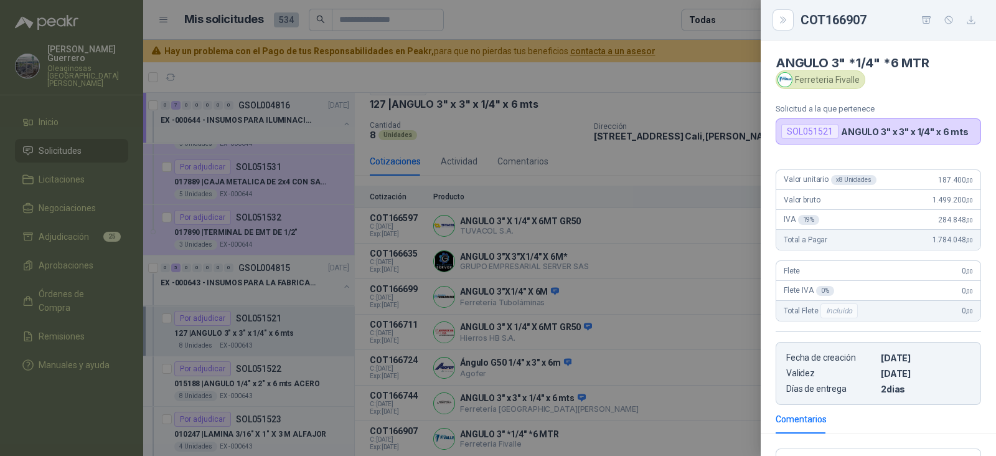
click at [672, 416] on div at bounding box center [498, 228] width 996 height 456
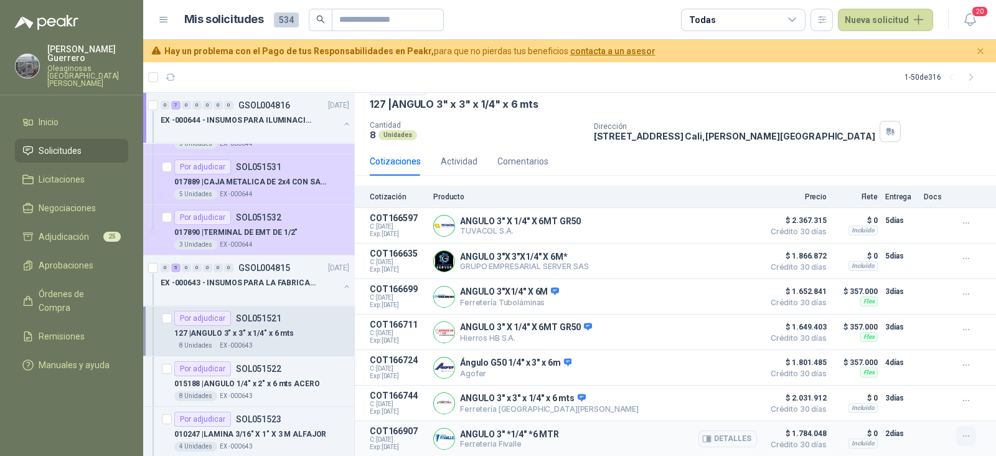
click at [962, 434] on button "button" at bounding box center [966, 436] width 20 height 20
click at [911, 390] on button "Añadir" at bounding box center [941, 385] width 100 height 20
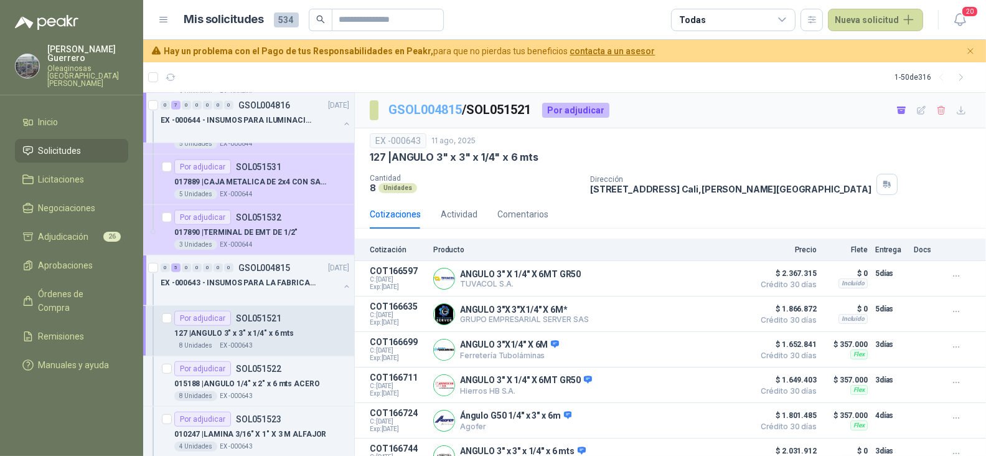
click at [446, 107] on link "GSOL004815" at bounding box center [424, 109] width 73 height 15
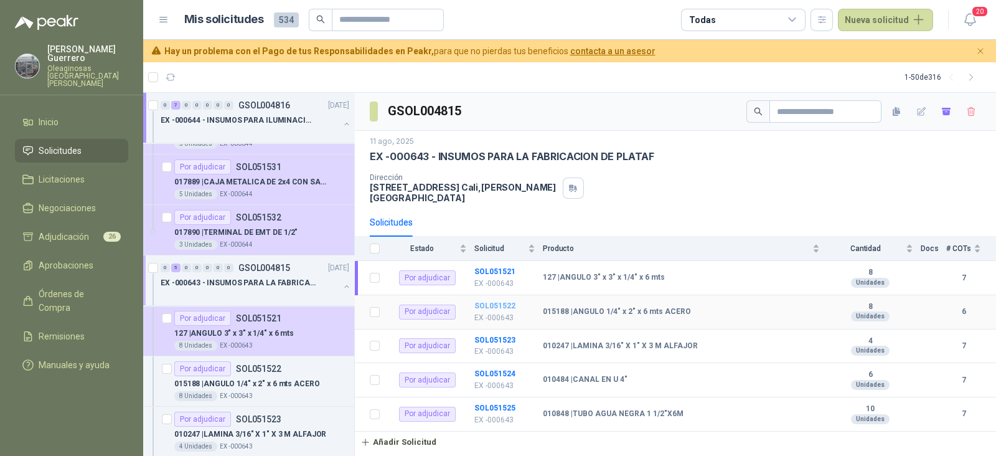
click at [501, 301] on b "SOL051522" at bounding box center [494, 305] width 41 height 9
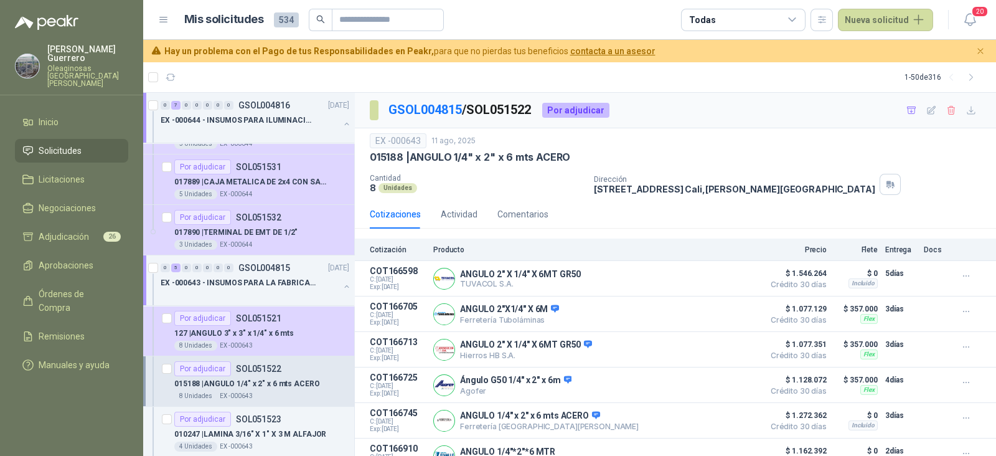
scroll to position [19, 0]
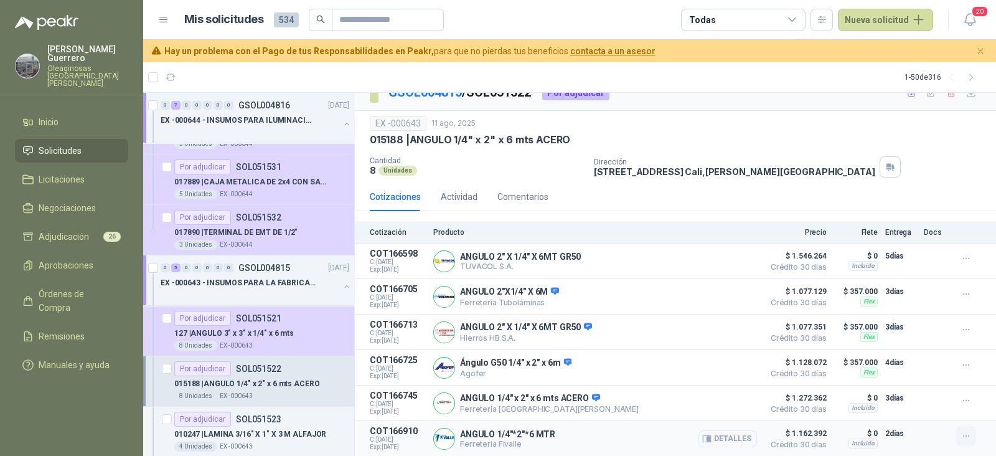
click at [961, 433] on icon "button" at bounding box center [966, 436] width 11 height 11
click at [911, 388] on button "Añadir" at bounding box center [941, 385] width 100 height 20
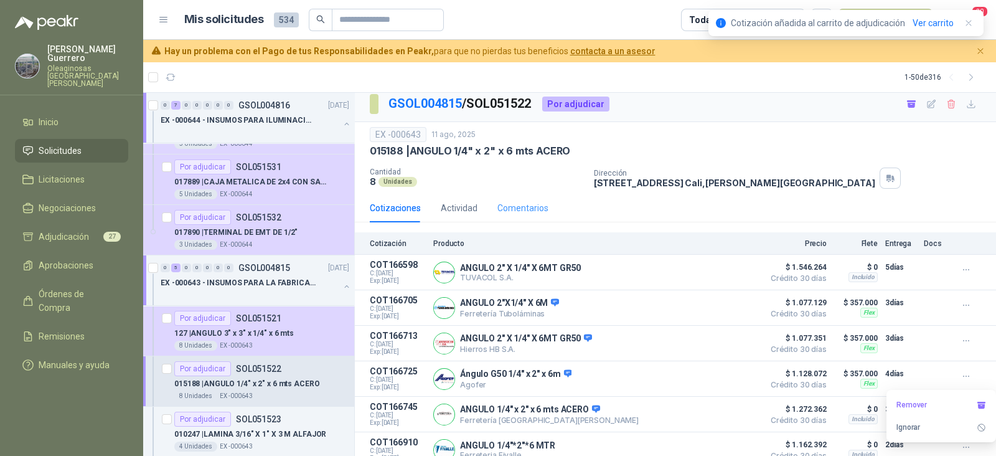
scroll to position [0, 0]
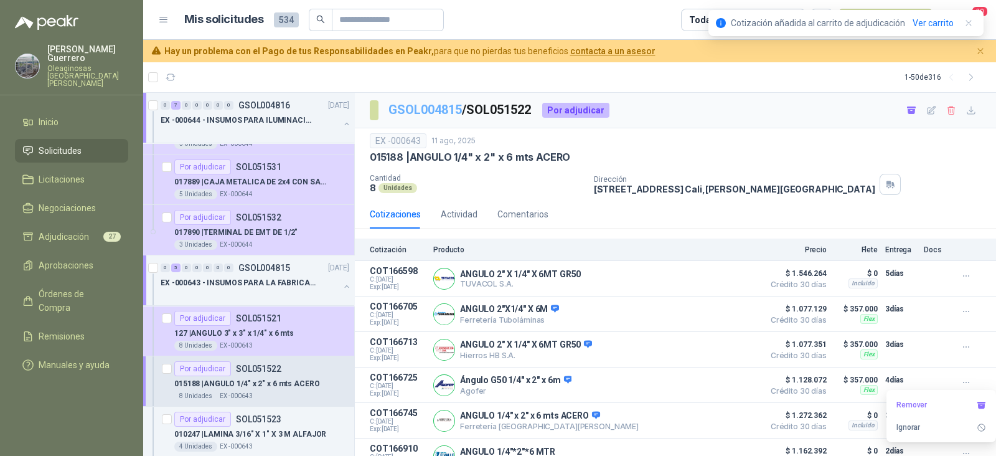
click at [438, 110] on link "GSOL004815" at bounding box center [424, 109] width 73 height 15
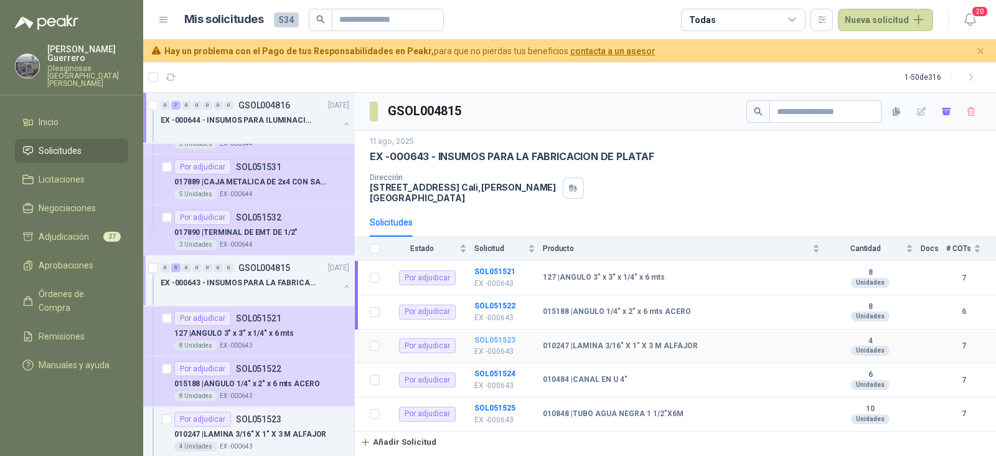
click at [496, 336] on b "SOL051523" at bounding box center [494, 340] width 41 height 9
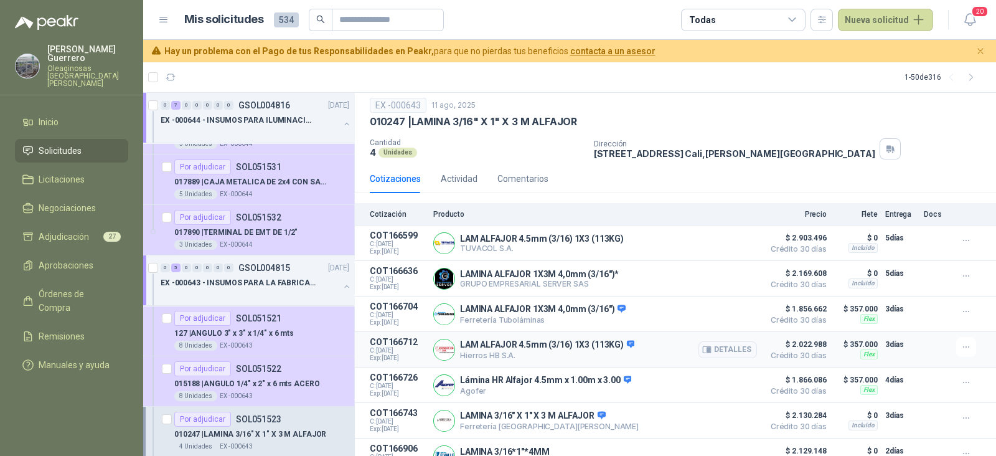
scroll to position [55, 0]
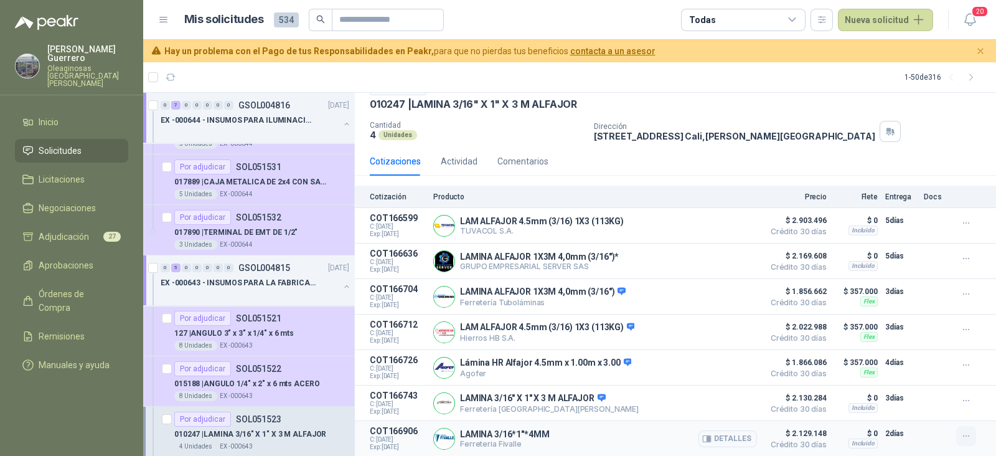
click at [962, 438] on button "button" at bounding box center [966, 436] width 20 height 20
click at [924, 388] on button "Añadir" at bounding box center [941, 385] width 100 height 20
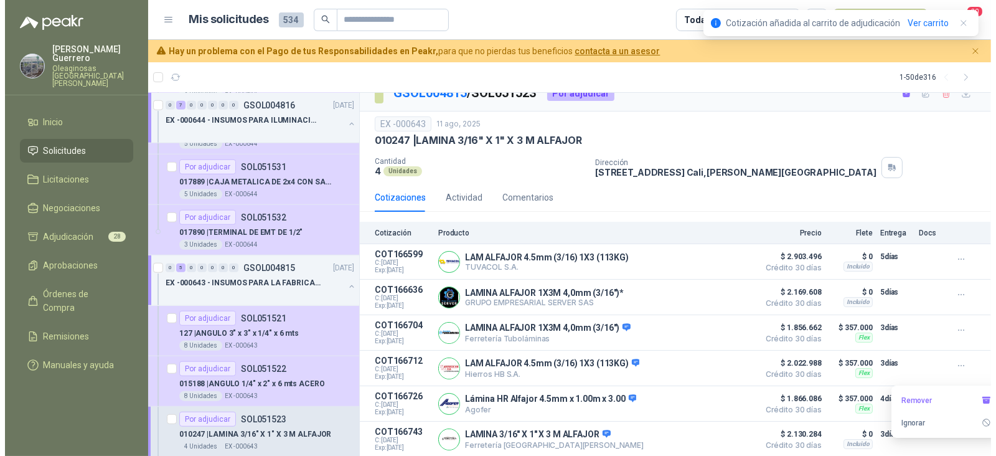
scroll to position [0, 0]
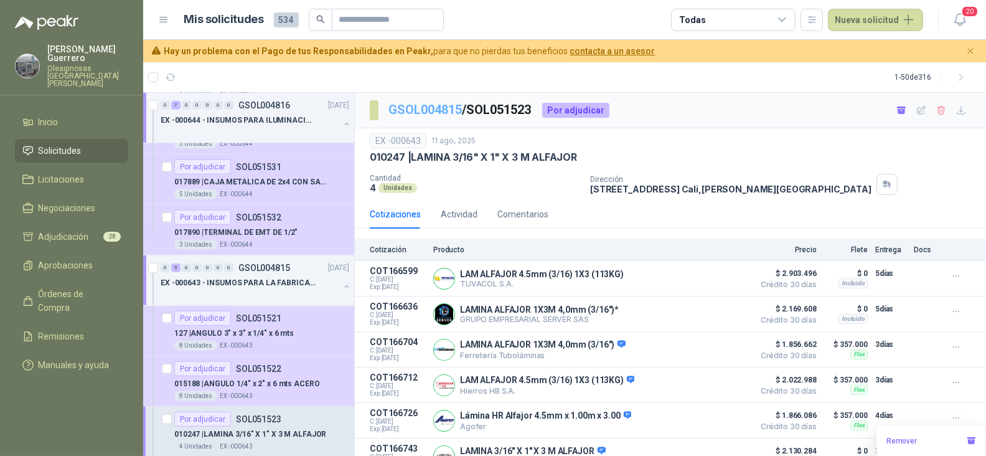
click at [407, 104] on link "GSOL004815" at bounding box center [424, 109] width 73 height 15
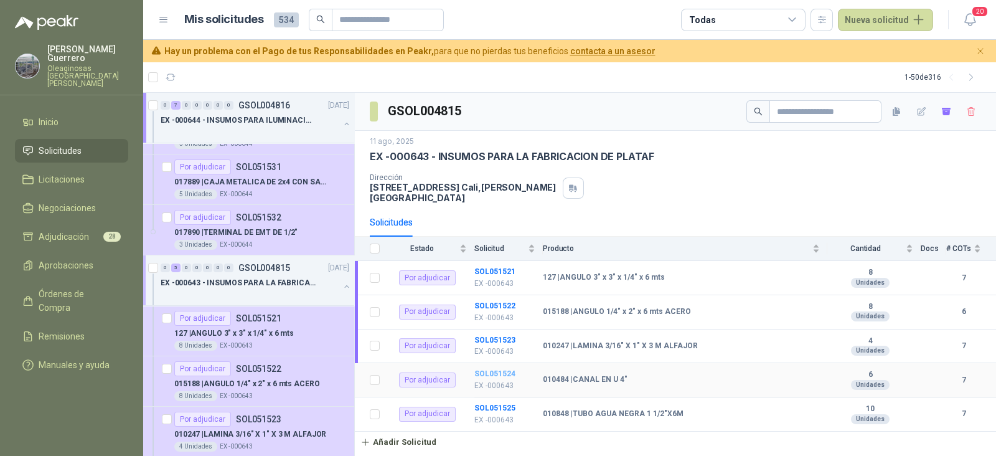
click at [499, 369] on b "SOL051524" at bounding box center [494, 373] width 41 height 9
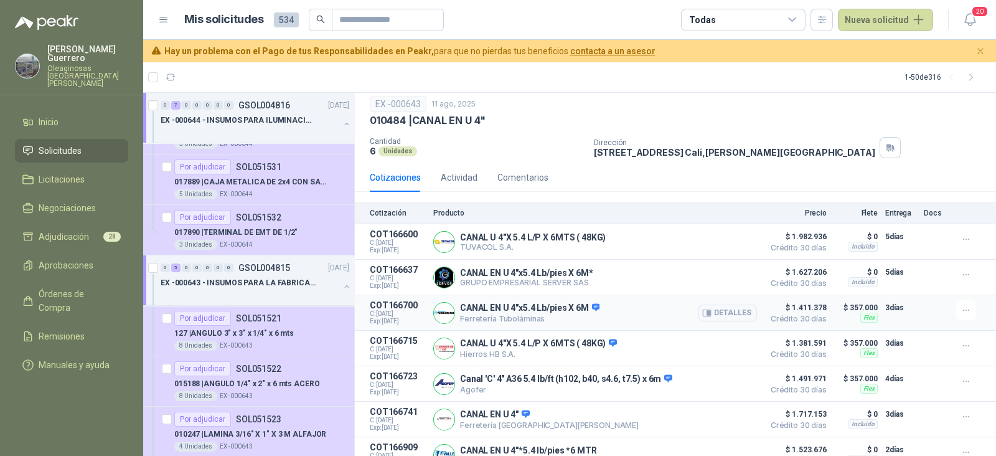
scroll to position [55, 0]
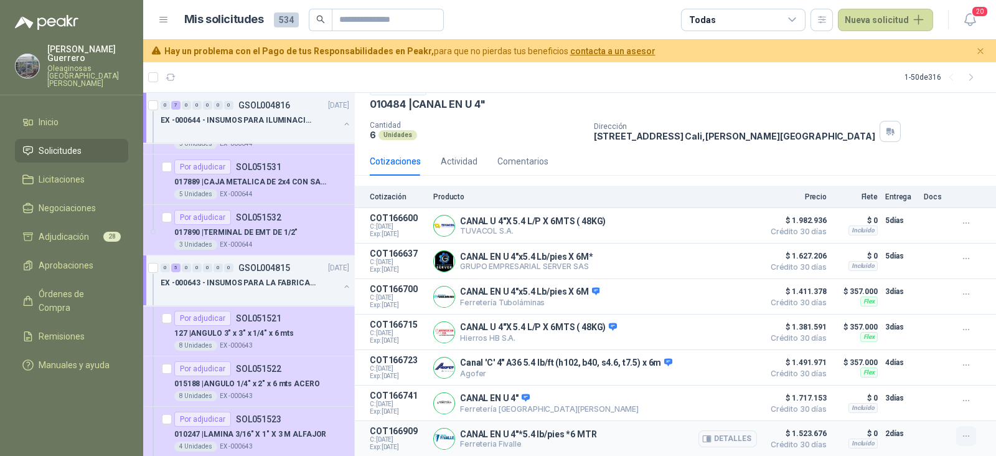
click at [961, 438] on icon "button" at bounding box center [966, 436] width 11 height 11
click at [920, 383] on button "Añadir" at bounding box center [941, 385] width 100 height 20
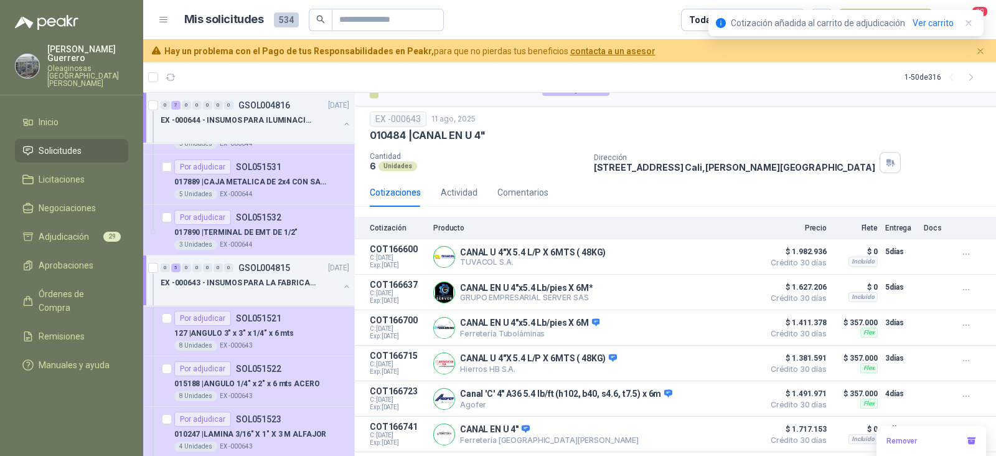
scroll to position [0, 0]
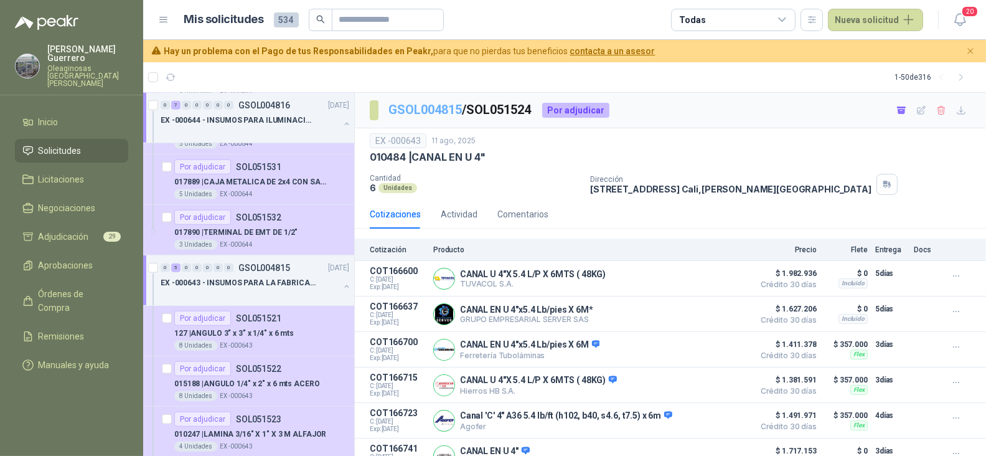
click at [448, 107] on link "GSOL004815" at bounding box center [424, 109] width 73 height 15
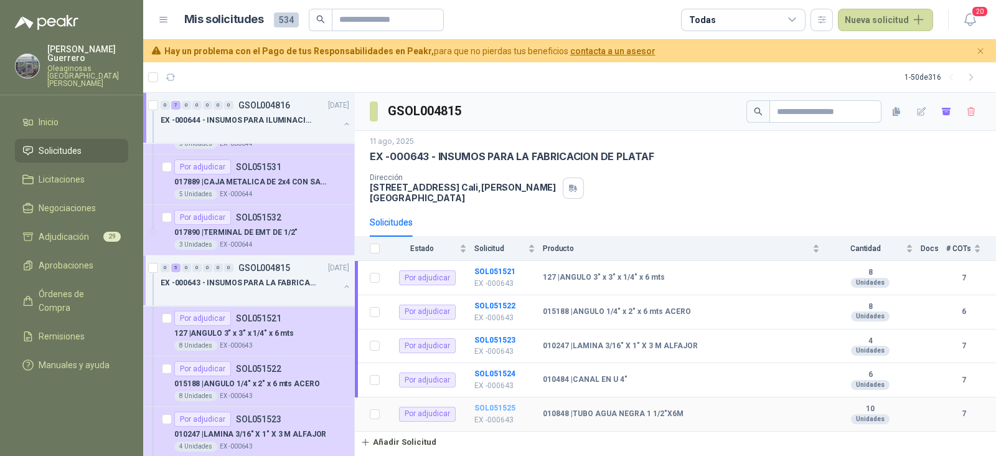
click at [500, 403] on b "SOL051525" at bounding box center [494, 407] width 41 height 9
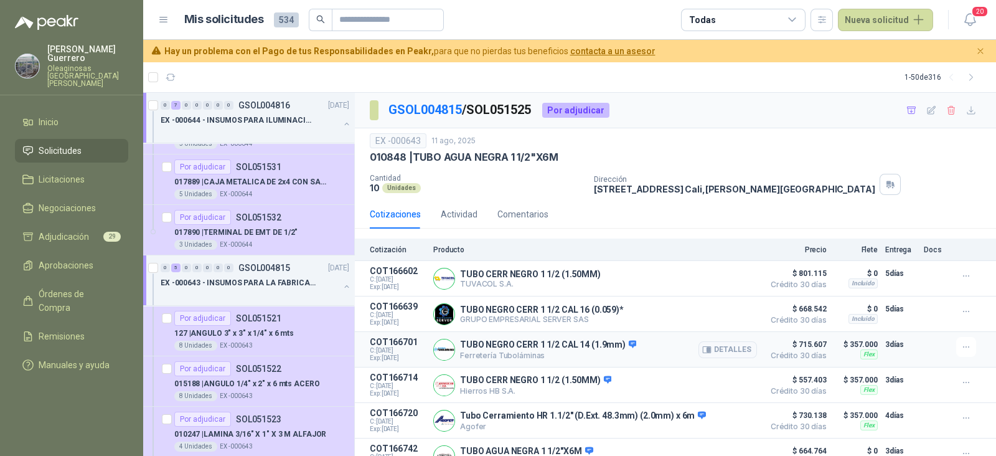
scroll to position [55, 0]
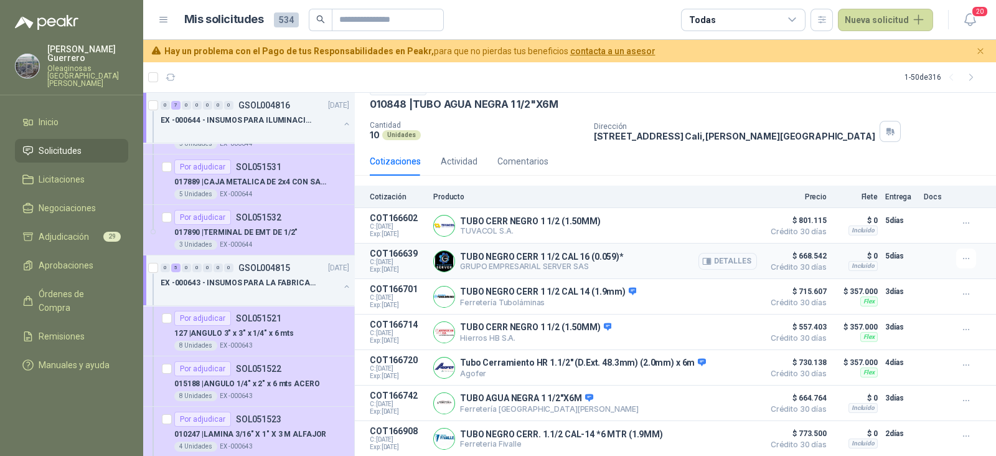
click at [720, 255] on button "Detalles" at bounding box center [727, 261] width 59 height 17
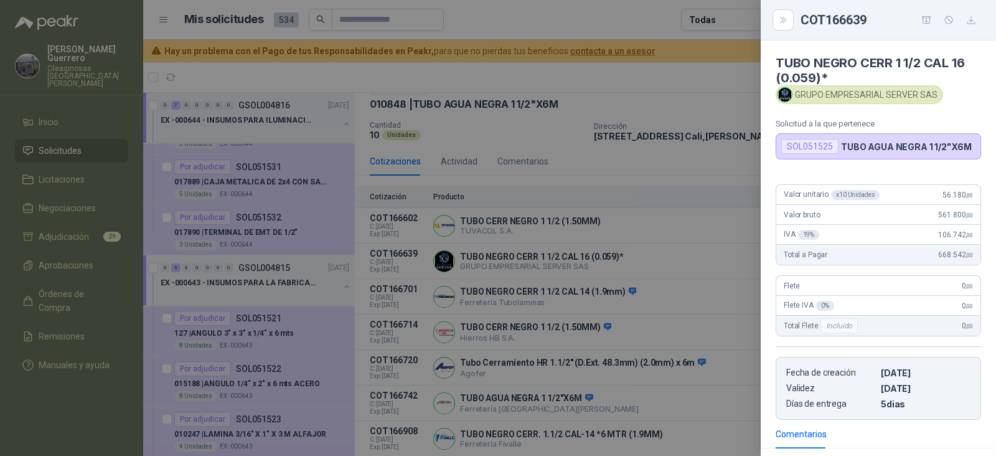
click at [553, 222] on div at bounding box center [498, 228] width 996 height 456
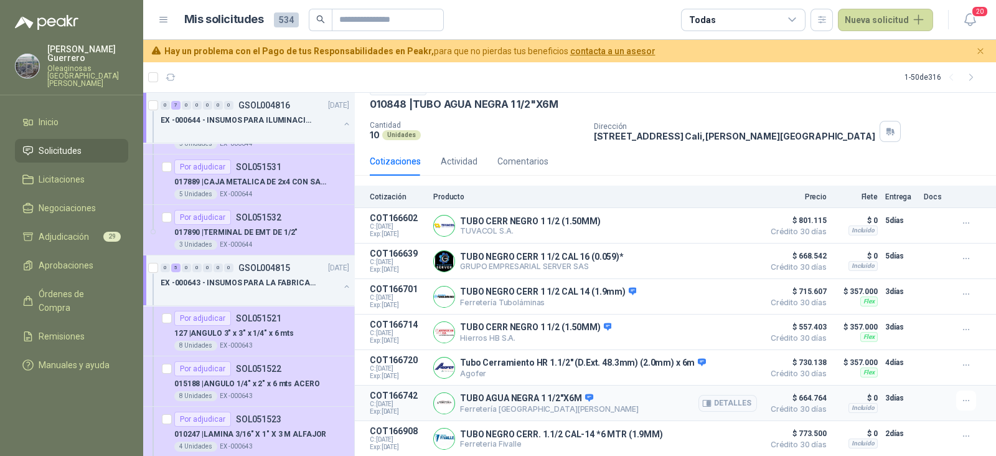
click at [968, 397] on div at bounding box center [968, 400] width 25 height 20
click at [961, 400] on icon "button" at bounding box center [966, 400] width 11 height 11
click at [933, 353] on button "Añadir" at bounding box center [941, 350] width 100 height 20
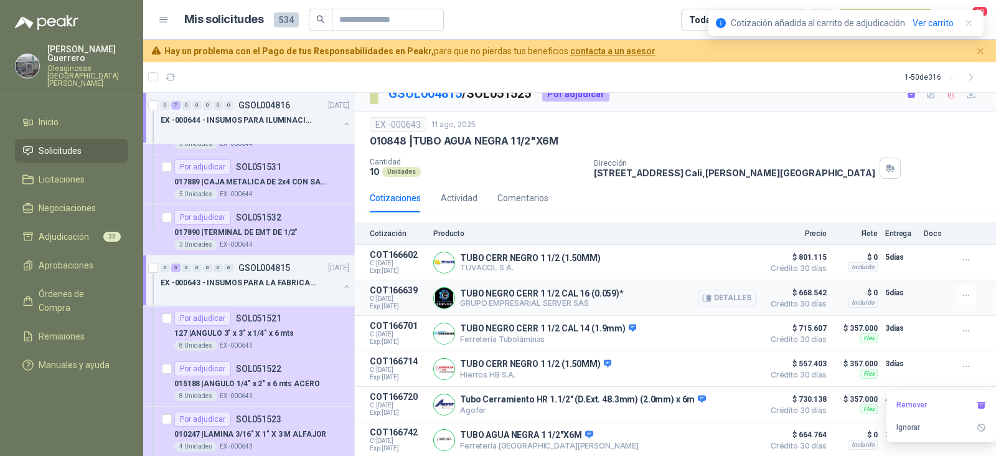
scroll to position [0, 0]
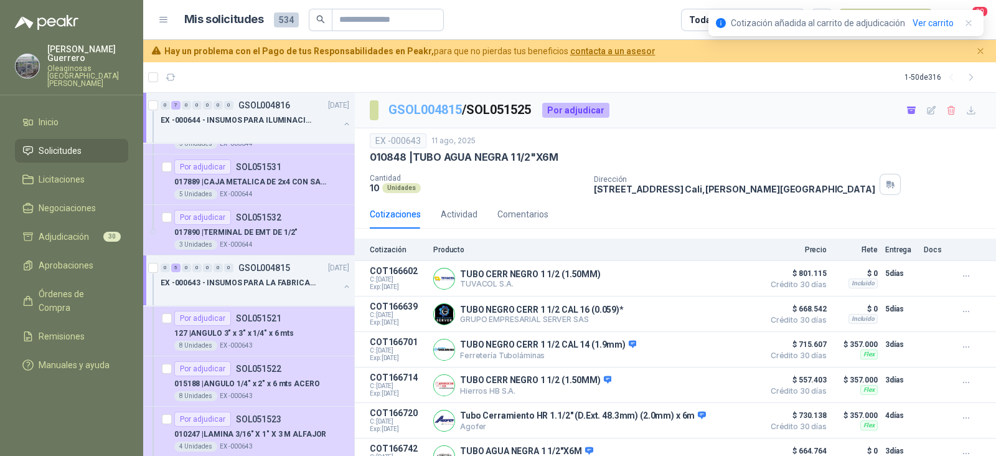
click at [440, 102] on link "GSOL004815" at bounding box center [424, 109] width 73 height 15
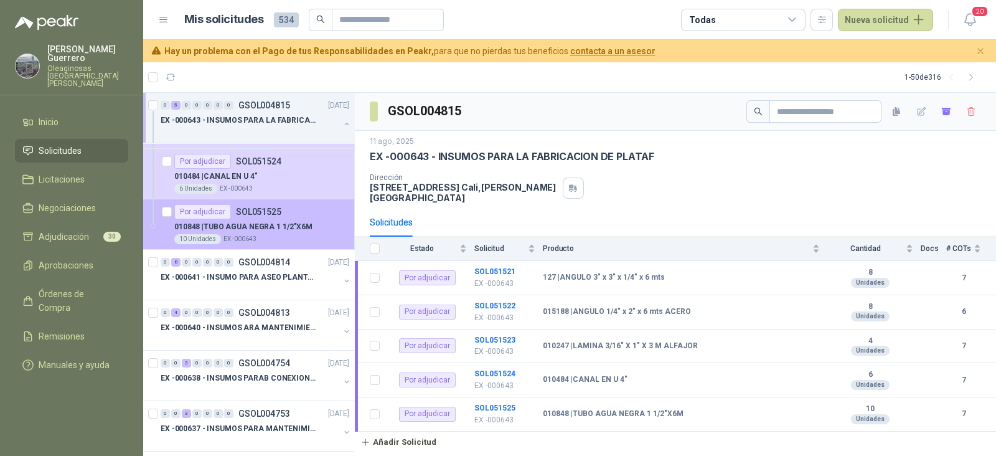
scroll to position [1712, 0]
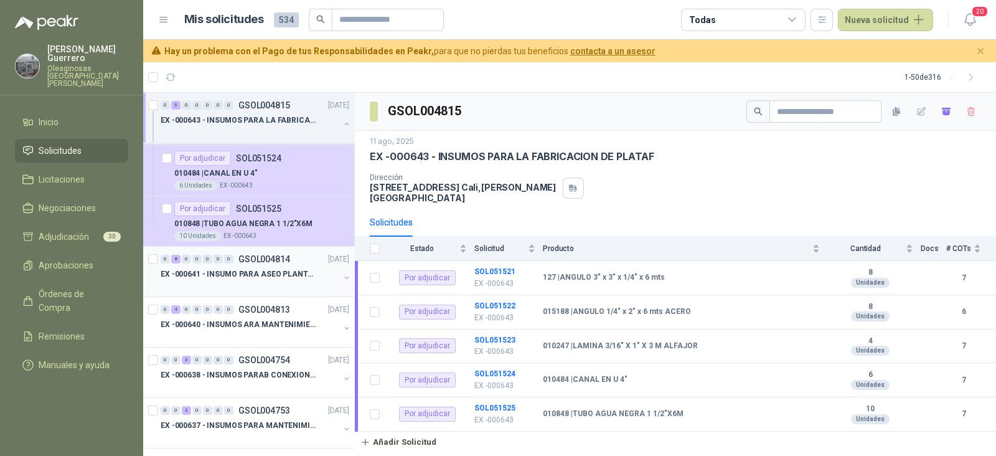
click at [258, 281] on div at bounding box center [250, 286] width 179 height 10
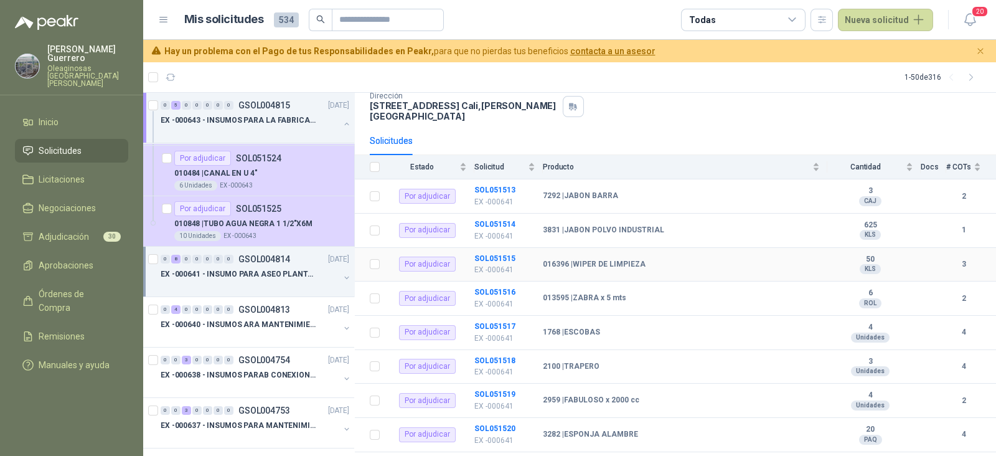
scroll to position [88, 0]
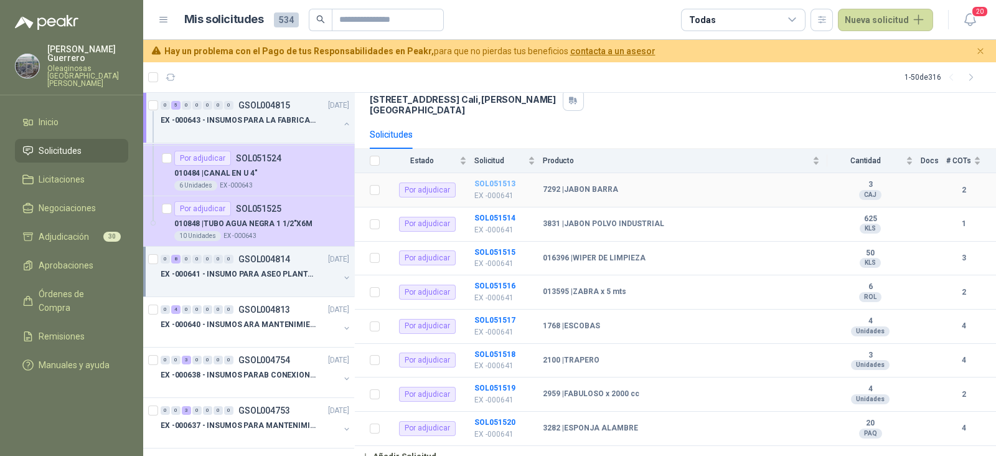
click at [506, 179] on b "SOL051513" at bounding box center [494, 183] width 41 height 9
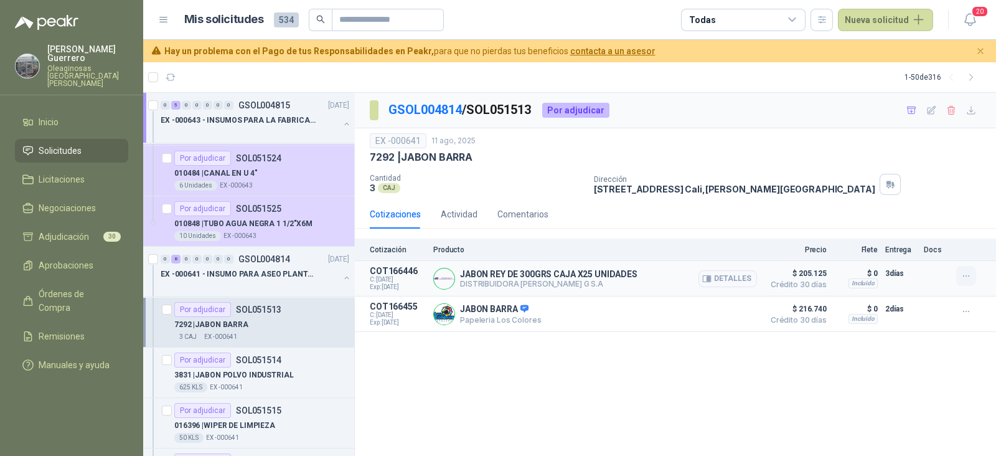
click at [965, 276] on icon "button" at bounding box center [966, 276] width 11 height 11
click at [909, 228] on button "Añadir" at bounding box center [941, 226] width 100 height 20
click at [446, 108] on link "GSOL004814" at bounding box center [424, 109] width 73 height 15
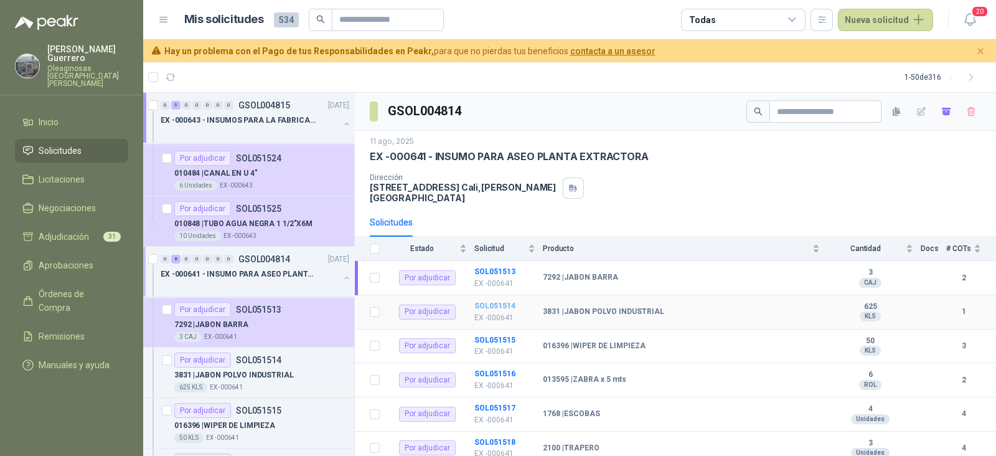
click at [495, 301] on b "SOL051514" at bounding box center [494, 305] width 41 height 9
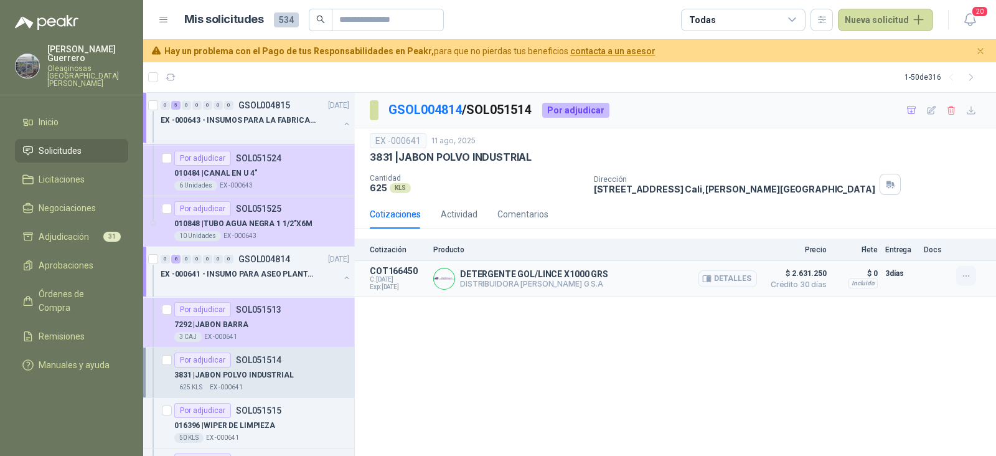
click at [965, 272] on icon "button" at bounding box center [966, 276] width 11 height 11
click at [913, 227] on button "Añadir" at bounding box center [941, 226] width 100 height 20
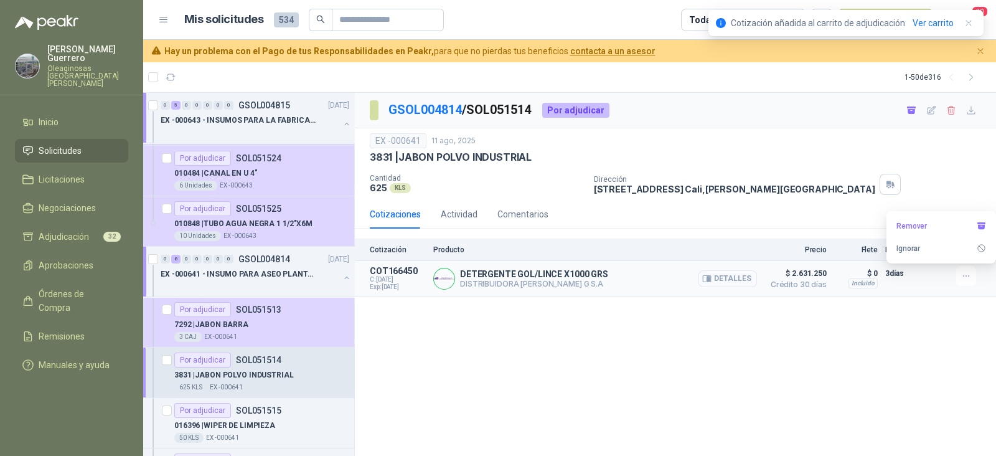
click at [740, 276] on button "Detalles" at bounding box center [727, 278] width 59 height 17
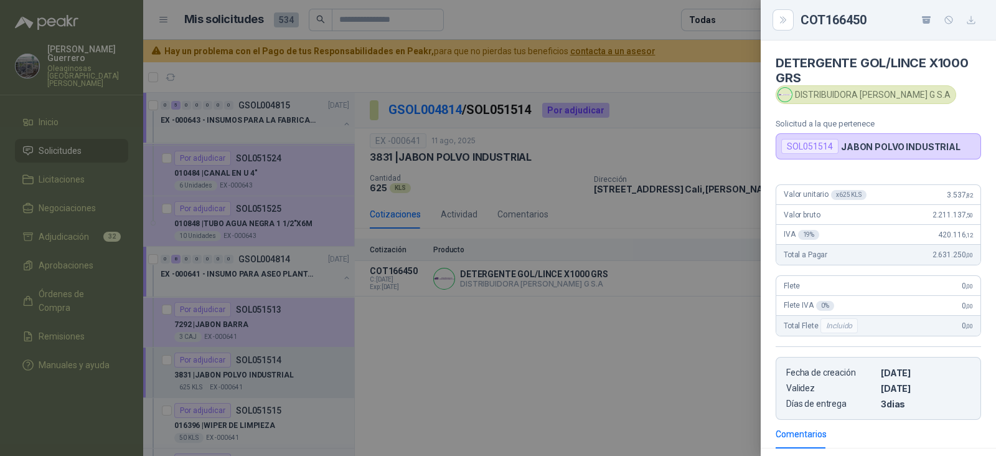
click at [582, 362] on div at bounding box center [498, 228] width 996 height 456
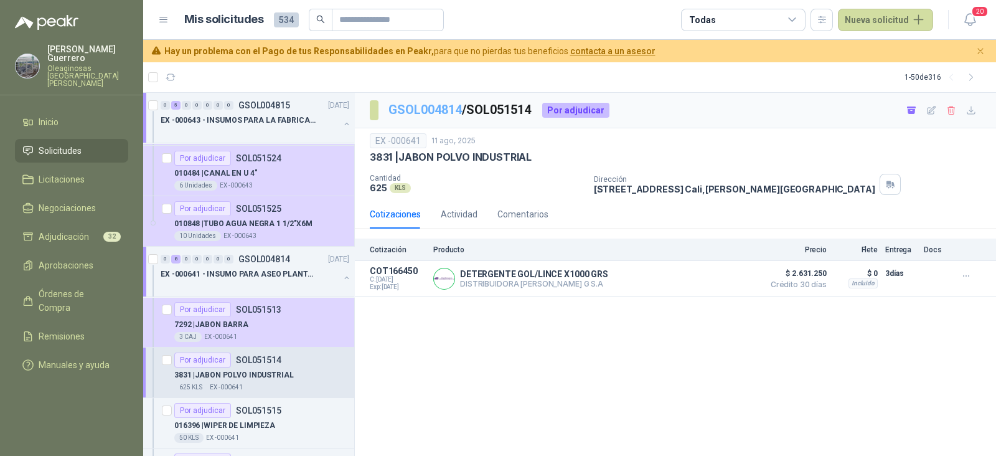
click at [428, 107] on link "GSOL004814" at bounding box center [424, 109] width 73 height 15
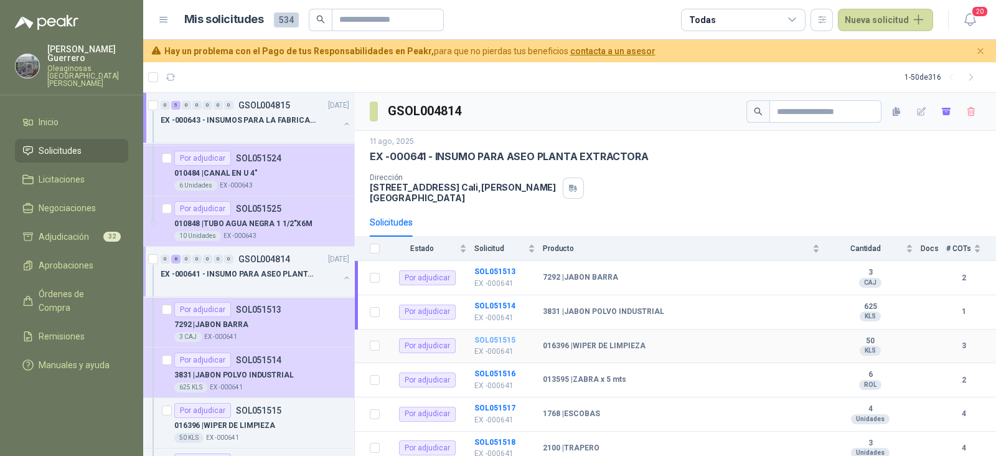
click at [501, 336] on b "SOL051515" at bounding box center [494, 340] width 41 height 9
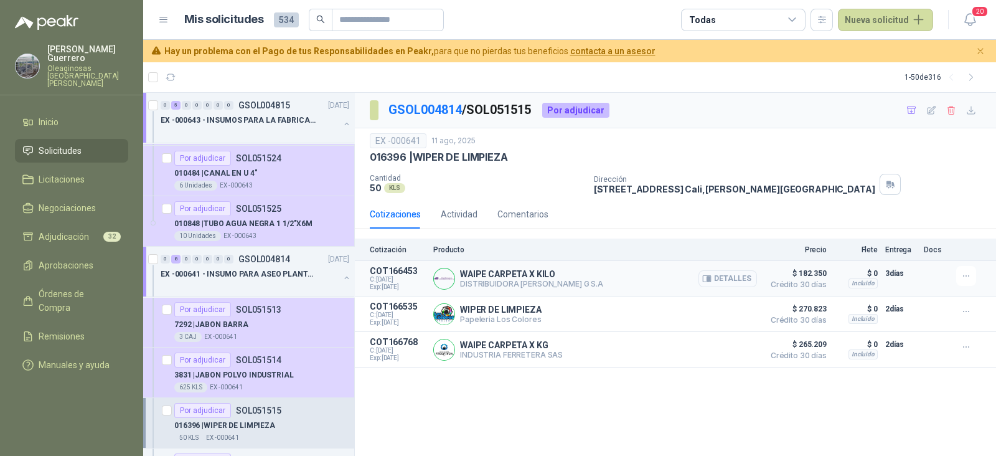
click at [746, 276] on button "Detalles" at bounding box center [727, 278] width 59 height 17
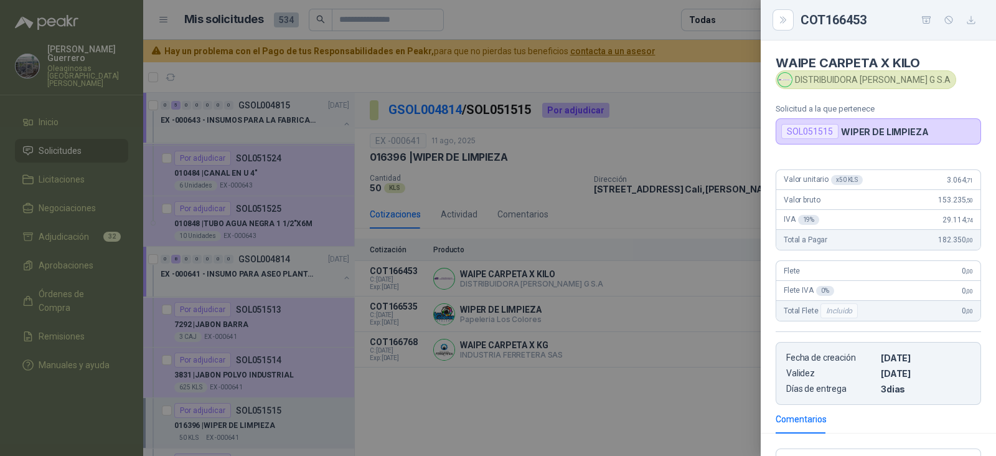
click at [695, 299] on div at bounding box center [498, 228] width 996 height 456
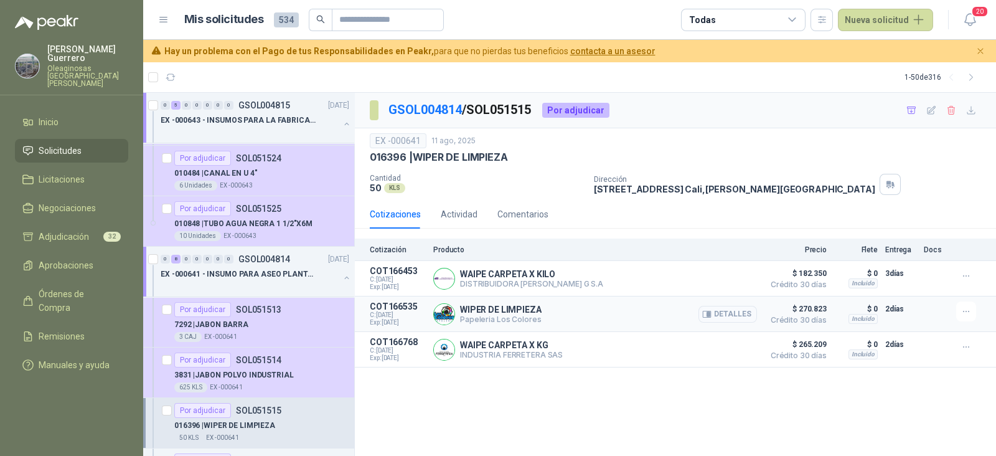
click at [737, 311] on button "Detalles" at bounding box center [727, 314] width 59 height 17
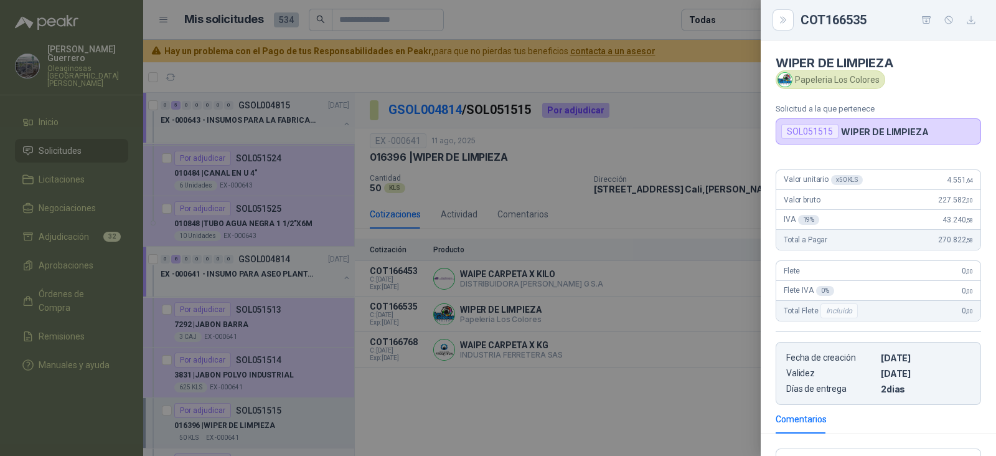
click at [706, 337] on div at bounding box center [498, 228] width 996 height 456
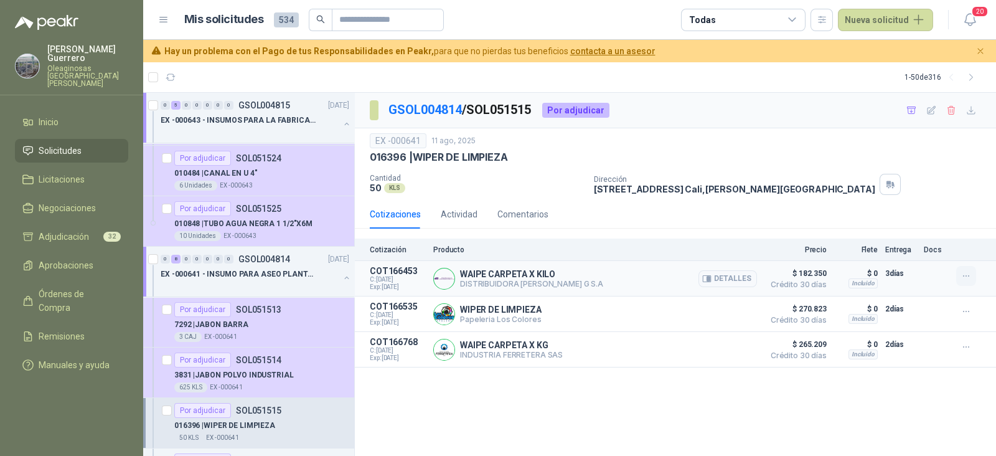
drag, startPoint x: 966, startPoint y: 270, endPoint x: 962, endPoint y: 275, distance: 6.6
click at [967, 273] on icon "button" at bounding box center [966, 276] width 11 height 11
click at [915, 227] on button "Añadir" at bounding box center [941, 226] width 100 height 20
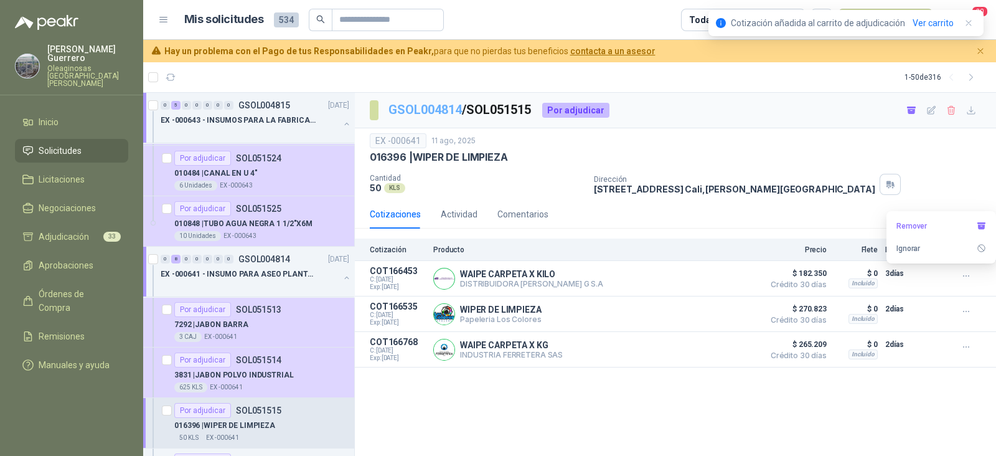
click at [435, 109] on link "GSOL004814" at bounding box center [424, 109] width 73 height 15
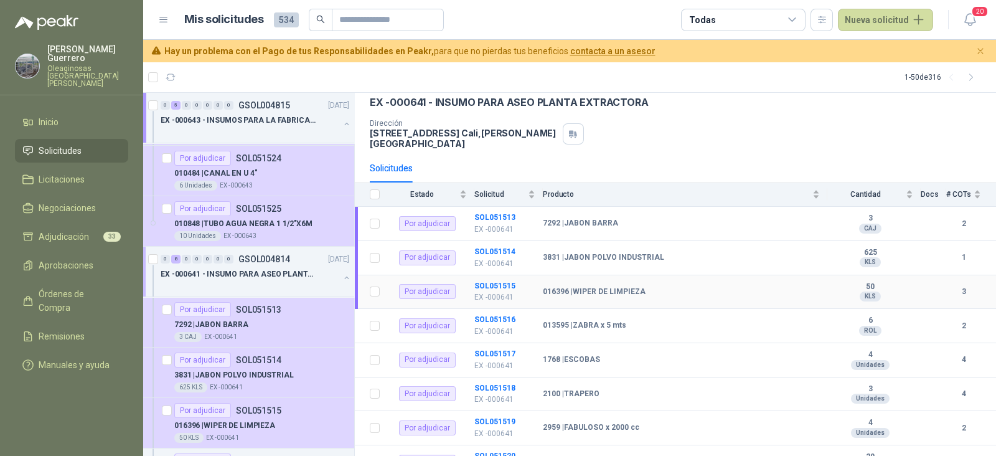
scroll to position [77, 0]
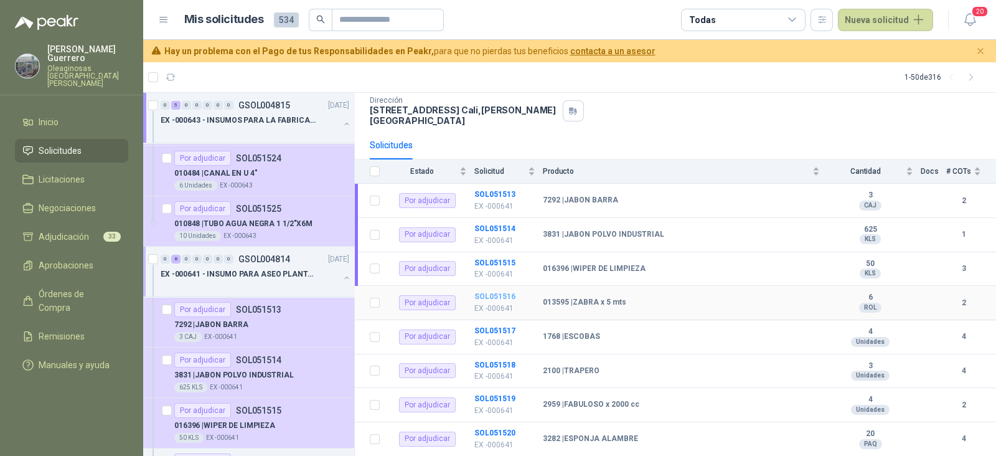
click at [504, 292] on b "SOL051516" at bounding box center [494, 296] width 41 height 9
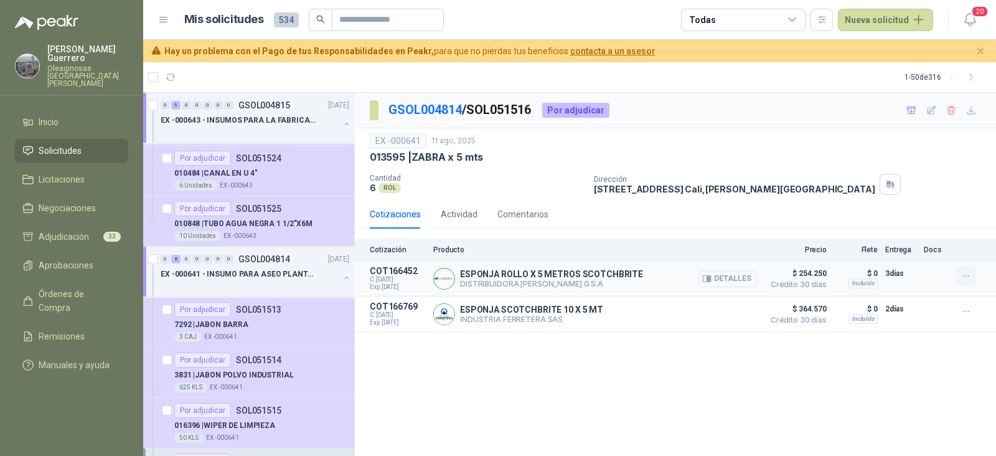
drag, startPoint x: 967, startPoint y: 272, endPoint x: 957, endPoint y: 273, distance: 10.0
click at [967, 272] on icon "button" at bounding box center [966, 276] width 11 height 11
click at [917, 222] on button "Añadir" at bounding box center [941, 226] width 100 height 20
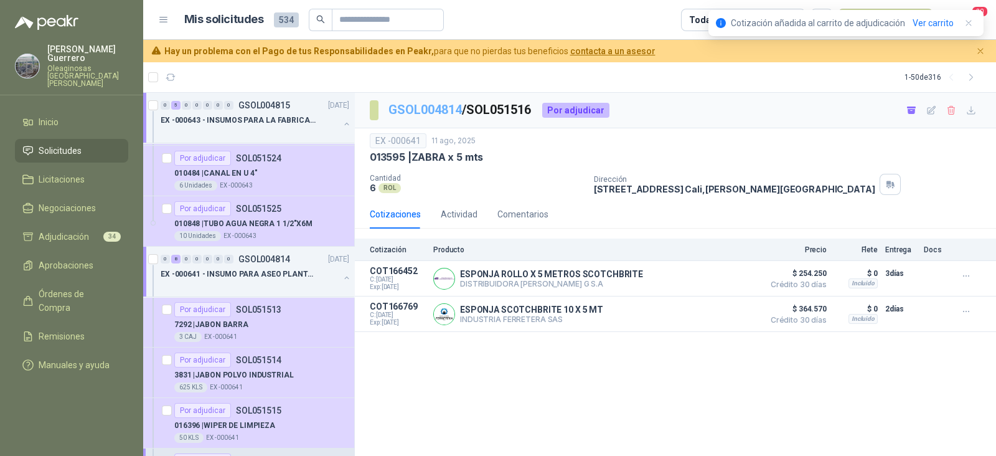
click at [444, 110] on link "GSOL004814" at bounding box center [424, 109] width 73 height 15
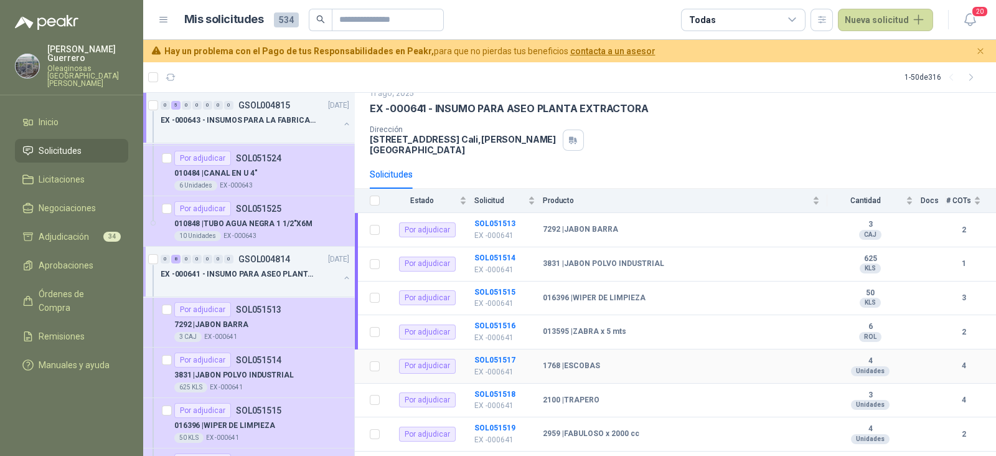
scroll to position [77, 0]
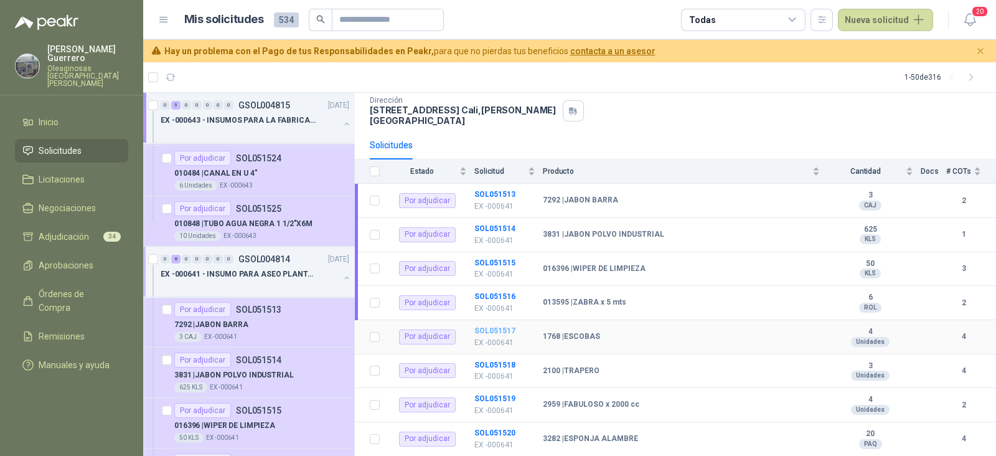
click at [494, 326] on b "SOL051517" at bounding box center [494, 330] width 41 height 9
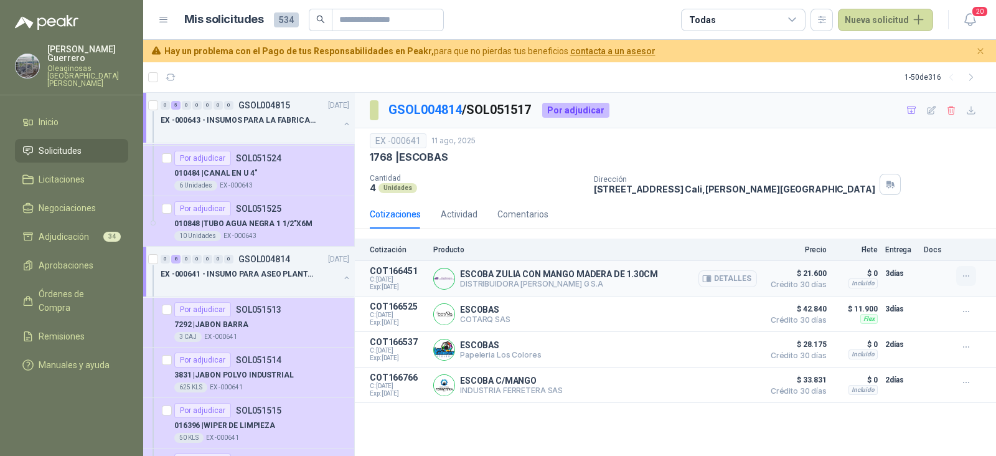
click at [961, 272] on icon "button" at bounding box center [966, 276] width 11 height 11
click at [912, 230] on button "Añadir" at bounding box center [941, 226] width 100 height 20
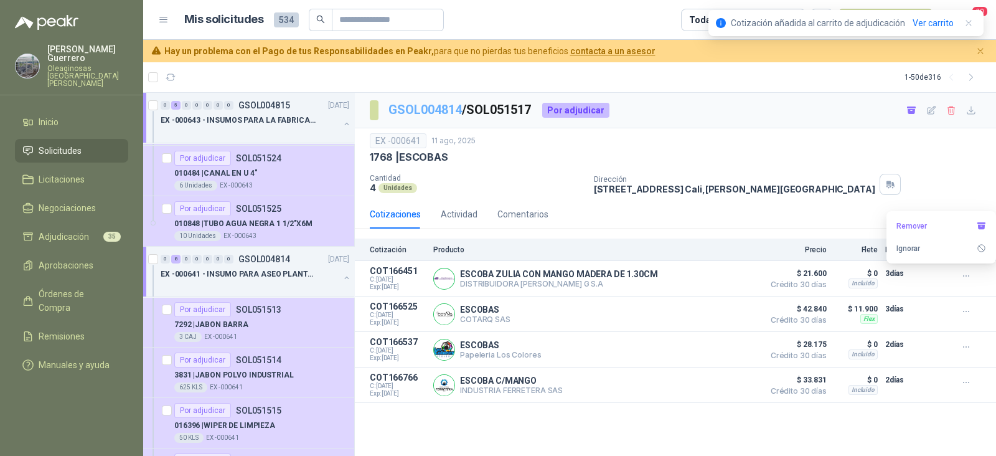
click at [448, 111] on link "GSOL004814" at bounding box center [424, 109] width 73 height 15
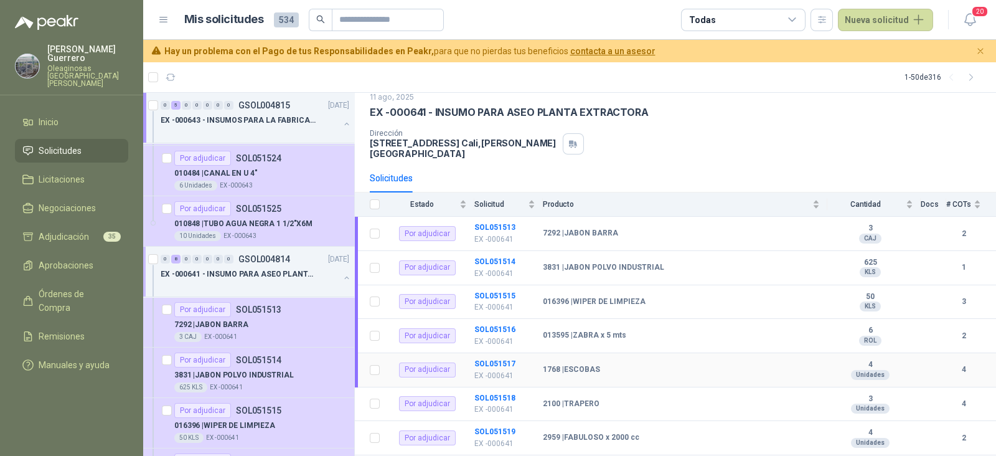
scroll to position [77, 0]
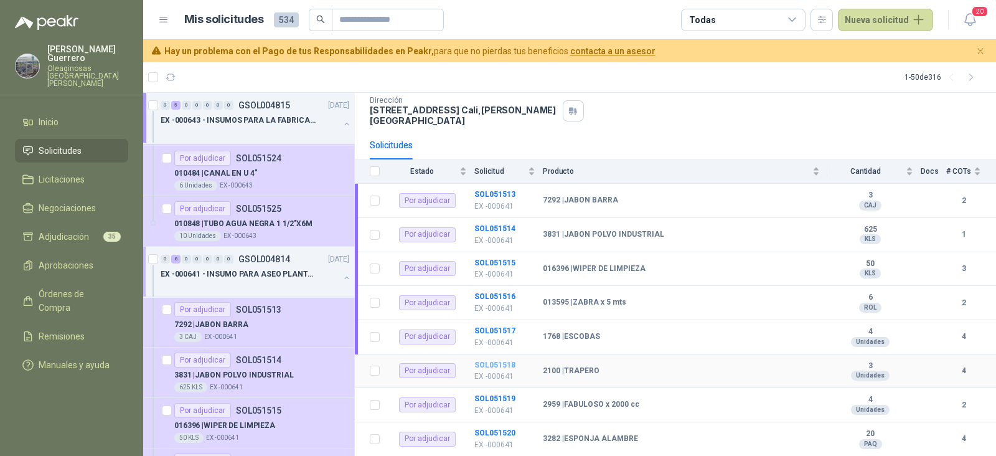
click at [489, 360] on b "SOL051518" at bounding box center [494, 364] width 41 height 9
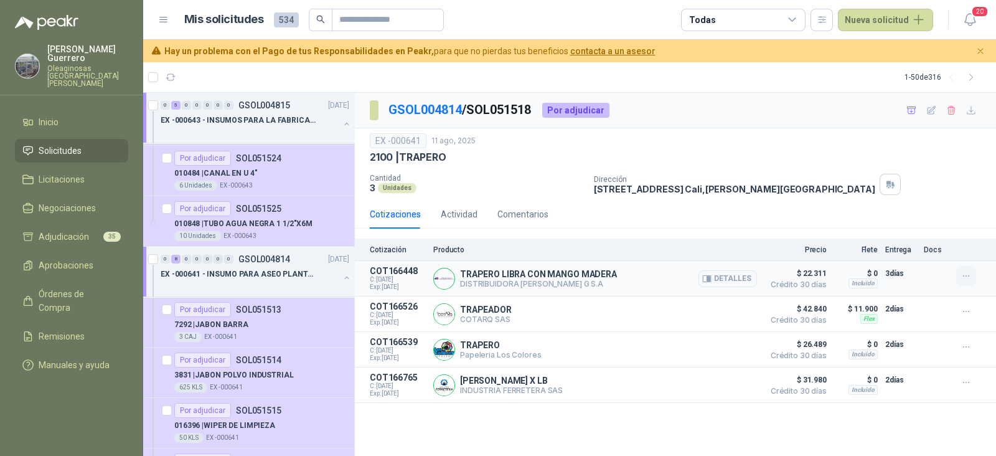
click at [965, 276] on icon "button" at bounding box center [966, 276] width 11 height 11
click at [911, 222] on button "Añadir" at bounding box center [941, 226] width 100 height 20
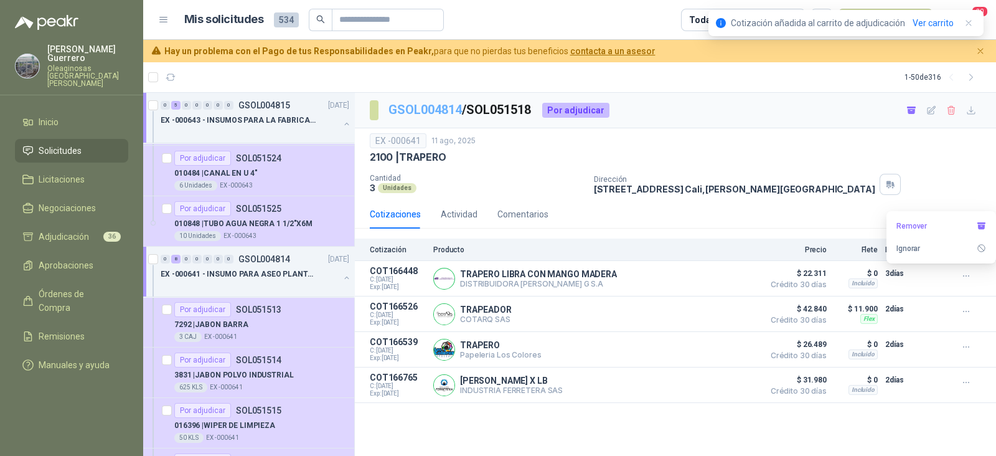
click at [438, 108] on link "GSOL004814" at bounding box center [424, 109] width 73 height 15
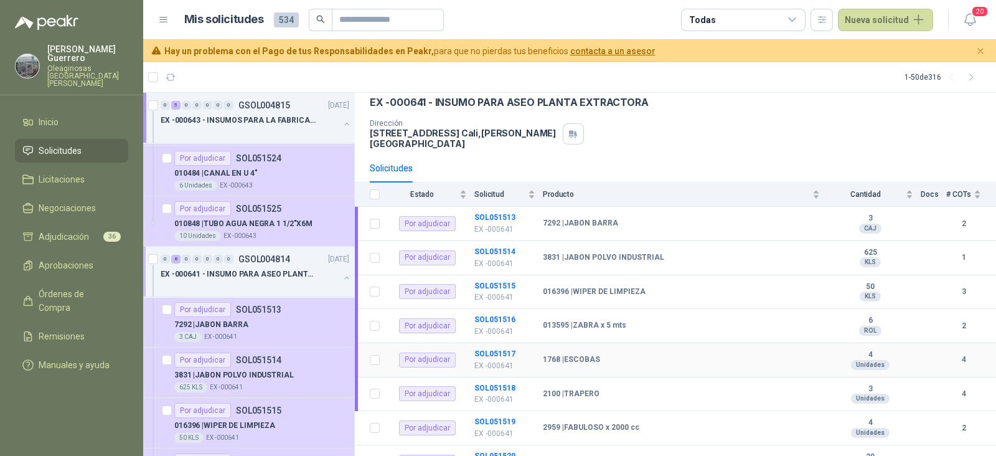
scroll to position [88, 0]
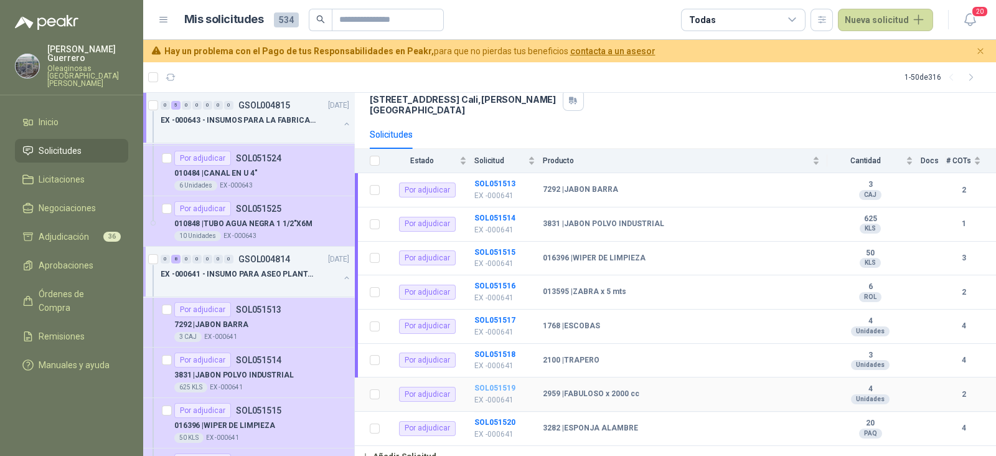
click at [502, 383] on b "SOL051519" at bounding box center [494, 387] width 41 height 9
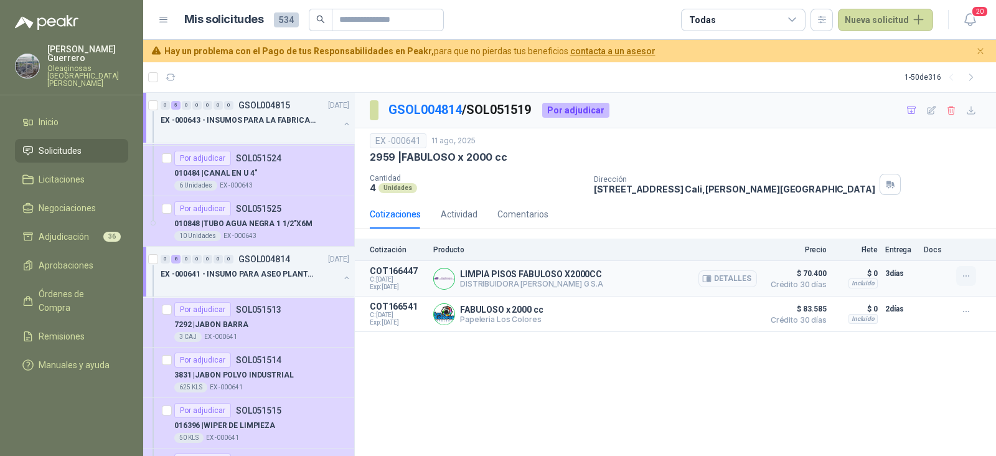
click at [966, 277] on icon "button" at bounding box center [966, 276] width 11 height 11
click at [909, 228] on button "Añadir" at bounding box center [941, 226] width 100 height 20
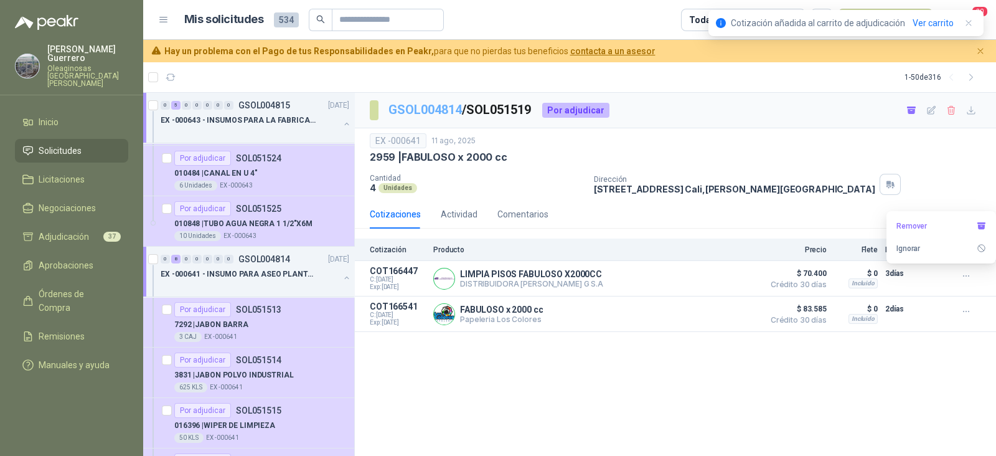
click at [439, 107] on link "GSOL004814" at bounding box center [424, 109] width 73 height 15
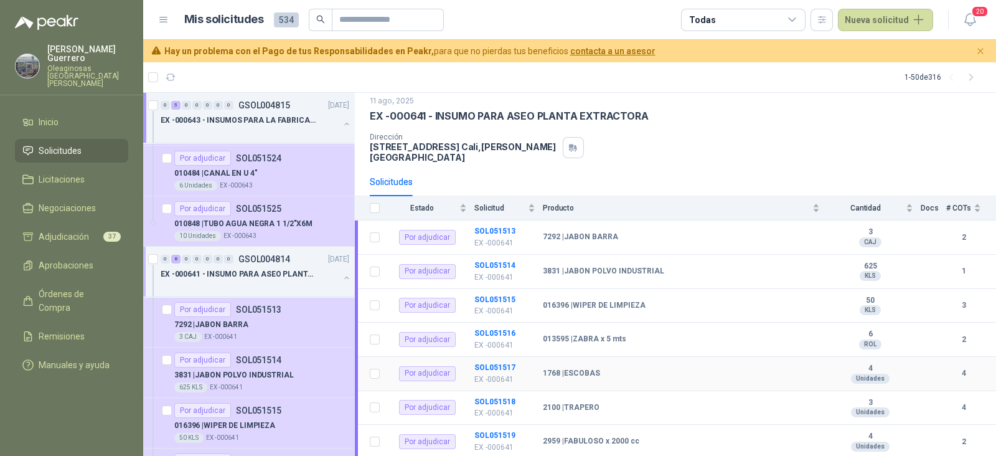
scroll to position [88, 0]
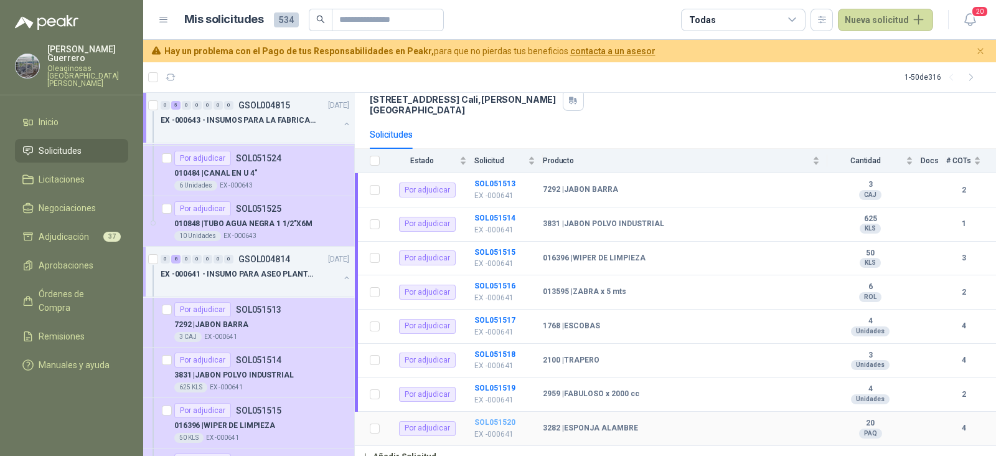
click at [495, 418] on b "SOL051520" at bounding box center [494, 422] width 41 height 9
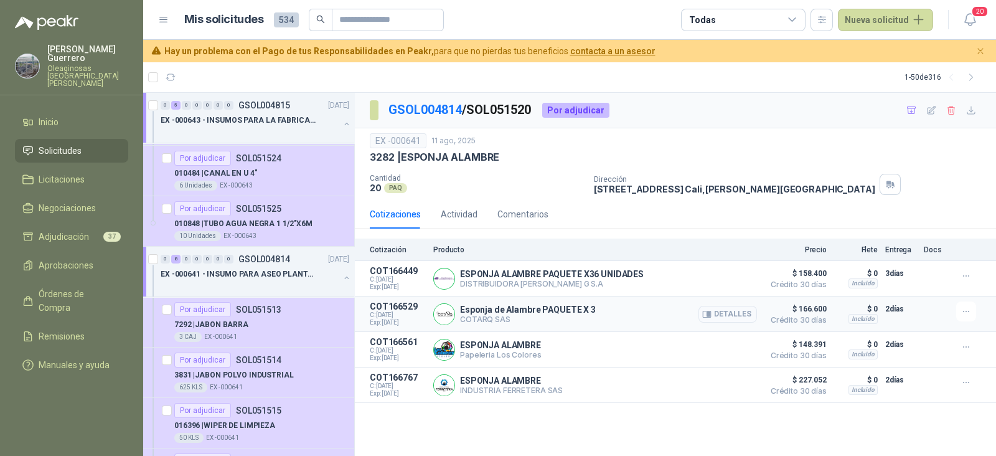
click at [728, 316] on button "Detalles" at bounding box center [727, 314] width 59 height 17
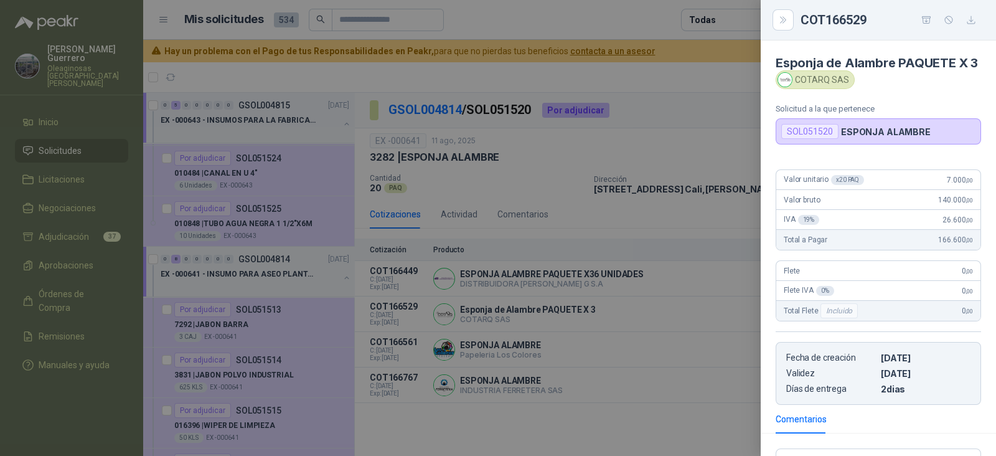
click at [550, 358] on div at bounding box center [498, 228] width 996 height 456
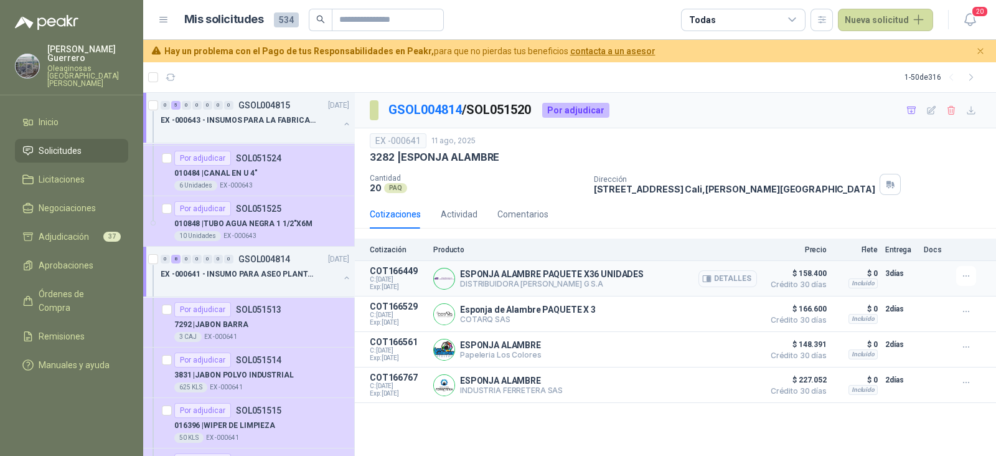
click at [724, 276] on button "Detalles" at bounding box center [727, 278] width 59 height 17
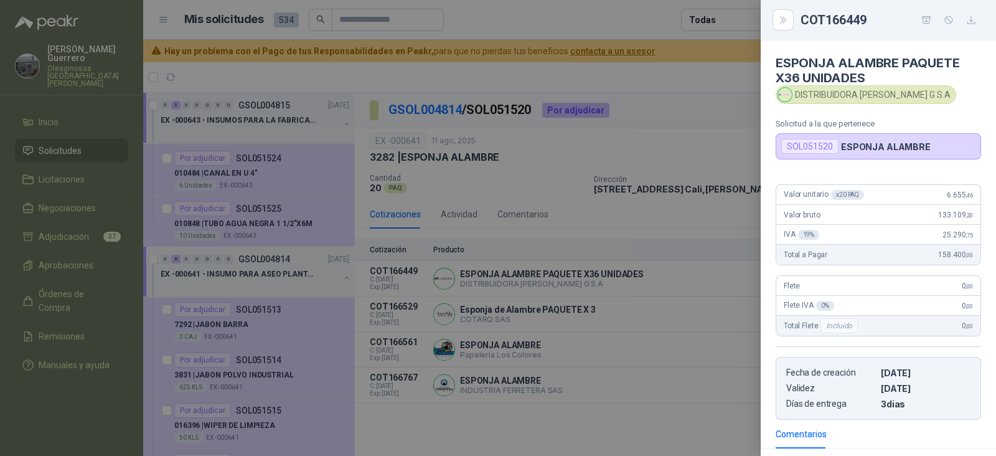
click at [657, 297] on div at bounding box center [498, 228] width 996 height 456
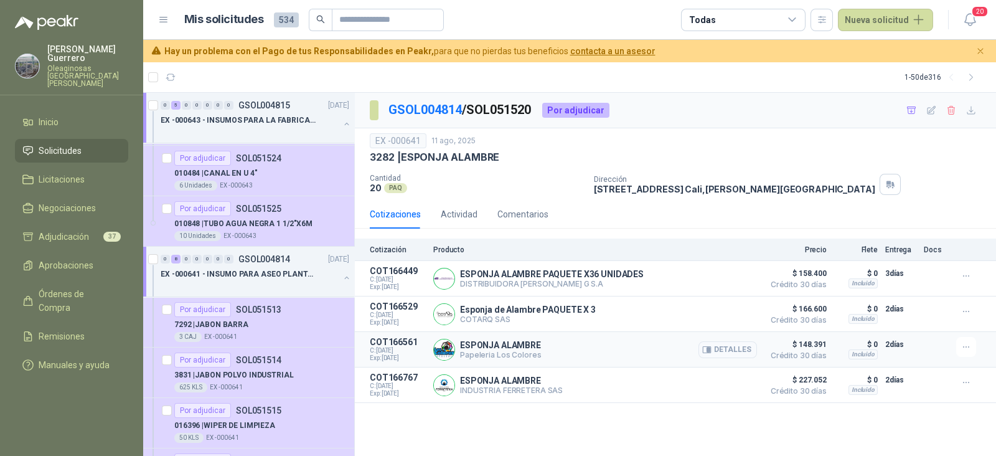
click at [731, 347] on button "Detalles" at bounding box center [727, 349] width 59 height 17
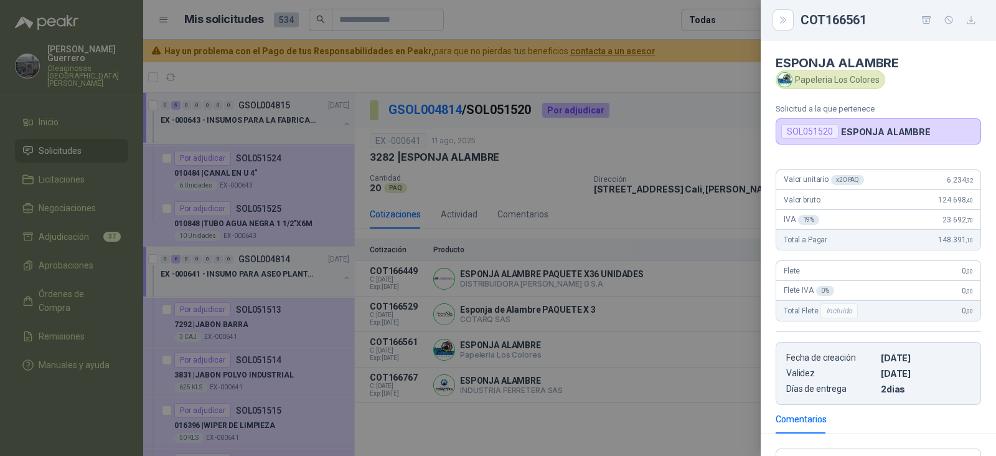
click at [660, 329] on div at bounding box center [498, 228] width 996 height 456
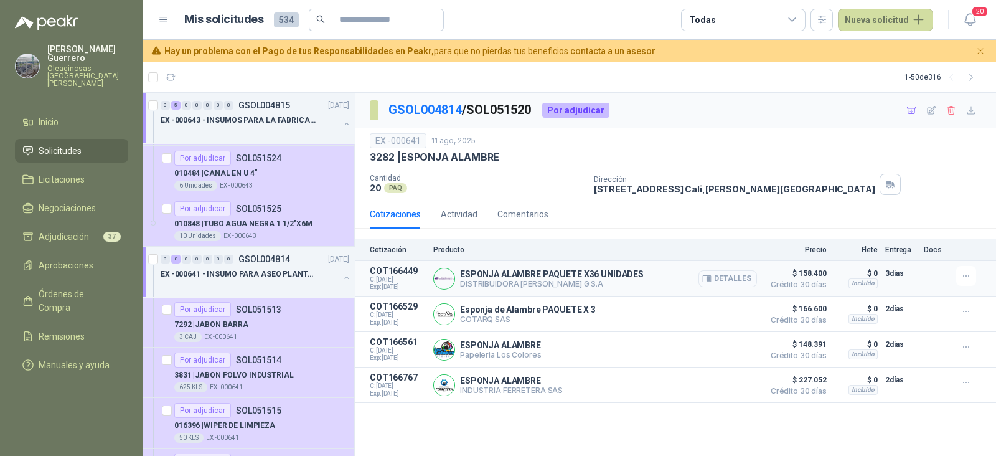
click at [736, 273] on button "Detalles" at bounding box center [727, 278] width 59 height 17
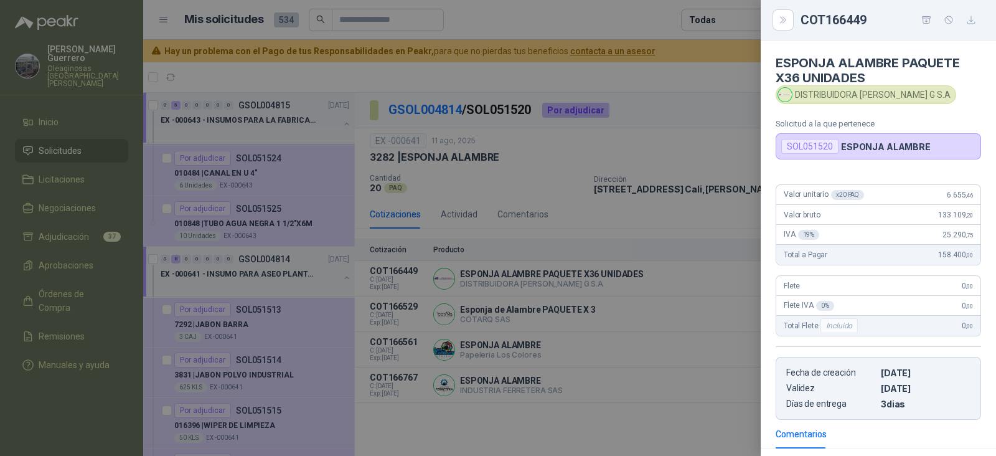
click at [677, 337] on div at bounding box center [498, 228] width 996 height 456
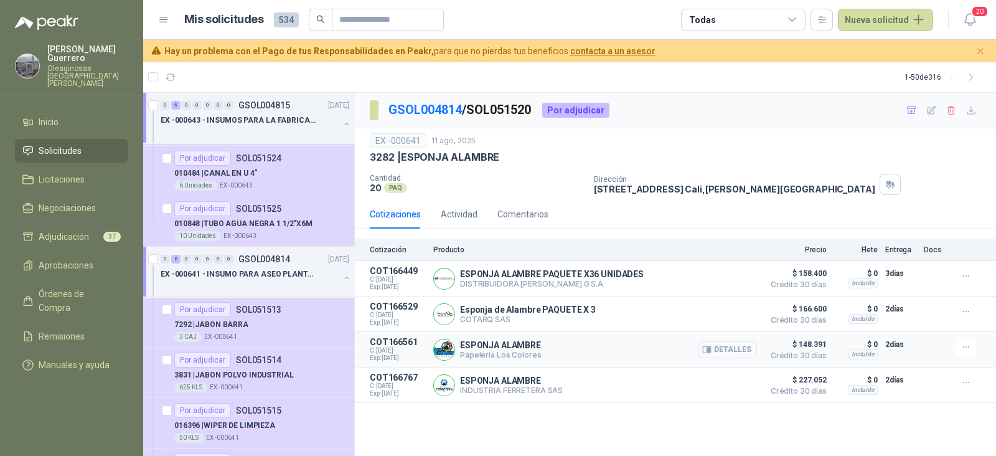
click at [747, 355] on button "Detalles" at bounding box center [727, 349] width 59 height 17
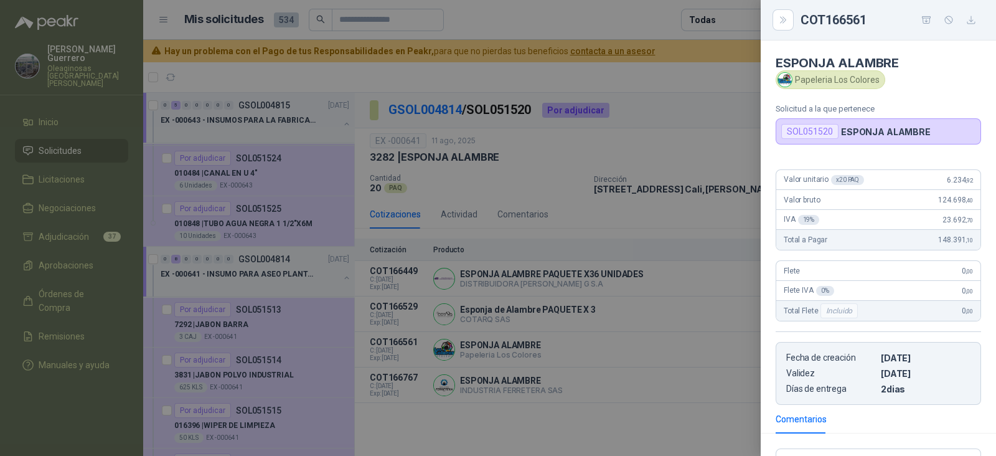
click at [702, 369] on div at bounding box center [498, 228] width 996 height 456
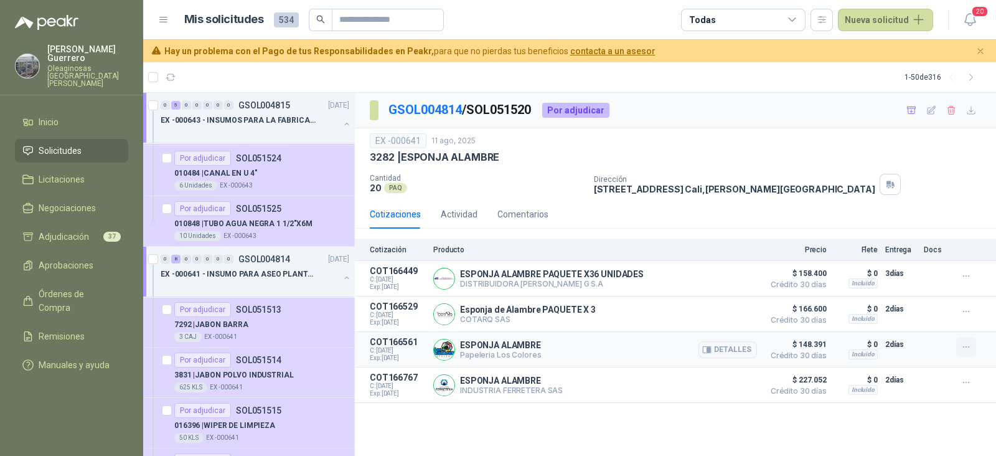
click at [962, 342] on icon "button" at bounding box center [966, 347] width 11 height 11
click at [906, 298] on button "Añadir" at bounding box center [941, 298] width 100 height 20
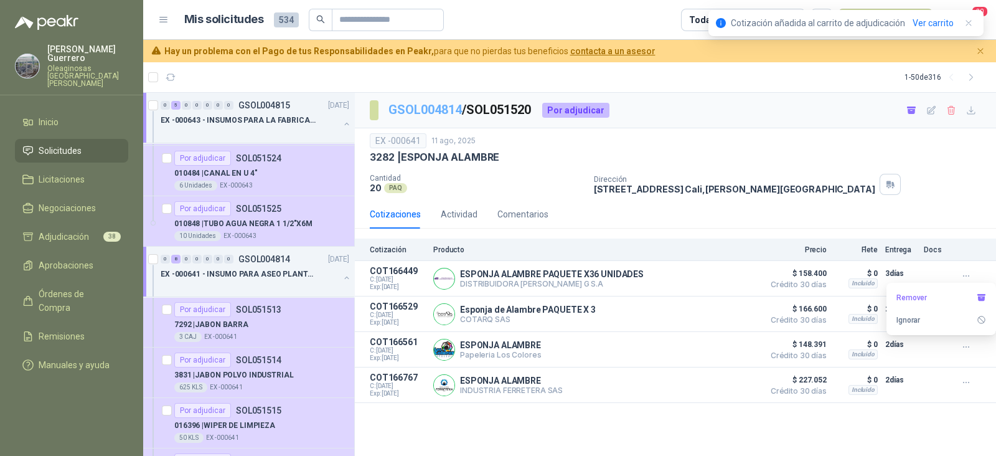
click at [447, 108] on link "GSOL004814" at bounding box center [424, 109] width 73 height 15
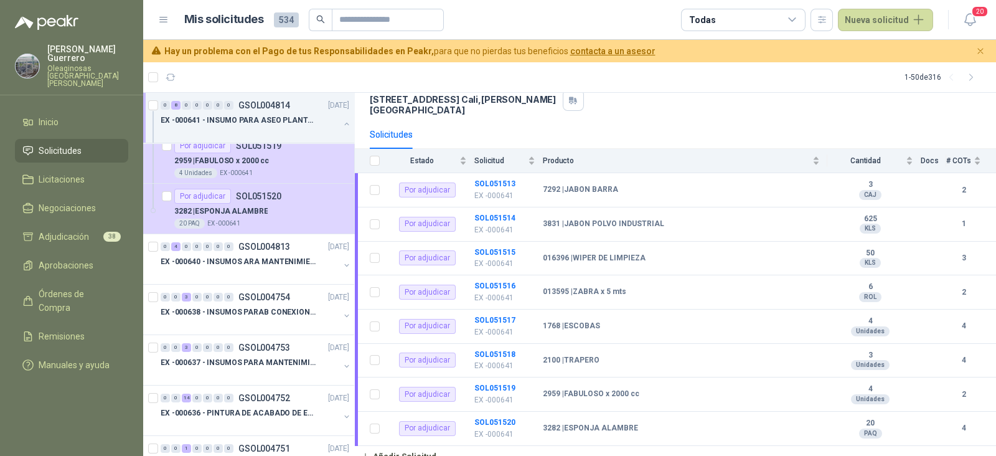
scroll to position [2178, 0]
click at [269, 258] on p "EX -000640 - INSUMOS ARA MANTENIMIENTO MECANICO" at bounding box center [238, 262] width 155 height 12
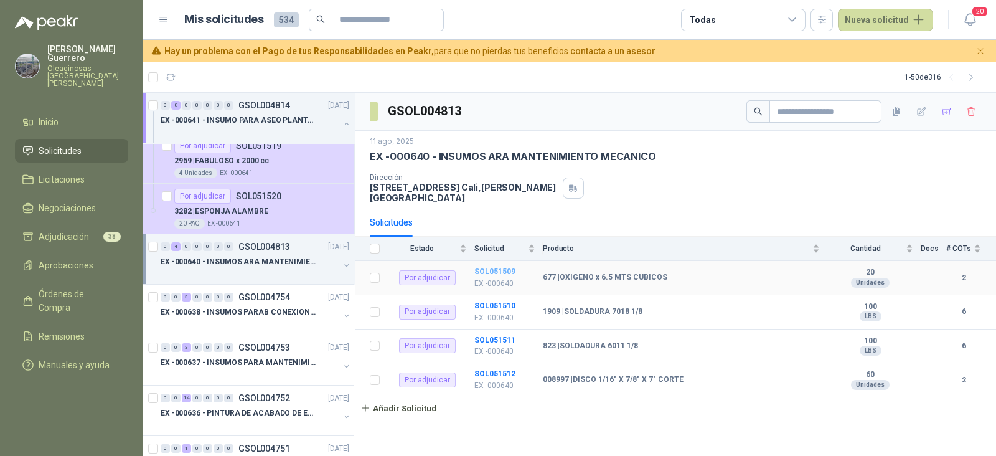
click at [502, 267] on b "SOL051509" at bounding box center [494, 271] width 41 height 9
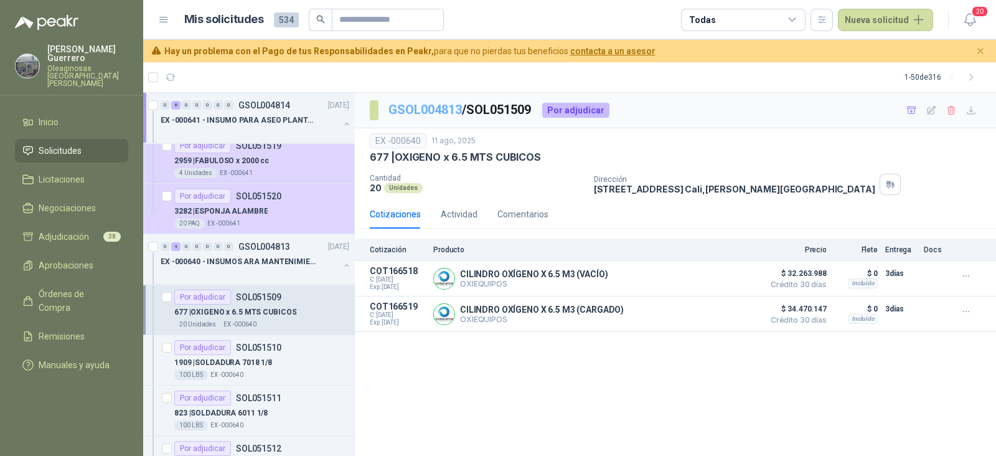
click at [421, 108] on link "GSOL004813" at bounding box center [424, 109] width 73 height 15
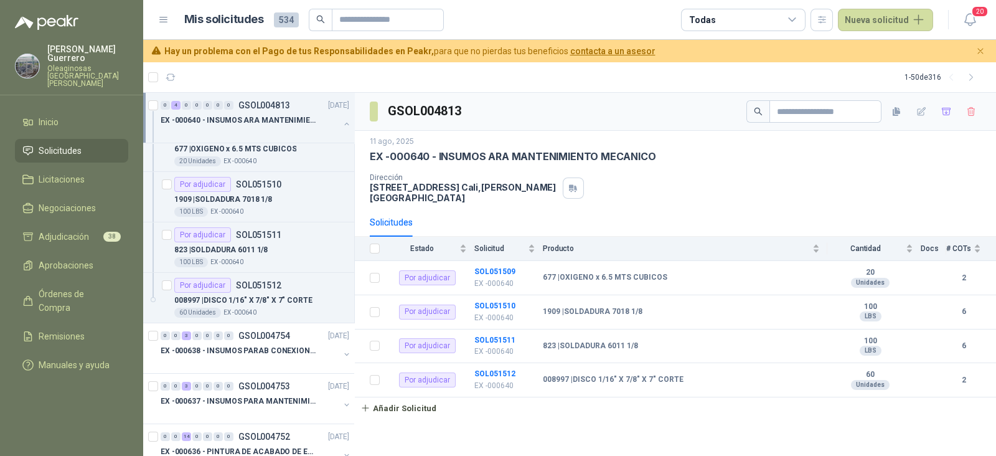
scroll to position [2100, 0]
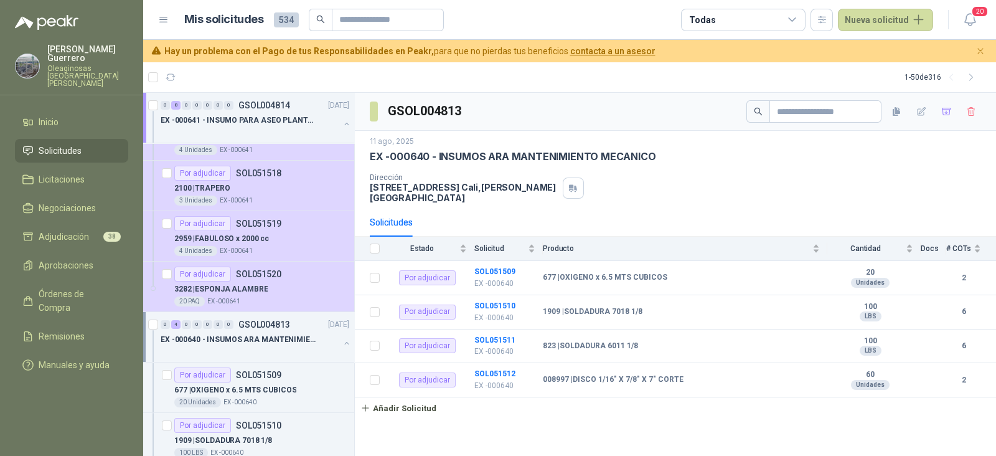
click at [259, 339] on div "EX -000640 - INSUMOS ARA MANTENIMIENTO MECANICO" at bounding box center [250, 339] width 179 height 15
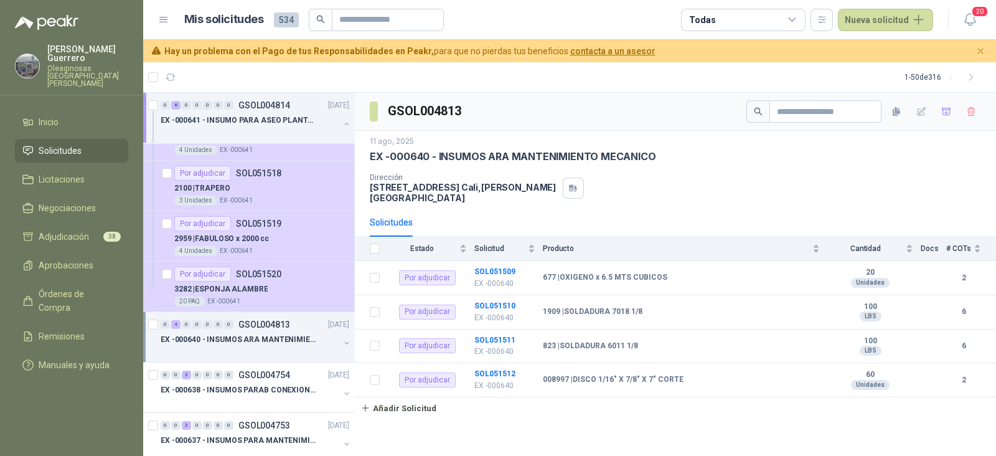
click at [260, 339] on div "EX -000640 - INSUMOS ARA MANTENIMIENTO MECANICO" at bounding box center [250, 339] width 179 height 15
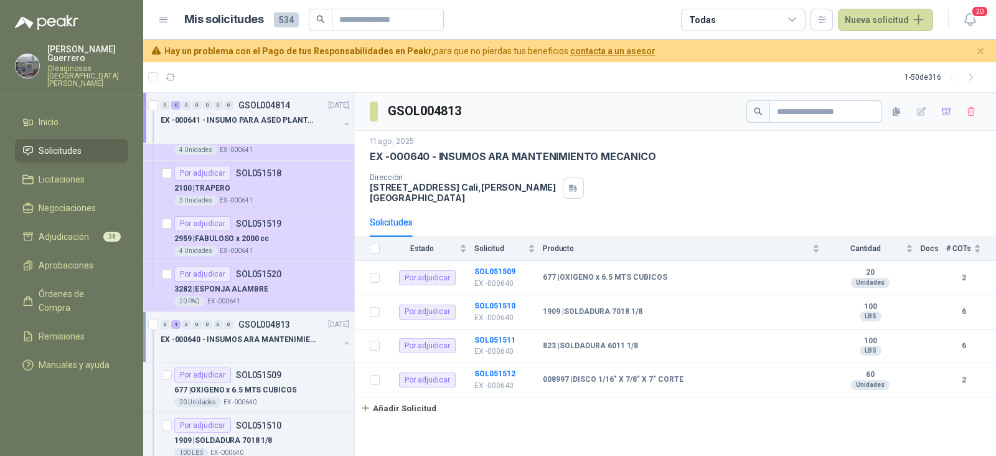
click at [272, 347] on div at bounding box center [250, 352] width 179 height 10
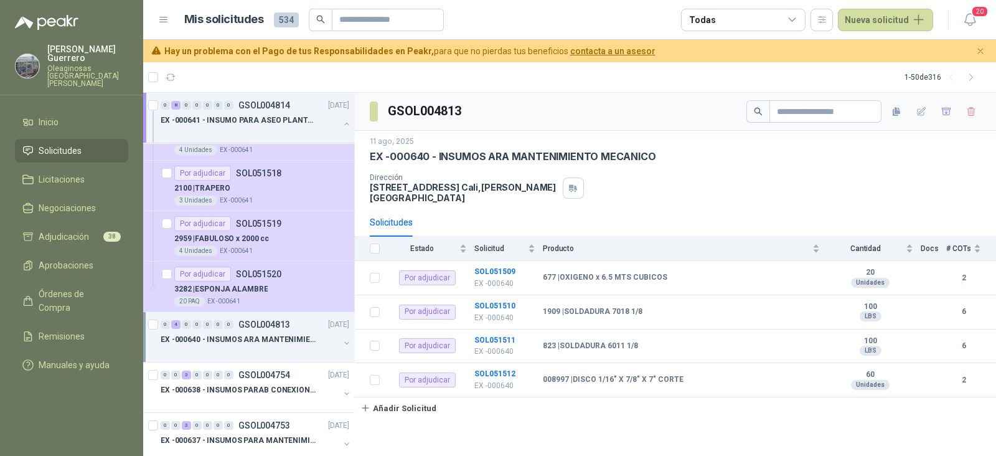
click at [272, 347] on div at bounding box center [250, 352] width 179 height 10
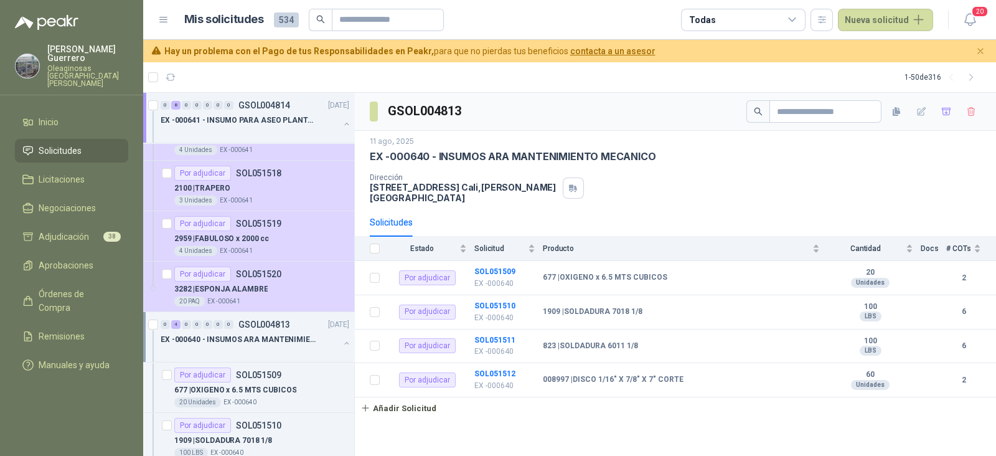
click at [263, 335] on p "EX -000640 - INSUMOS ARA MANTENIMIENTO MECANICO" at bounding box center [238, 340] width 155 height 12
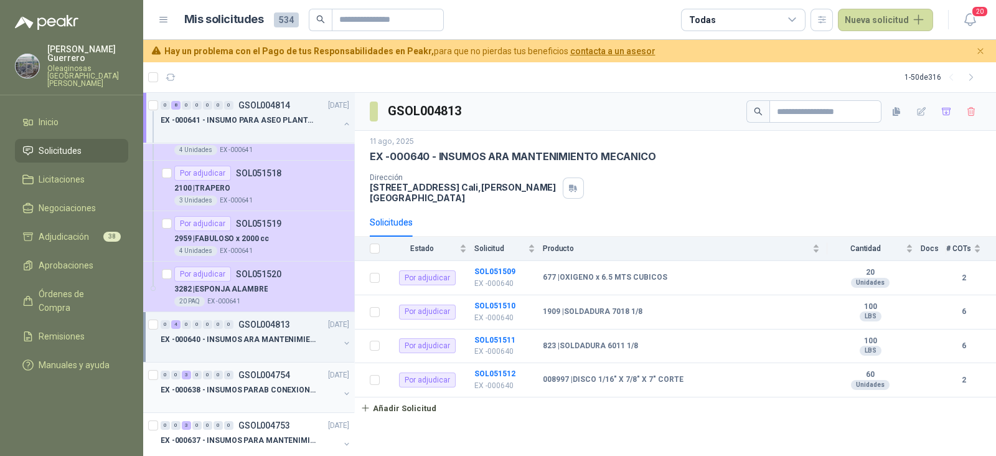
click at [255, 384] on p "EX -000638 - INSUMOS PARAB CONEXION DE [GEOGRAPHIC_DATA] Y A" at bounding box center [238, 390] width 155 height 12
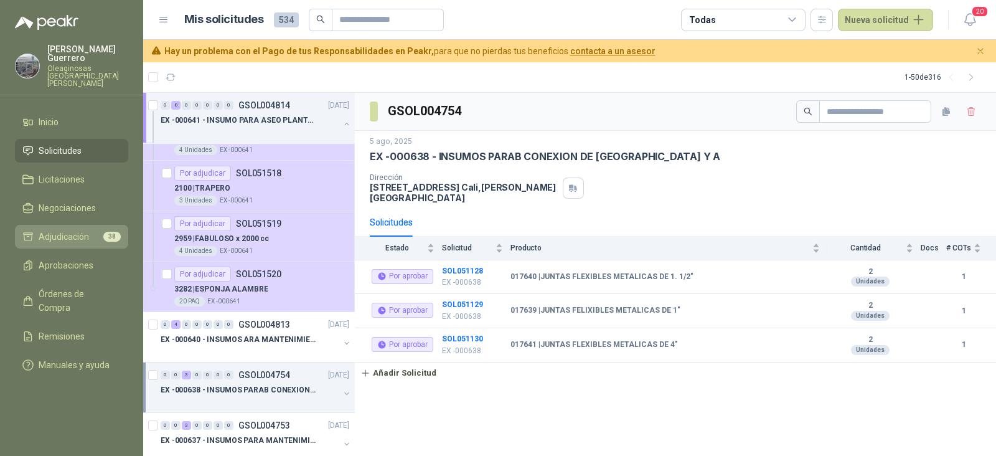
click at [70, 230] on span "Adjudicación" at bounding box center [64, 237] width 50 height 14
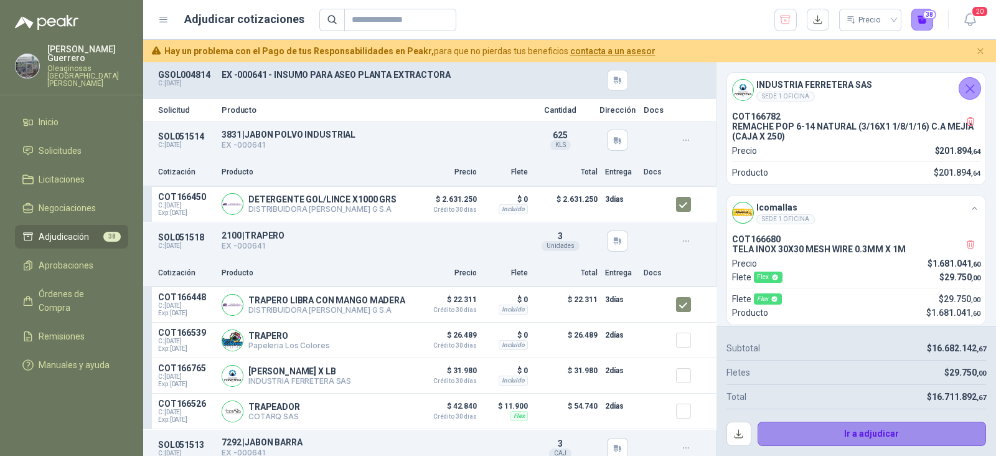
click at [863, 435] on button "Ir a adjudicar" at bounding box center [872, 433] width 229 height 25
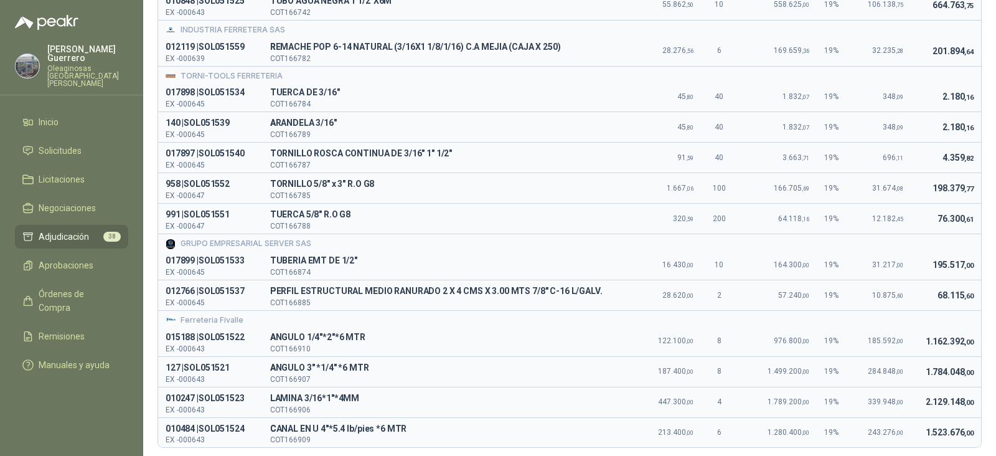
scroll to position [1160, 0]
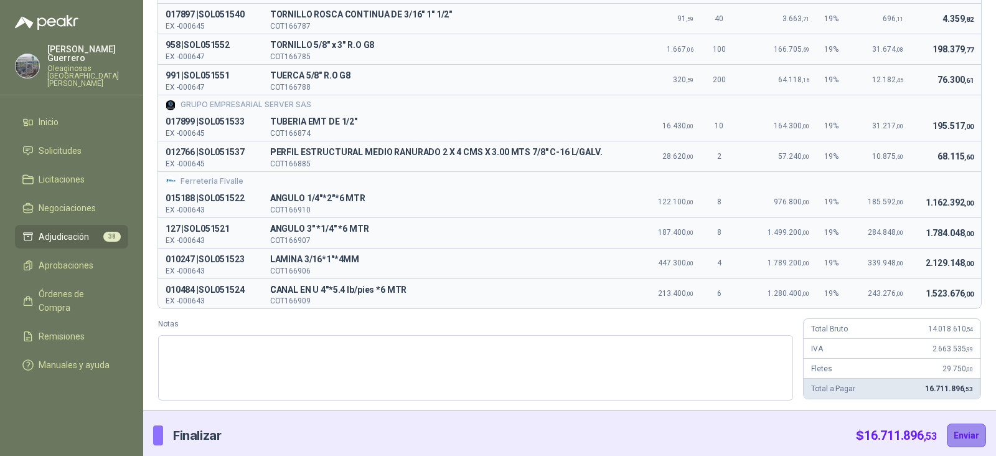
click at [957, 431] on button "Enviar" at bounding box center [966, 435] width 39 height 24
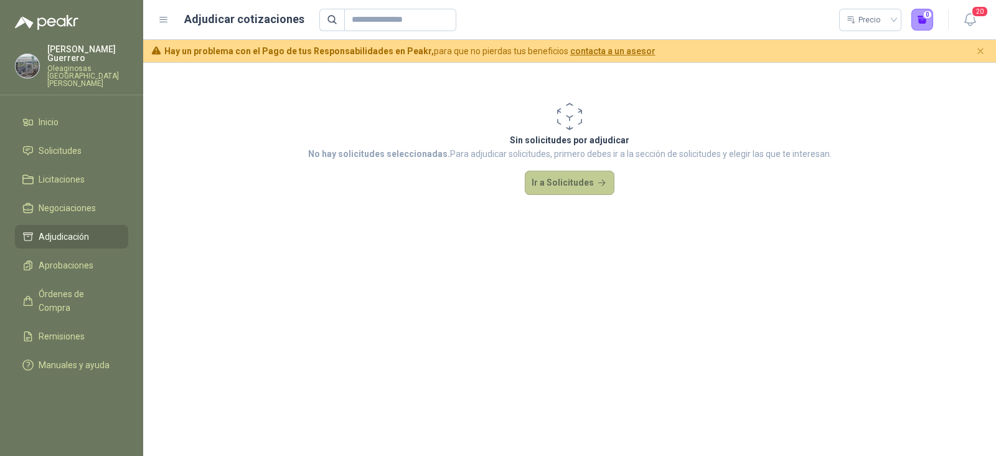
click at [588, 171] on button "Ir a Solicitudes" at bounding box center [570, 183] width 90 height 25
